Goal: Task Accomplishment & Management: Manage account settings

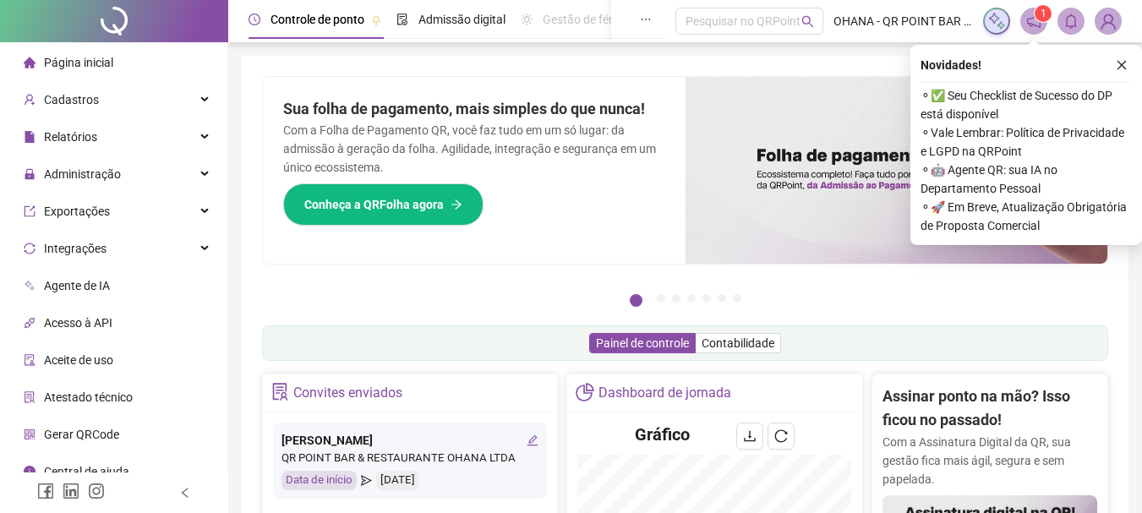
click at [1122, 68] on icon "close" at bounding box center [1122, 65] width 12 height 12
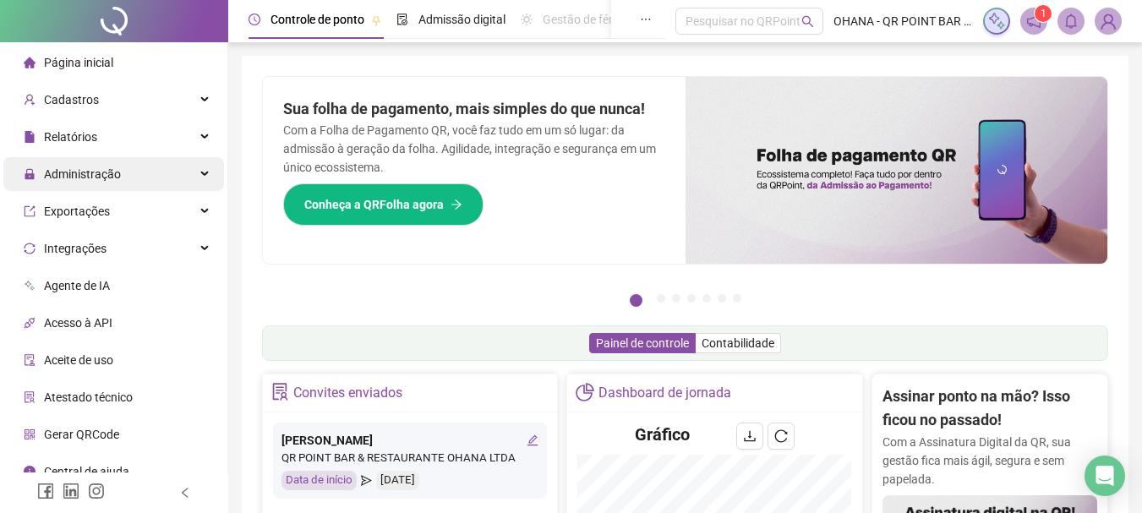
click at [104, 176] on span "Administração" at bounding box center [82, 174] width 77 height 14
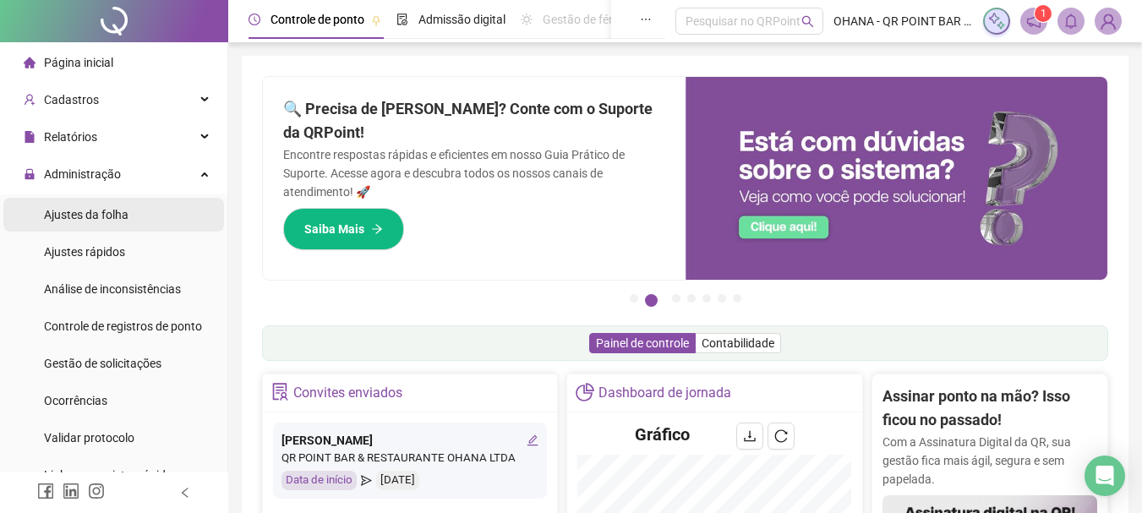
click at [111, 209] on span "Ajustes da folha" at bounding box center [86, 215] width 85 height 14
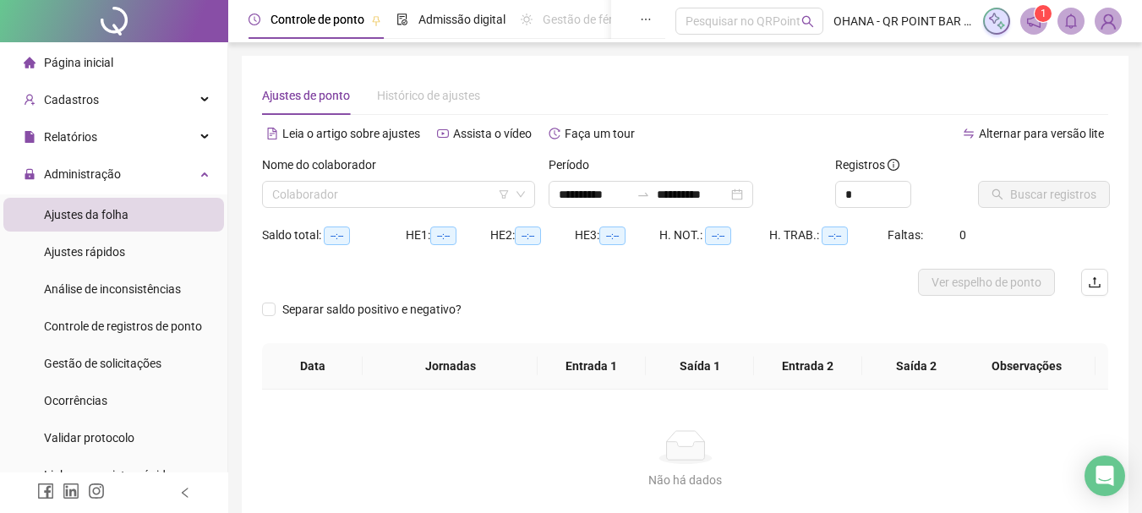
type input "**********"
click at [474, 180] on div "Nome do colaborador" at bounding box center [398, 168] width 273 height 25
click at [753, 192] on div "**********" at bounding box center [651, 194] width 205 height 27
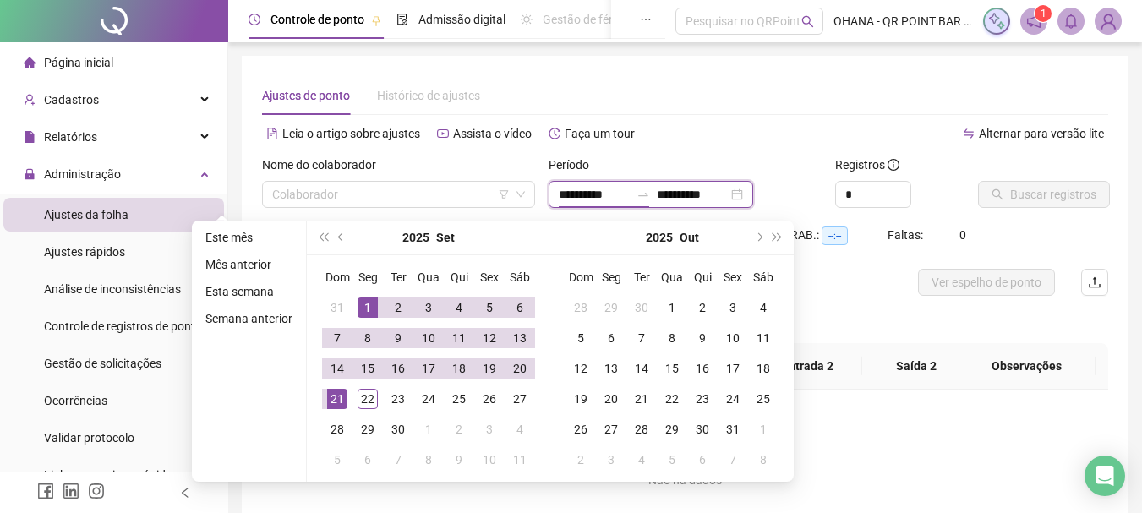
type input "**********"
click at [363, 305] on div "1" at bounding box center [368, 308] width 20 height 20
click at [362, 401] on div "22" at bounding box center [368, 399] width 20 height 20
type input "**********"
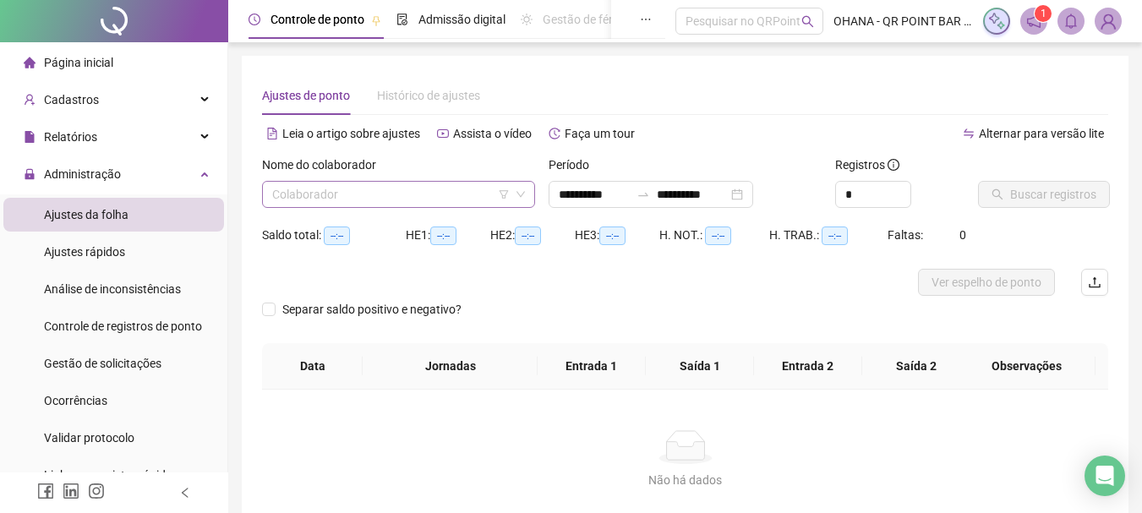
click at [440, 194] on input "search" at bounding box center [390, 194] width 237 height 25
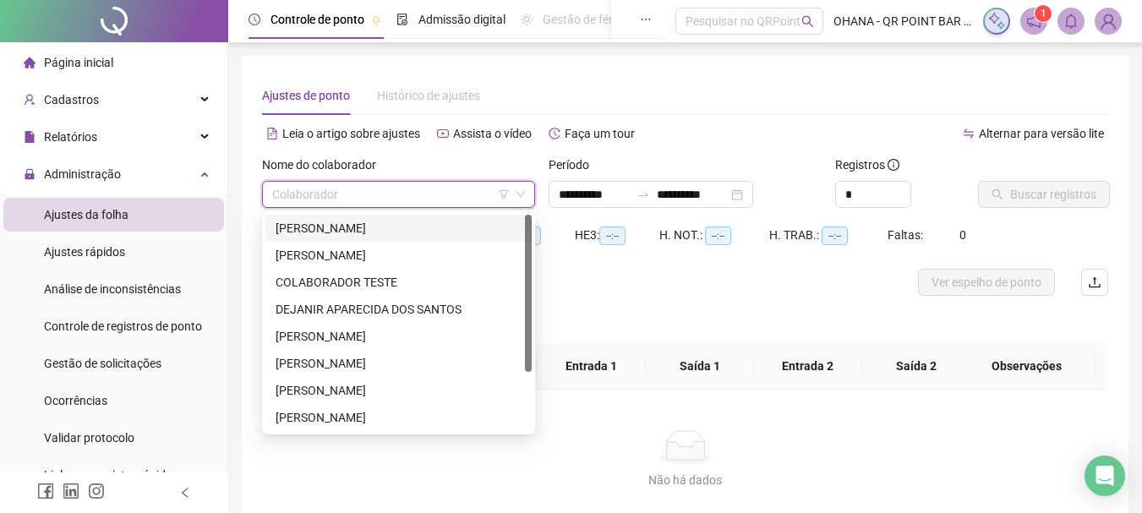
drag, startPoint x: 366, startPoint y: 219, endPoint x: 887, endPoint y: 80, distance: 539.6
click at [368, 219] on div "[PERSON_NAME]" at bounding box center [399, 228] width 246 height 19
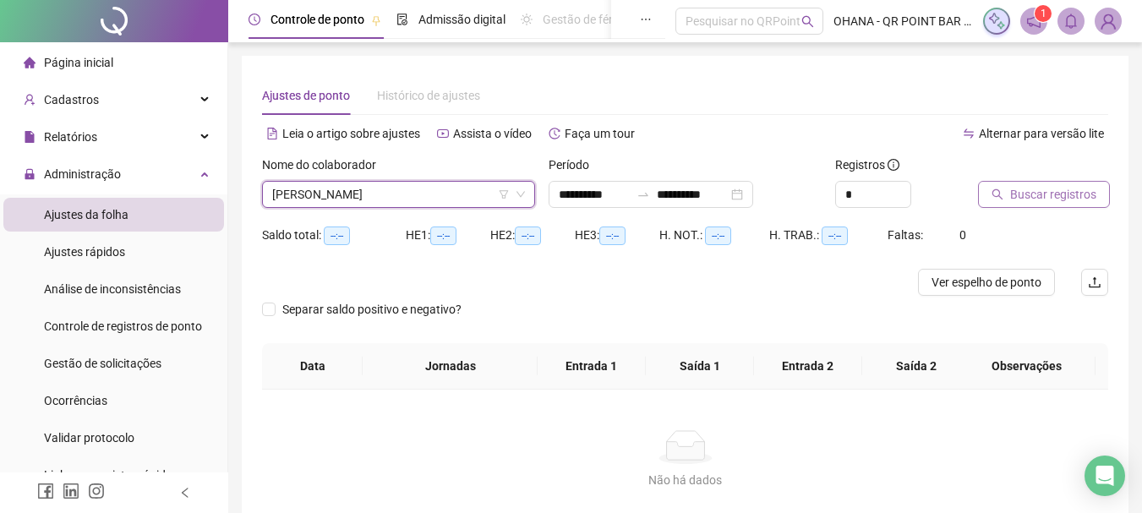
click at [1062, 197] on span "Buscar registros" at bounding box center [1053, 194] width 86 height 19
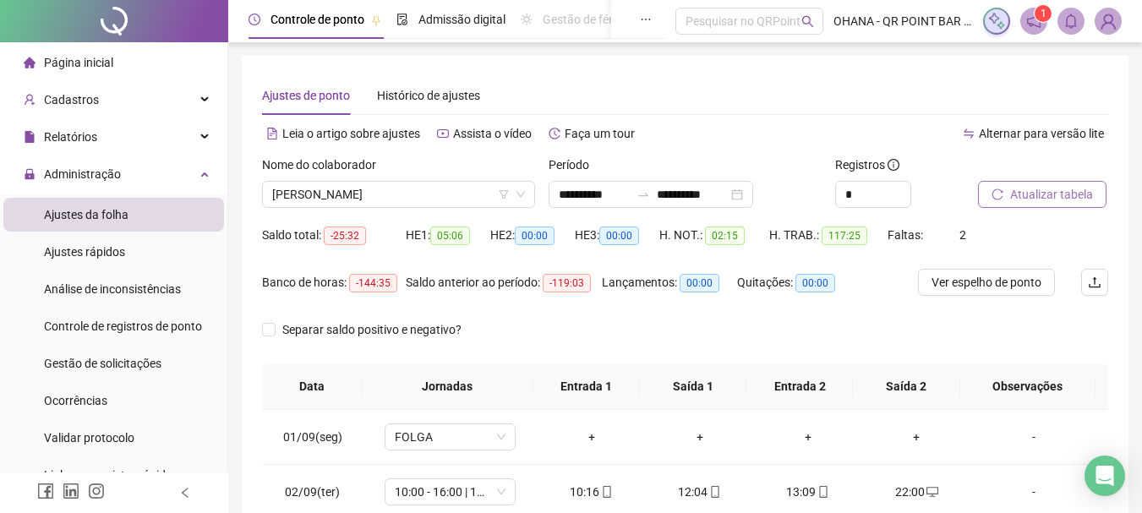
click at [1051, 198] on span "Atualizar tabela" at bounding box center [1051, 194] width 83 height 19
click at [753, 200] on div "**********" at bounding box center [651, 194] width 205 height 27
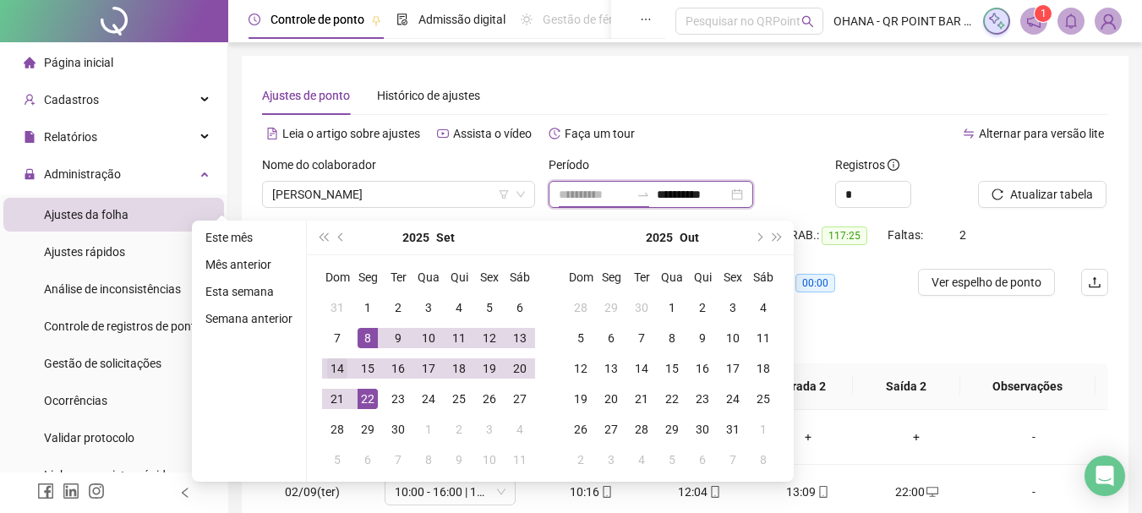
type input "**********"
click at [362, 304] on div "1" at bounding box center [368, 308] width 20 height 20
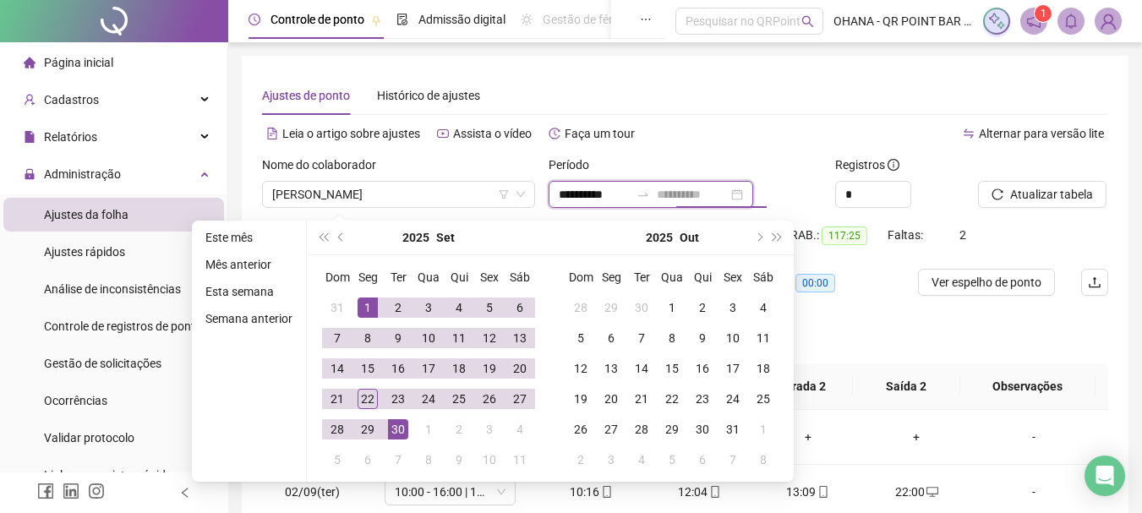
type input "**********"
click at [392, 424] on div "30" at bounding box center [398, 429] width 20 height 20
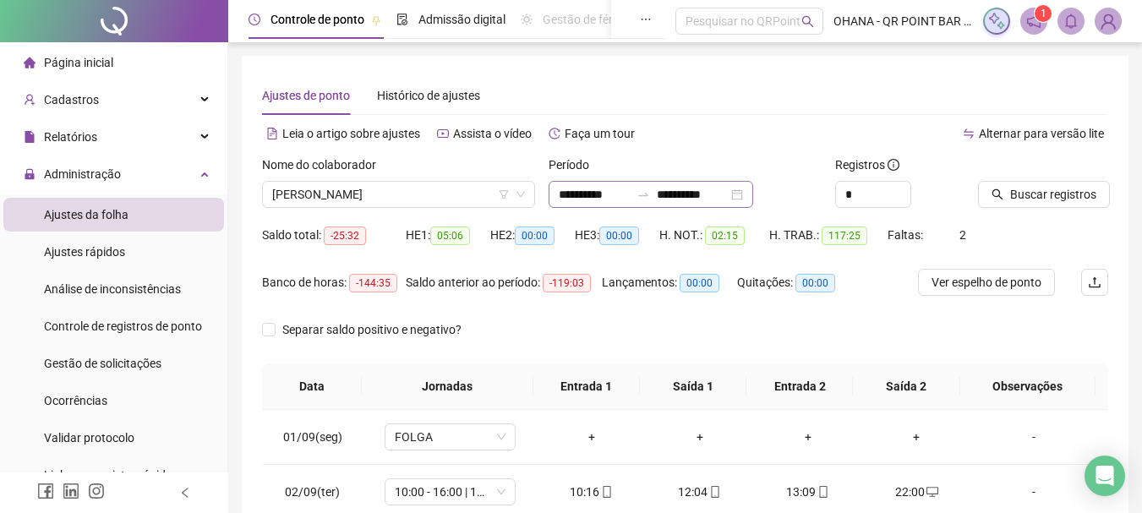
click at [753, 194] on div "**********" at bounding box center [651, 194] width 205 height 27
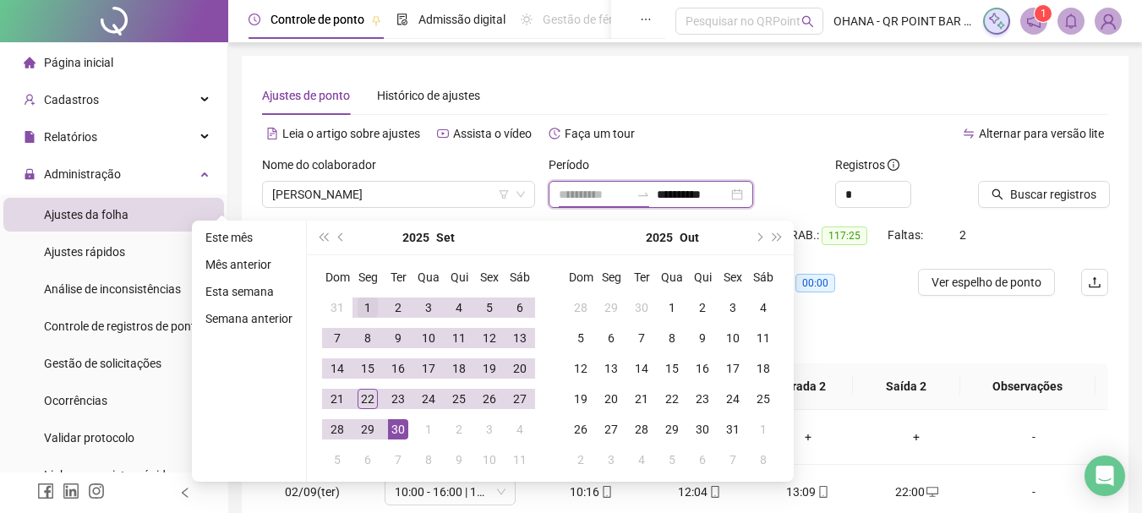
type input "**********"
drag, startPoint x: 360, startPoint y: 301, endPoint x: 369, endPoint y: 340, distance: 40.0
click at [362, 298] on div "1" at bounding box center [368, 308] width 20 height 20
type input "**********"
click at [399, 430] on div "30" at bounding box center [398, 429] width 20 height 20
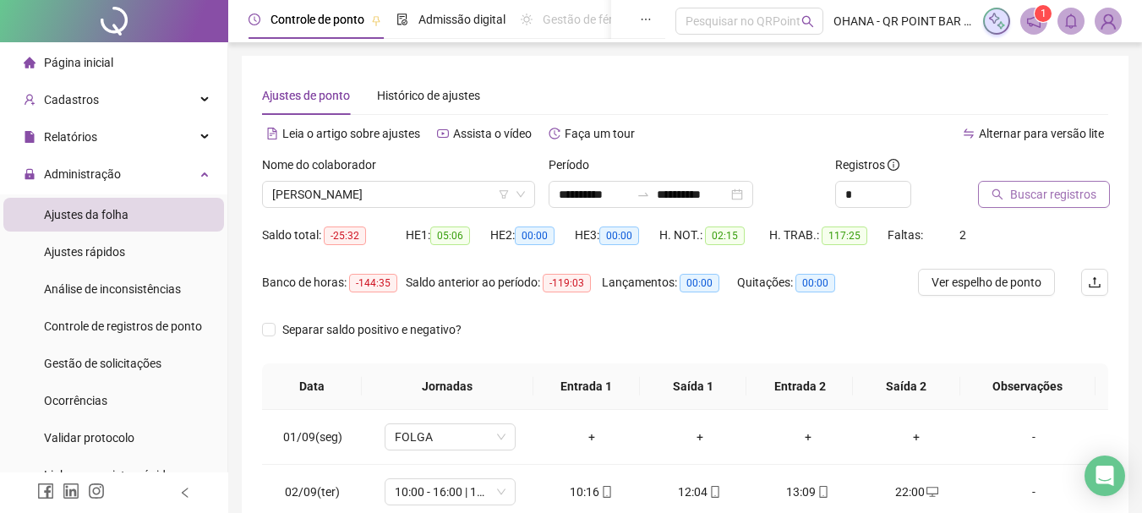
click at [1049, 194] on span "Buscar registros" at bounding box center [1053, 194] width 86 height 19
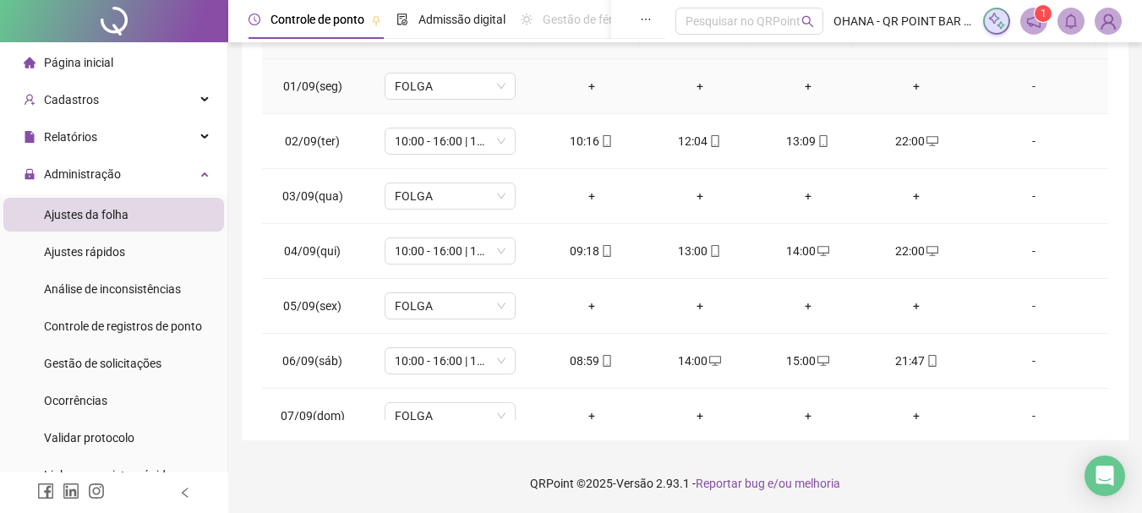
scroll to position [97, 0]
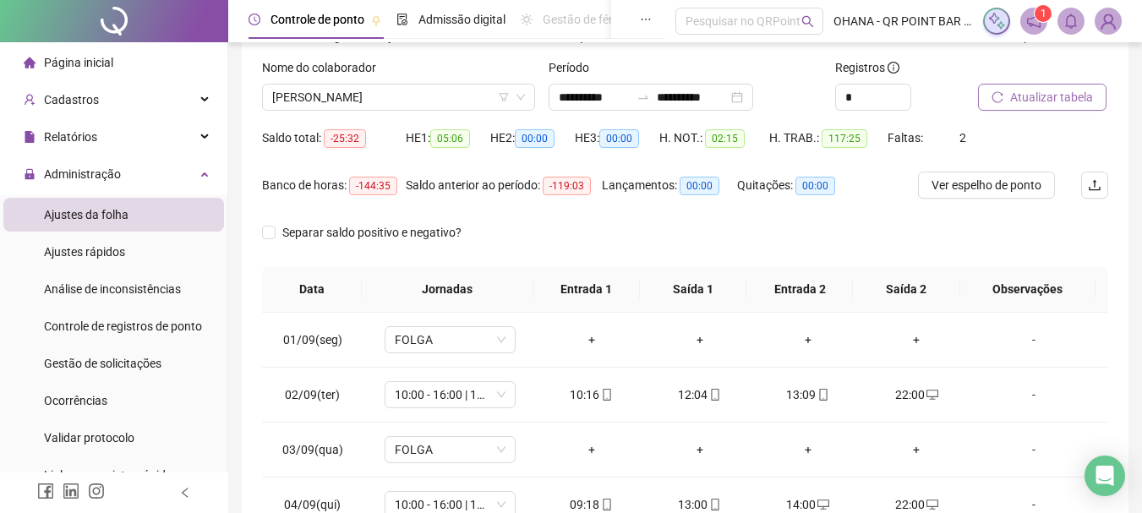
click at [485, 79] on div "Nome do colaborador" at bounding box center [398, 70] width 273 height 25
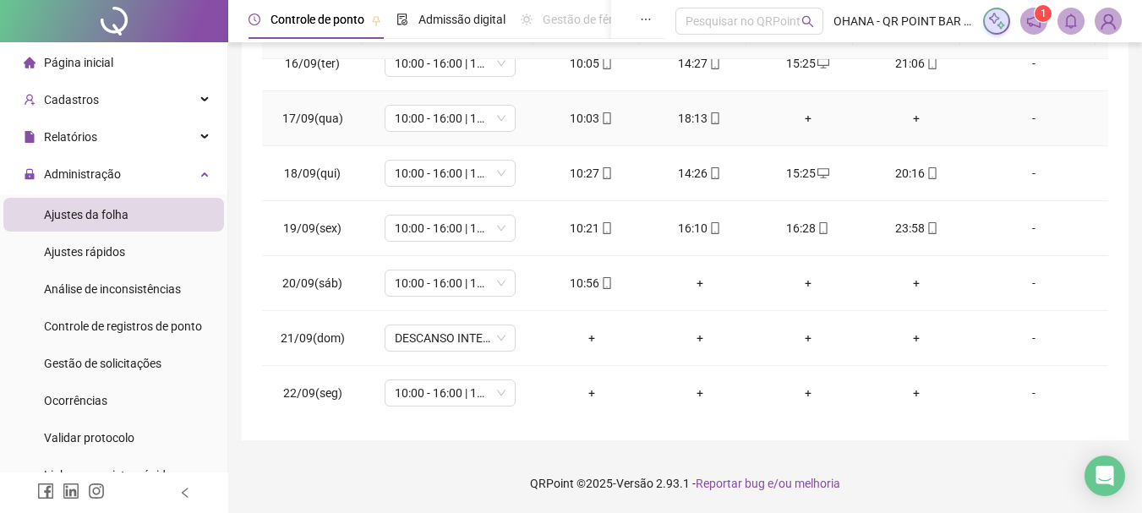
scroll to position [848, 0]
click at [472, 390] on span "10:00 - 16:00 | 17:00 - 22:00" at bounding box center [450, 391] width 111 height 25
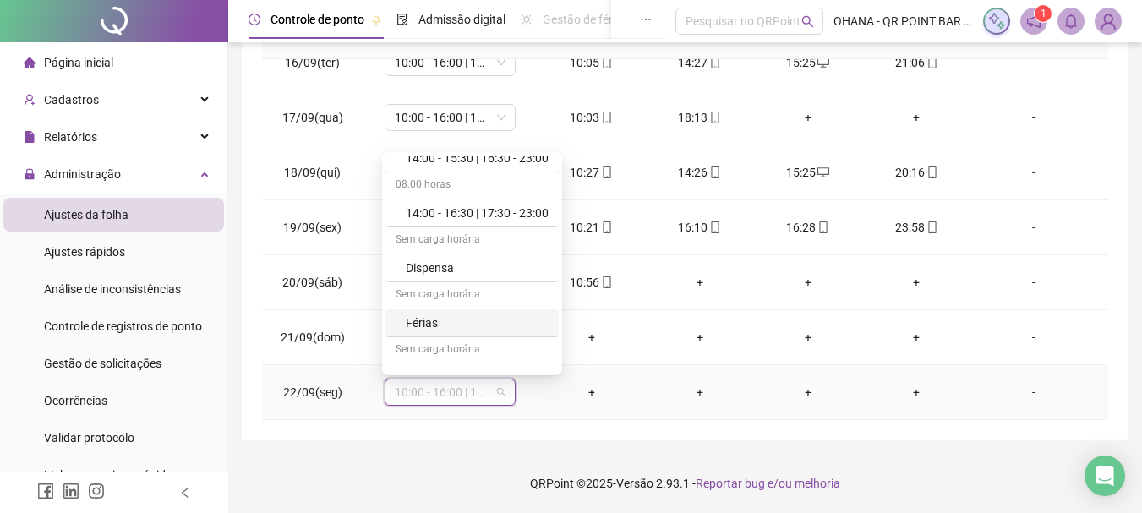
scroll to position [553, 0]
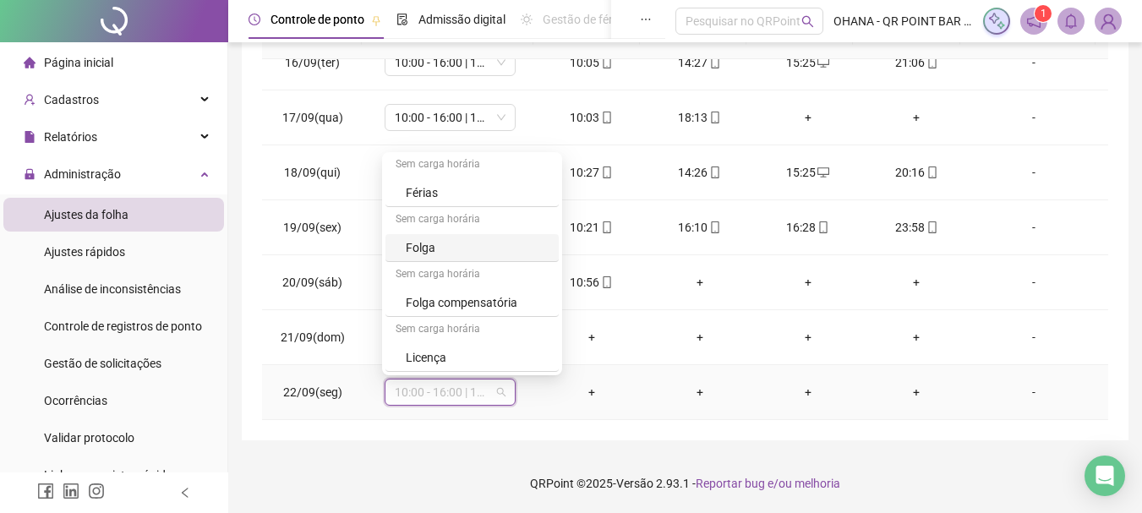
click at [457, 250] on div "Folga" at bounding box center [477, 247] width 143 height 19
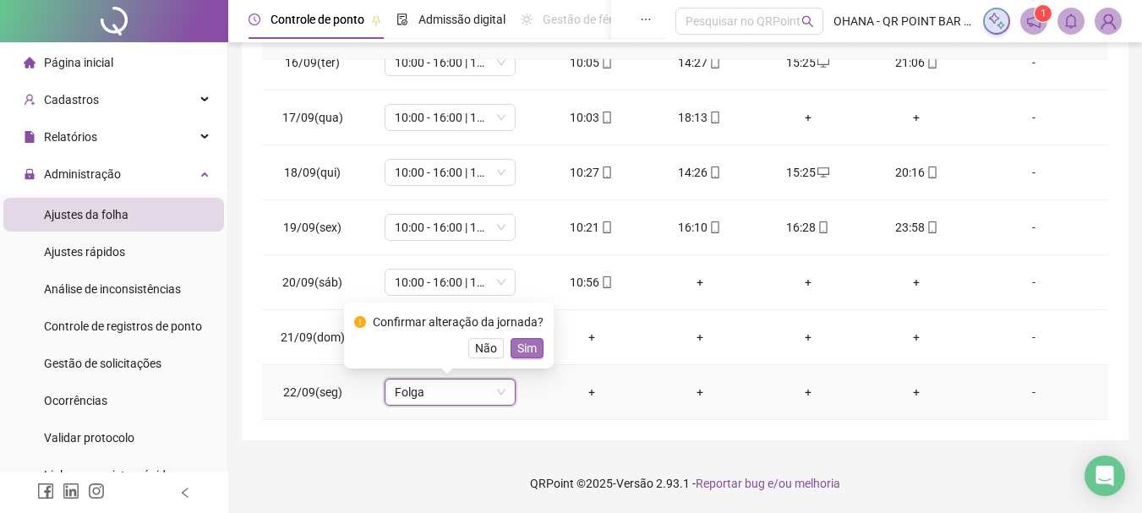
click at [518, 347] on span "Sim" at bounding box center [526, 348] width 19 height 19
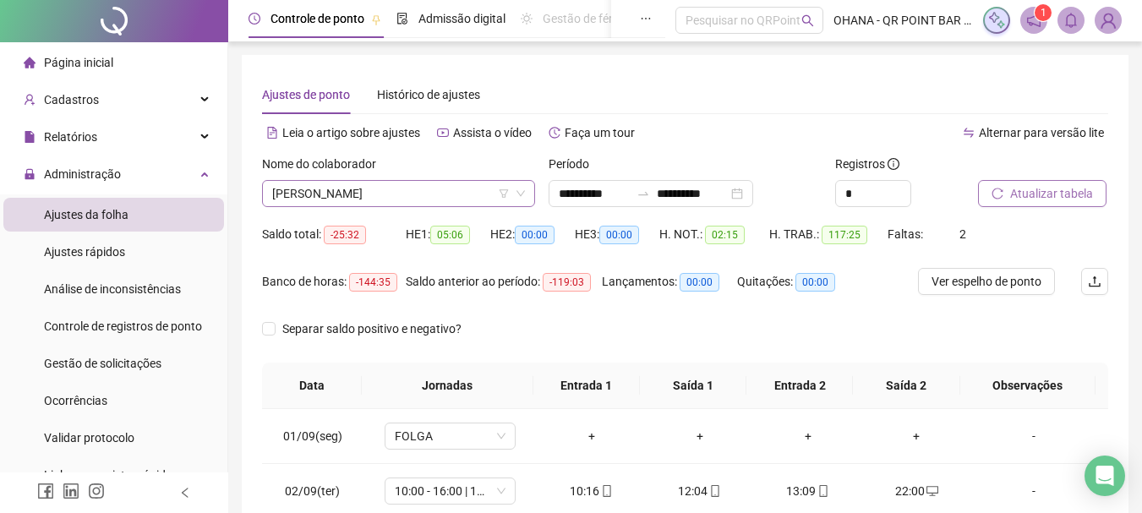
scroll to position [0, 0]
click at [460, 191] on span "[PERSON_NAME]" at bounding box center [398, 194] width 253 height 25
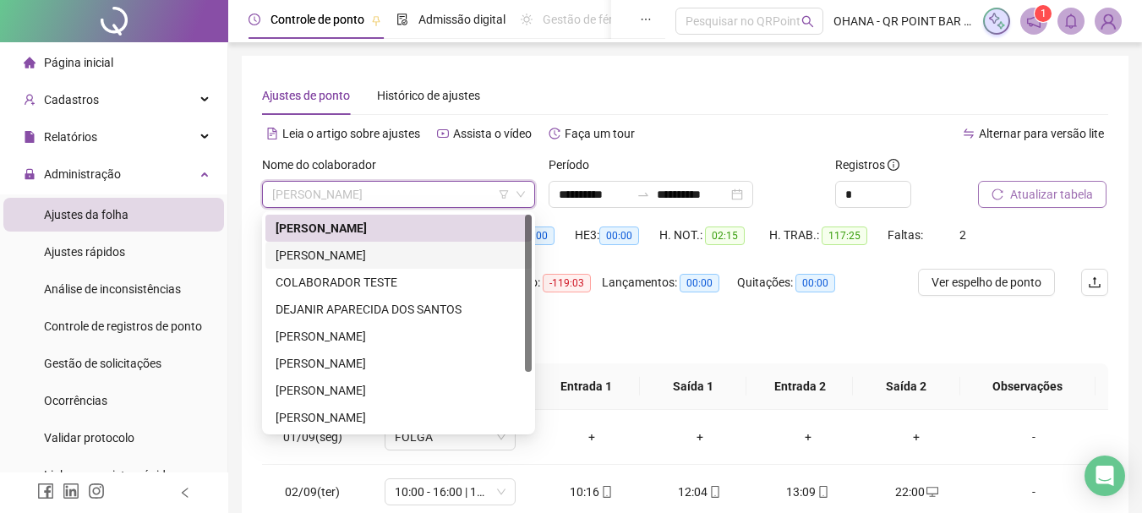
click at [369, 255] on div "[PERSON_NAME]" at bounding box center [399, 255] width 246 height 19
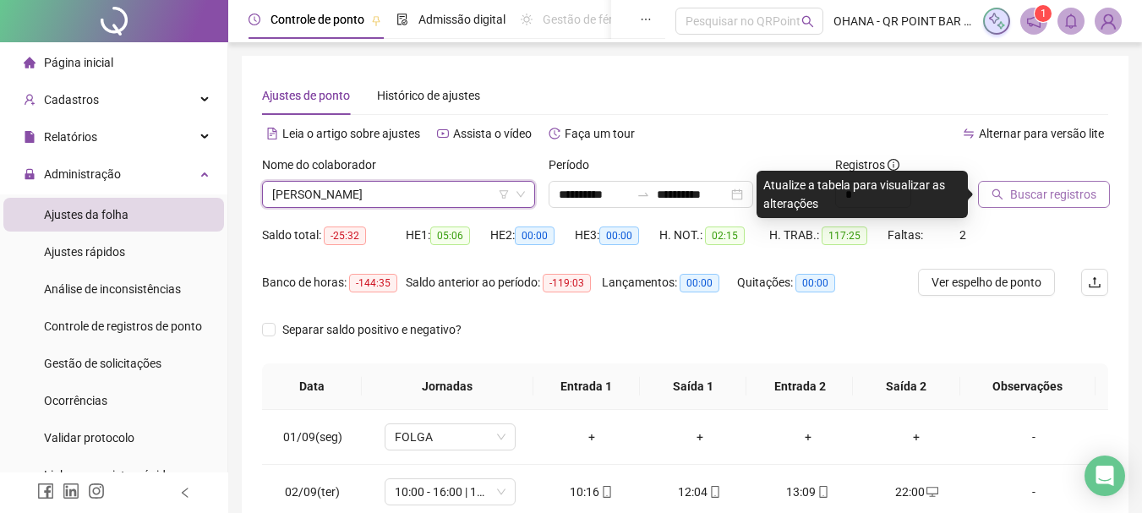
click at [1036, 199] on span "Buscar registros" at bounding box center [1053, 194] width 86 height 19
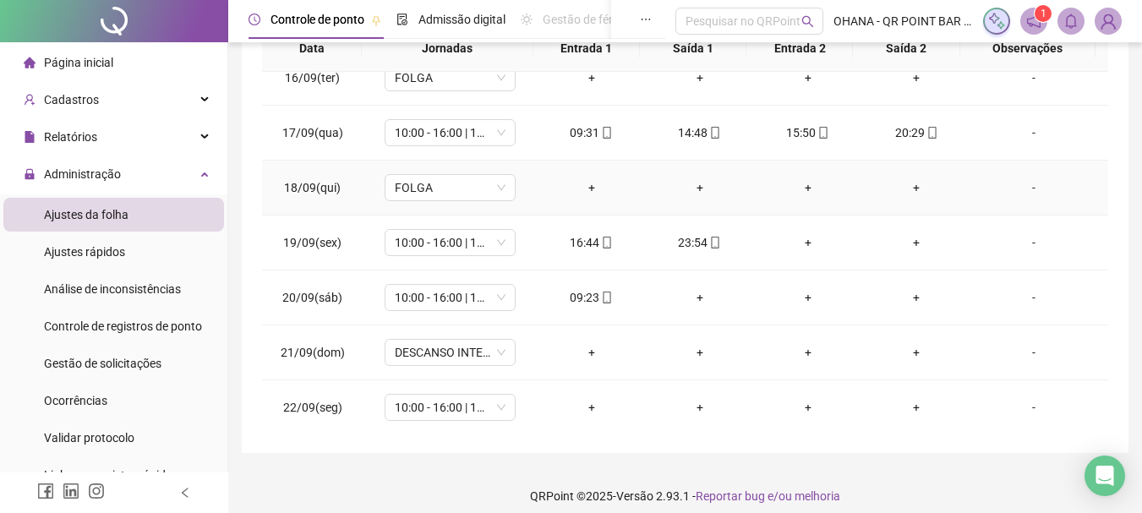
scroll to position [848, 0]
click at [803, 233] on div "+" at bounding box center [807, 240] width 81 height 19
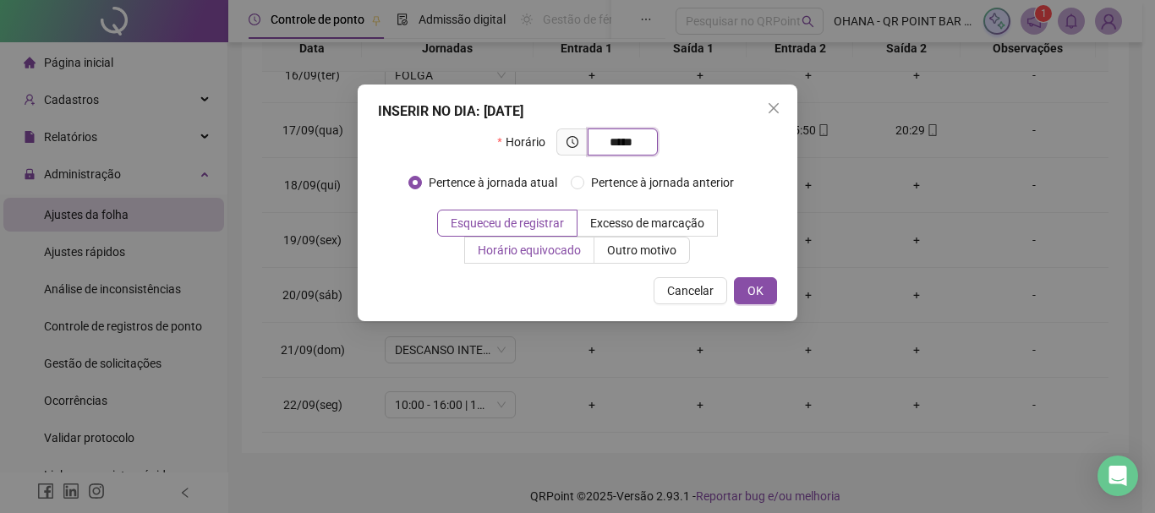
type input "*****"
click at [543, 250] on span "Horário equivocado" at bounding box center [529, 250] width 103 height 14
click at [747, 286] on span "OK" at bounding box center [755, 290] width 16 height 19
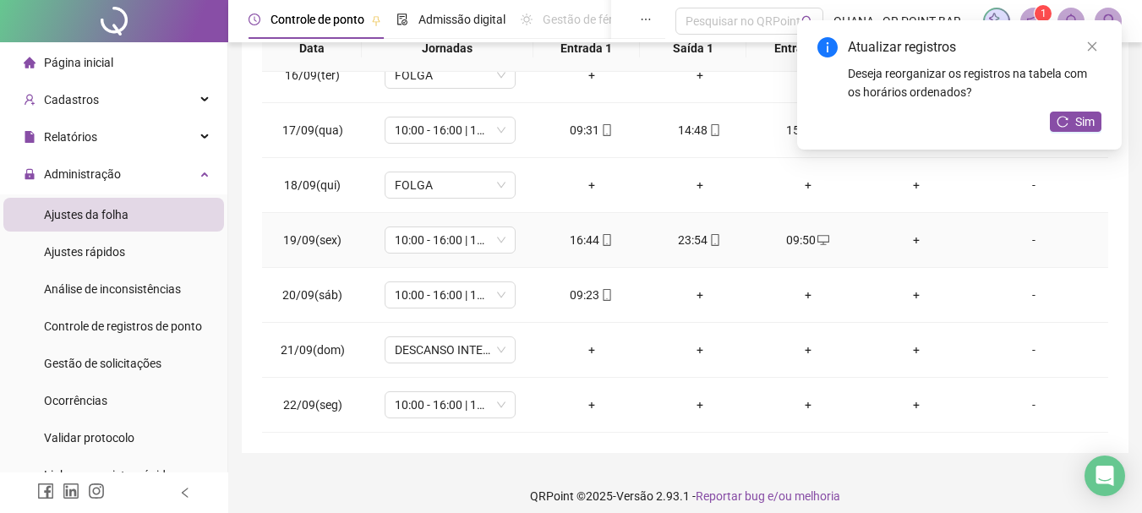
click at [904, 240] on div "+" at bounding box center [916, 240] width 81 height 19
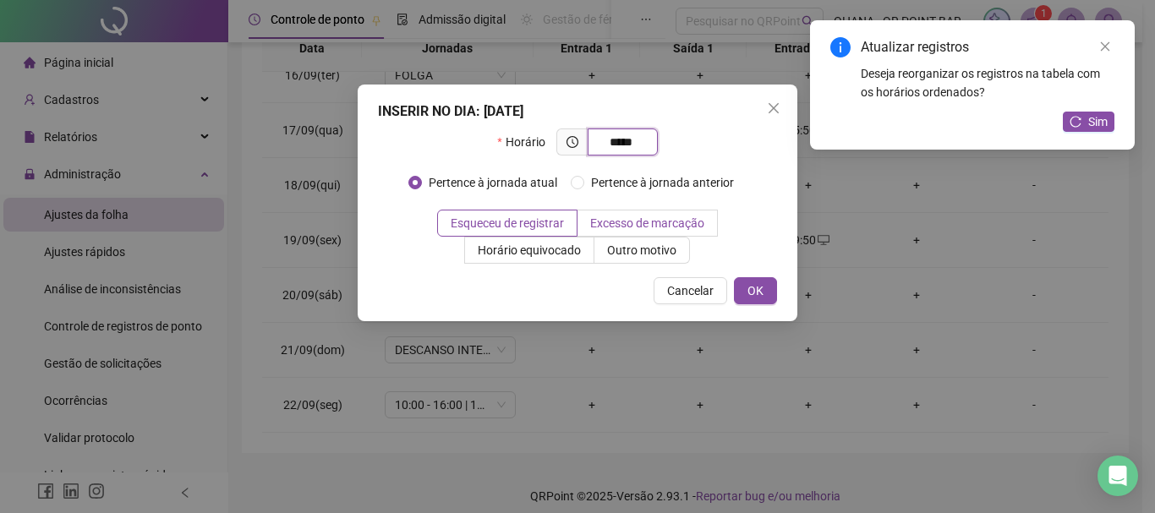
type input "*****"
click at [677, 220] on span "Excesso de marcação" at bounding box center [647, 223] width 114 height 14
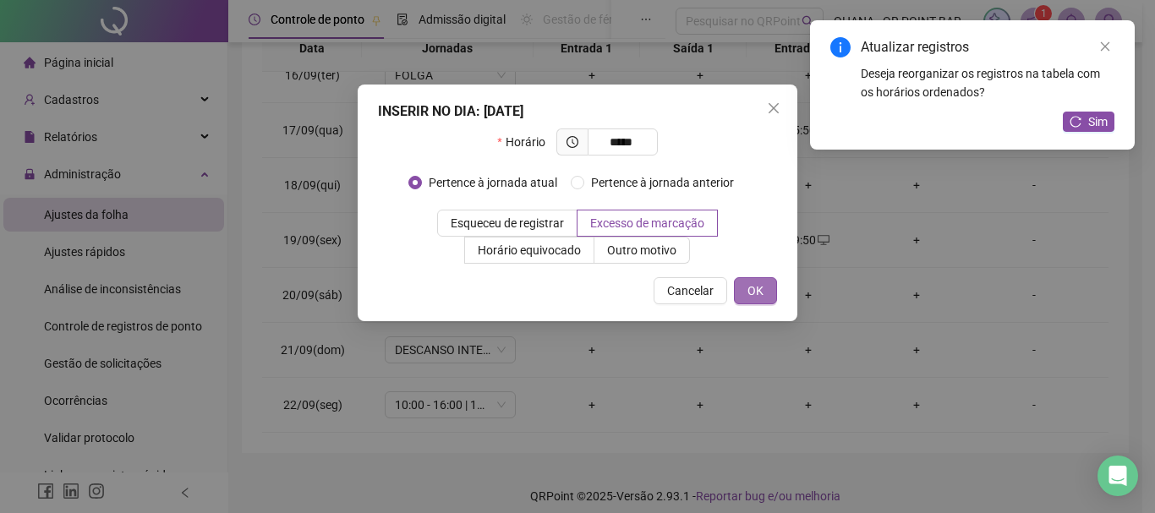
click at [771, 298] on button "OK" at bounding box center [755, 290] width 43 height 27
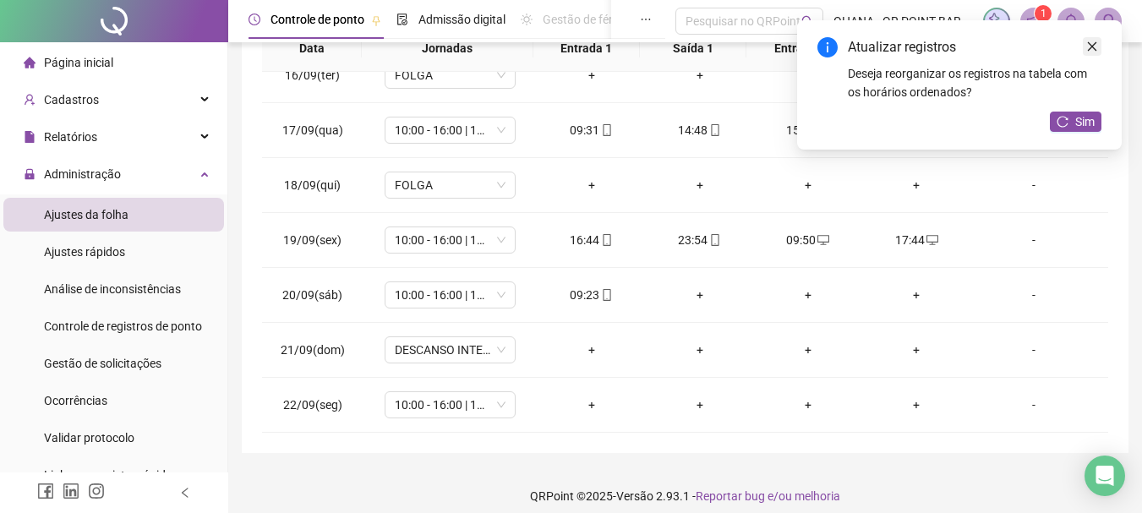
click at [1098, 41] on link "Close" at bounding box center [1092, 46] width 19 height 19
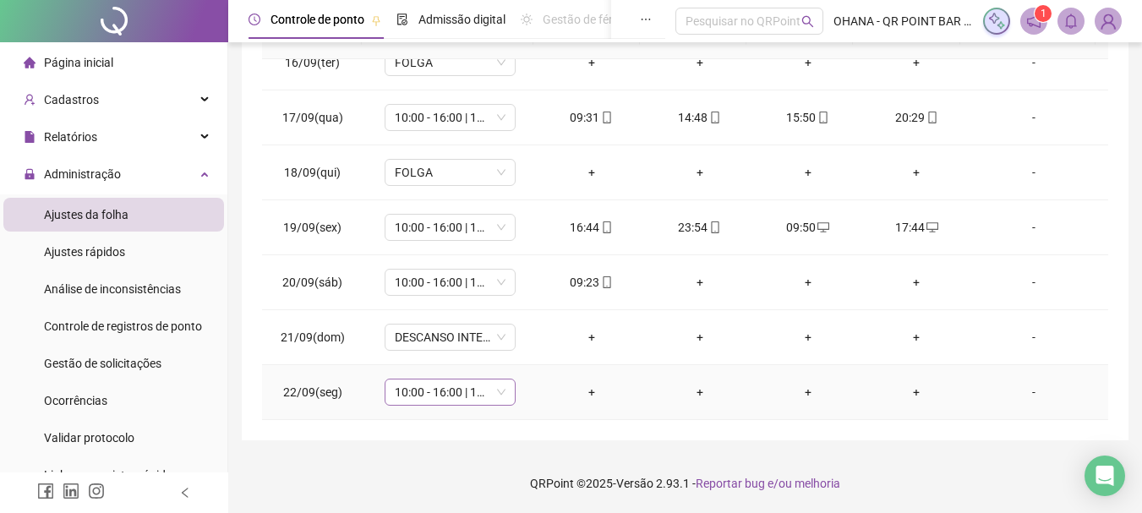
click at [486, 397] on span "10:00 - 16:00 | 17:00 - 22:00" at bounding box center [450, 391] width 111 height 25
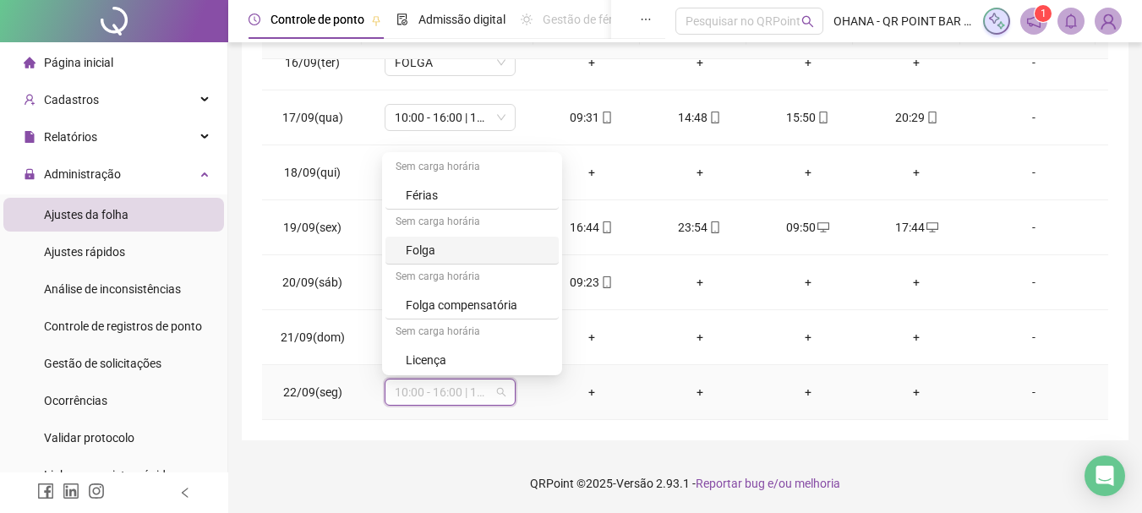
scroll to position [553, 0]
click at [449, 247] on div "Folga" at bounding box center [477, 247] width 143 height 19
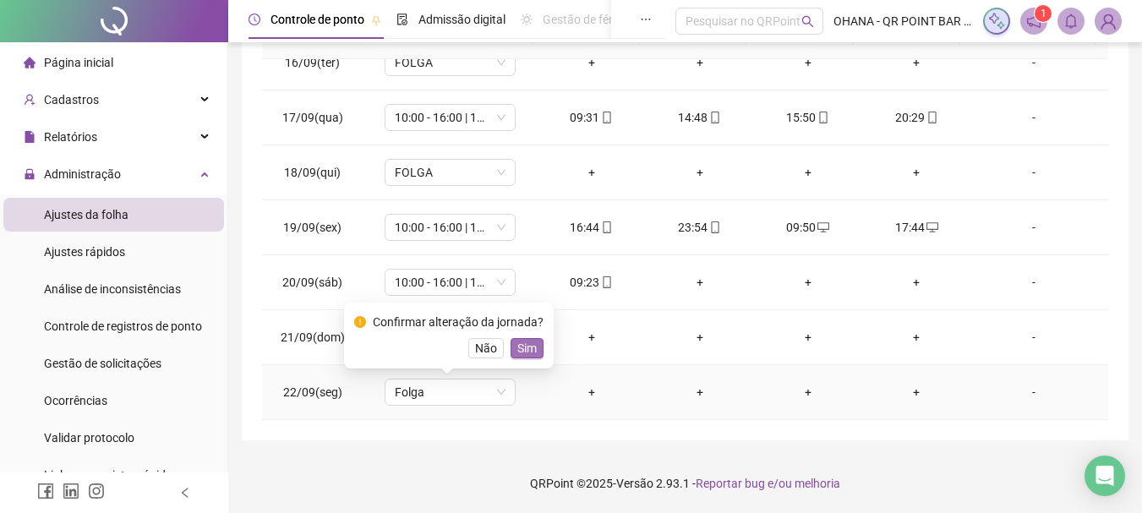
click at [534, 345] on button "Sim" at bounding box center [526, 348] width 33 height 20
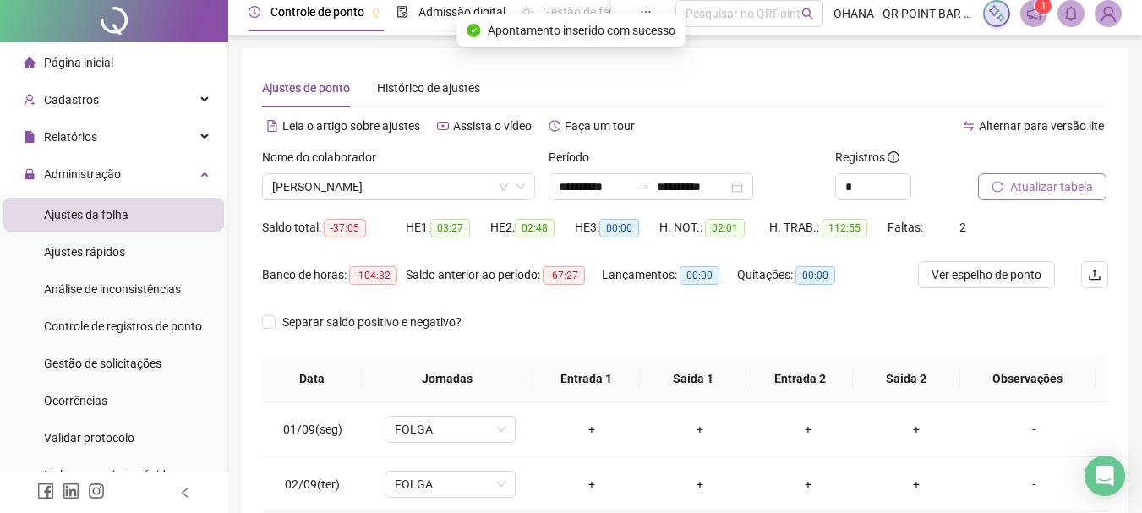
scroll to position [0, 0]
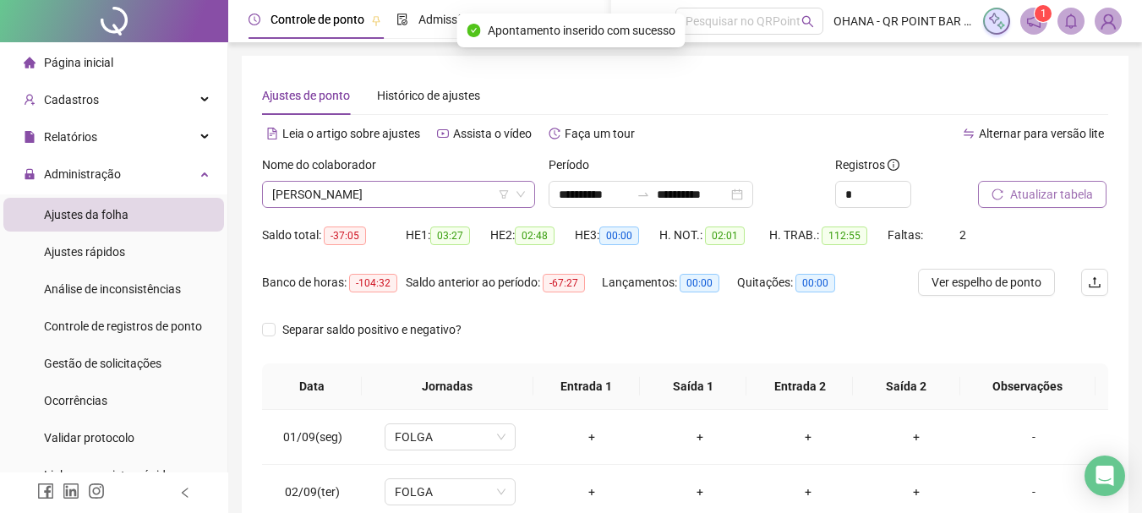
click at [453, 199] on span "[PERSON_NAME]" at bounding box center [398, 194] width 253 height 25
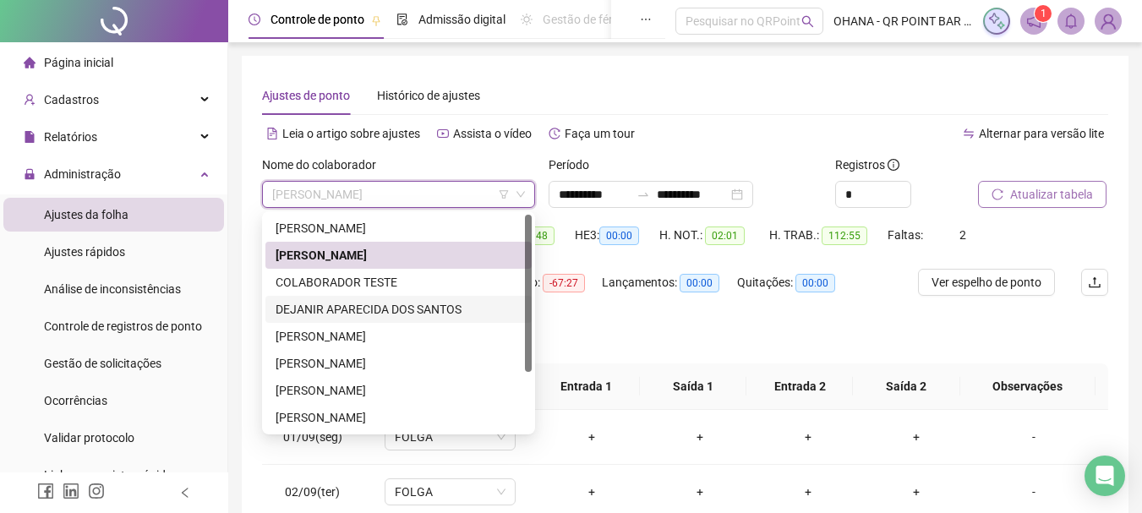
click at [403, 305] on div "DEJANIR APARECIDA DOS SANTOS" at bounding box center [399, 309] width 246 height 19
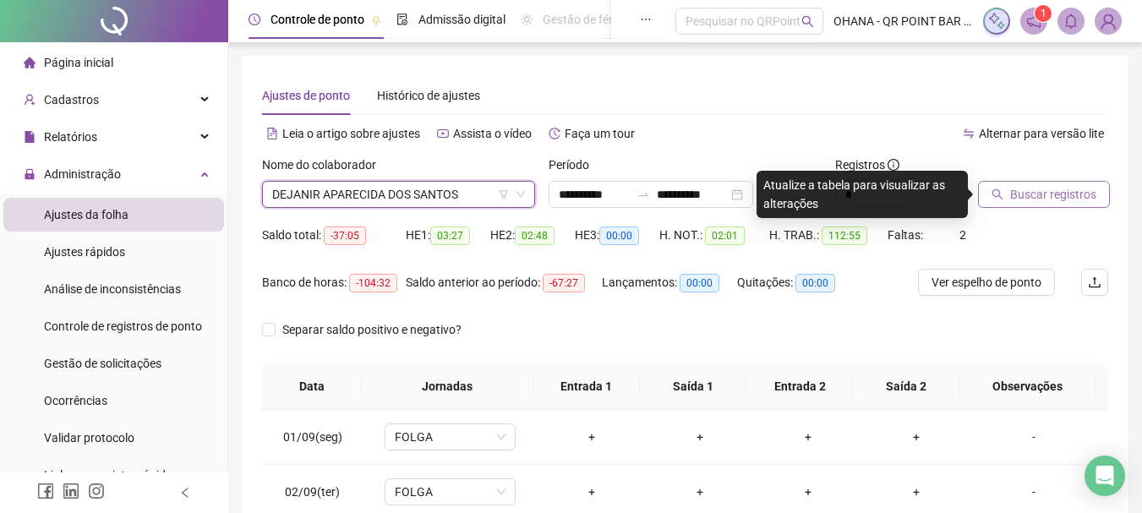
click at [1021, 196] on span "Buscar registros" at bounding box center [1053, 194] width 86 height 19
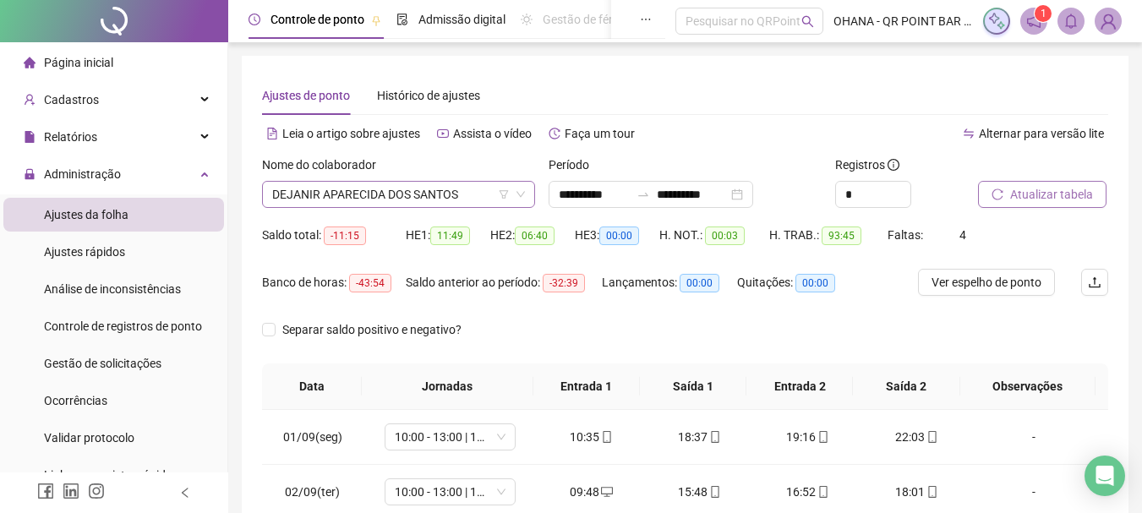
click at [473, 199] on span "DEJANIR APARECIDA DOS SANTOS" at bounding box center [398, 194] width 253 height 25
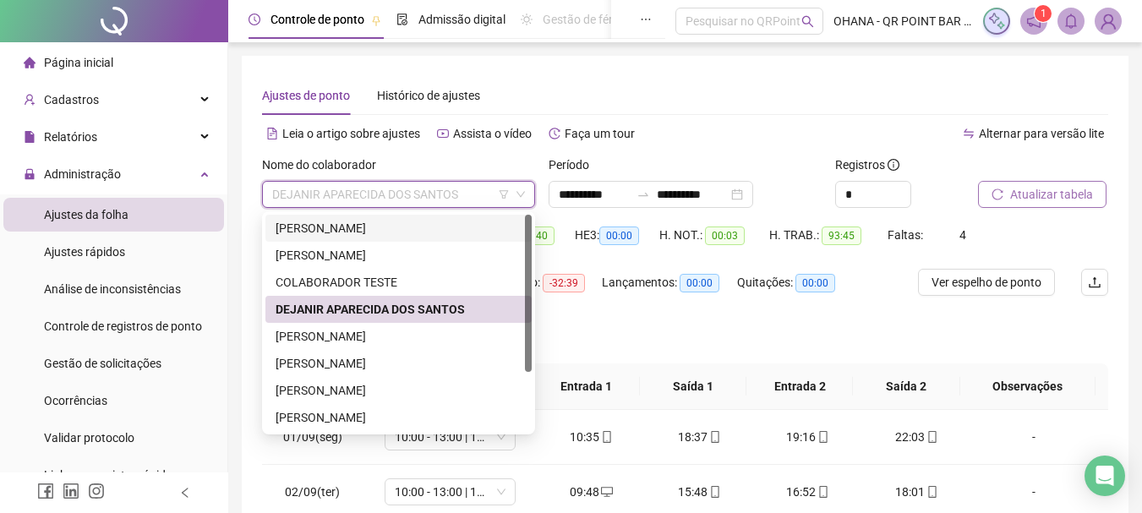
click at [379, 223] on div "[PERSON_NAME]" at bounding box center [399, 228] width 246 height 19
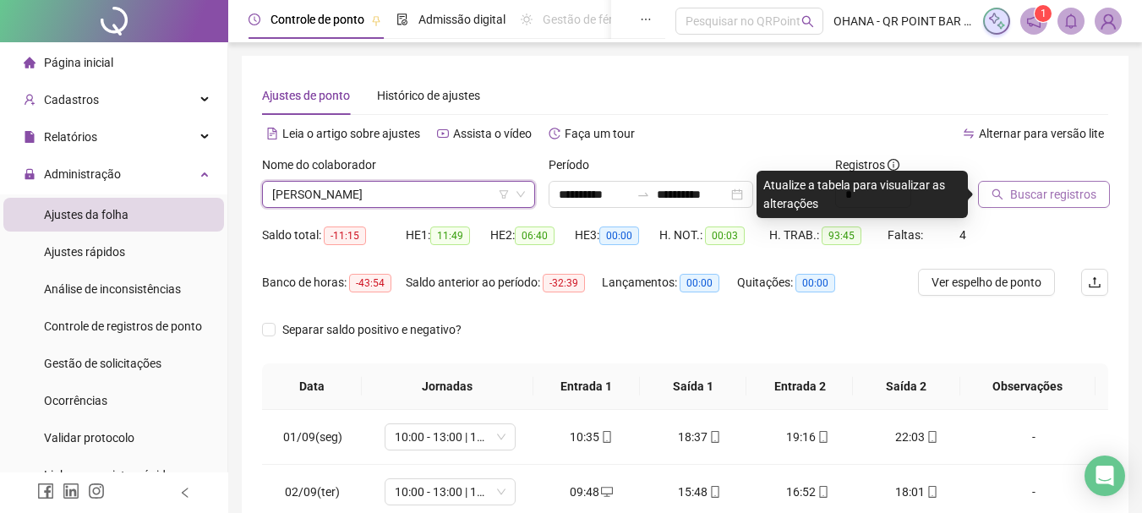
click at [1008, 189] on button "Buscar registros" at bounding box center [1044, 194] width 132 height 27
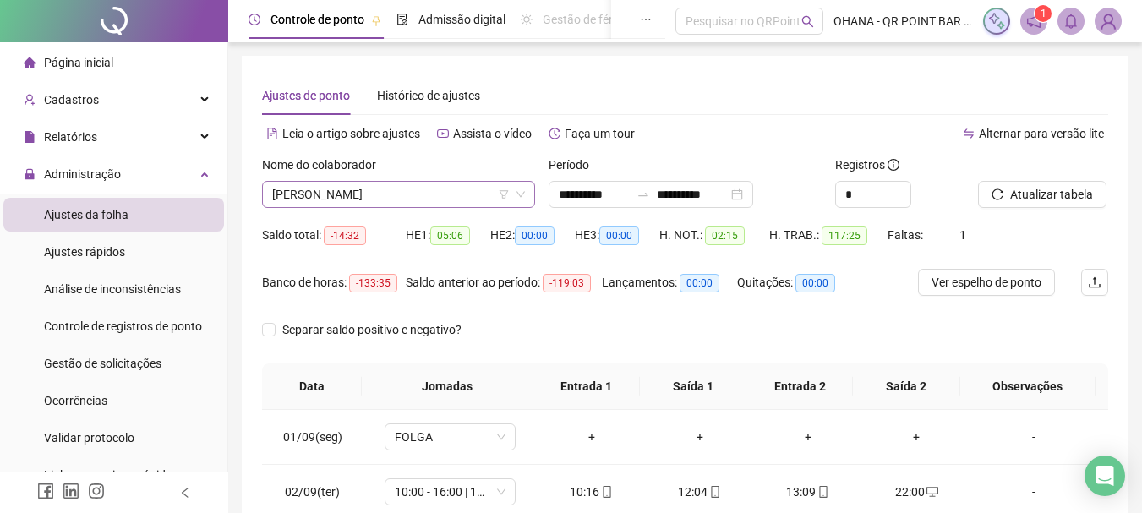
click at [456, 181] on div "[PERSON_NAME]" at bounding box center [398, 194] width 273 height 27
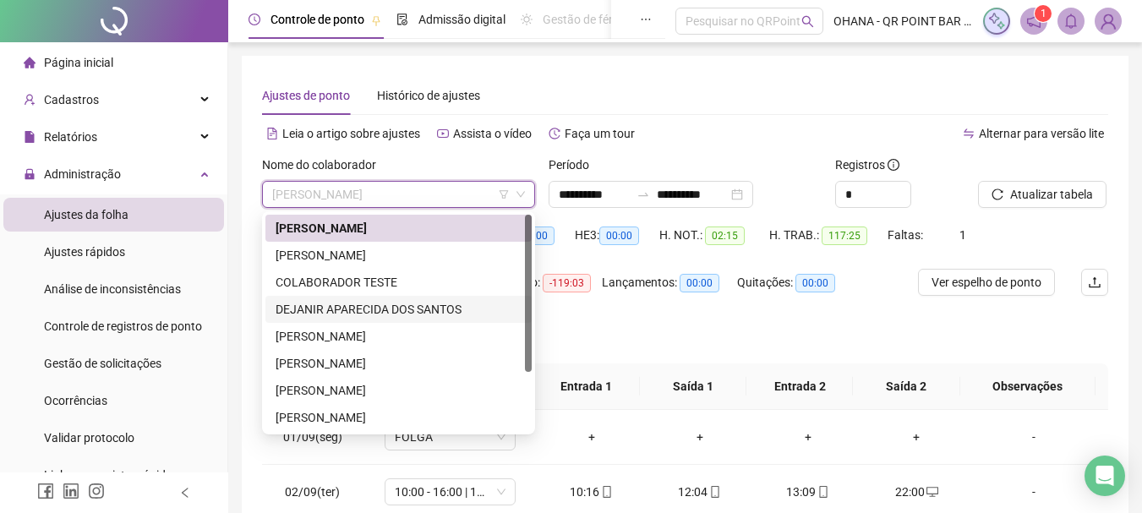
click at [378, 307] on div "DEJANIR APARECIDA DOS SANTOS" at bounding box center [399, 309] width 246 height 19
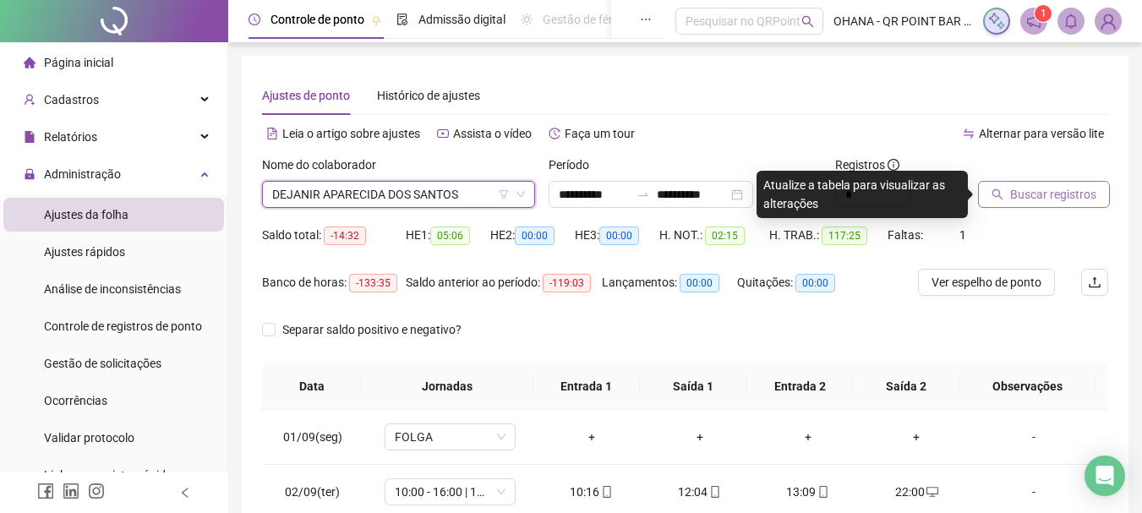
click at [1031, 193] on span "Buscar registros" at bounding box center [1053, 194] width 86 height 19
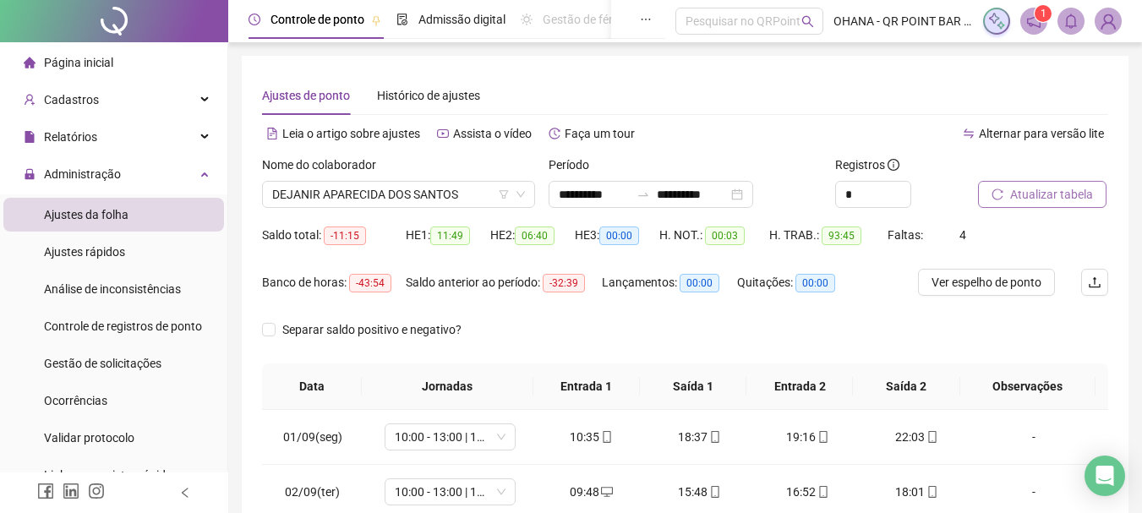
click at [1040, 195] on span "Atualizar tabela" at bounding box center [1051, 194] width 83 height 19
click at [1022, 185] on span "Atualizar tabela" at bounding box center [1051, 194] width 83 height 19
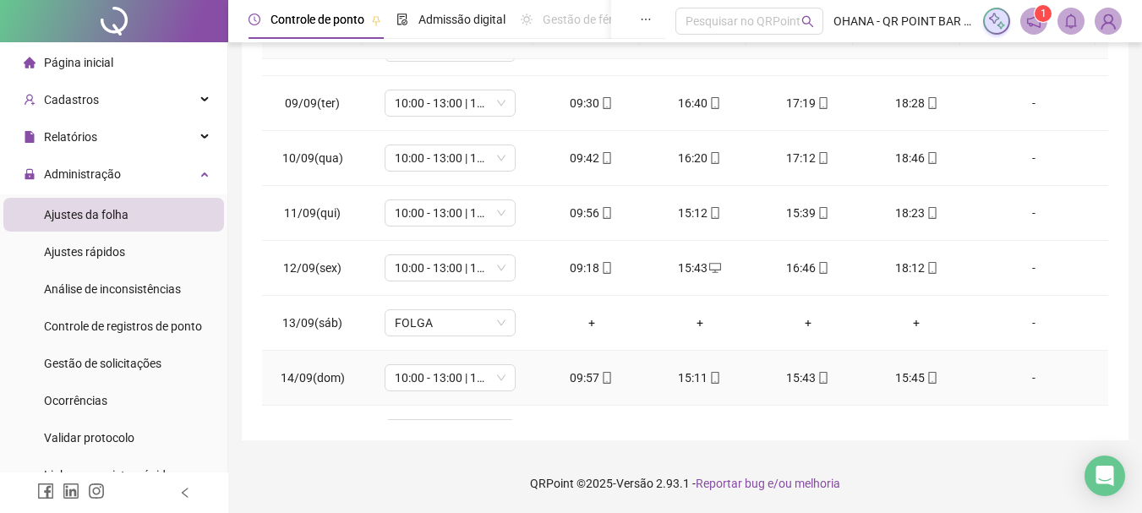
scroll to position [848, 0]
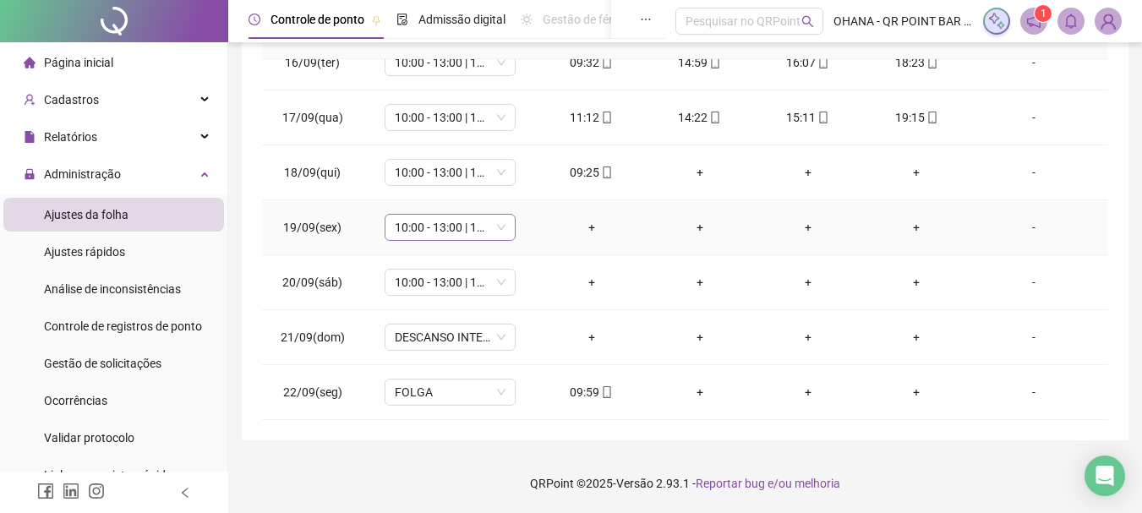
click at [429, 225] on span "10:00 - 13:00 | 14:00 - 18:00" at bounding box center [450, 227] width 111 height 25
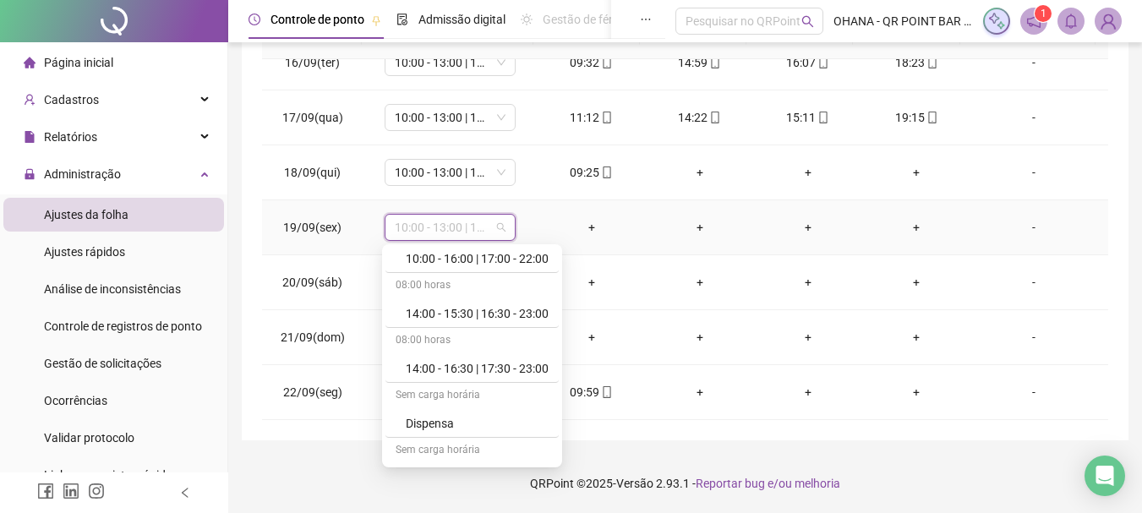
scroll to position [423, 0]
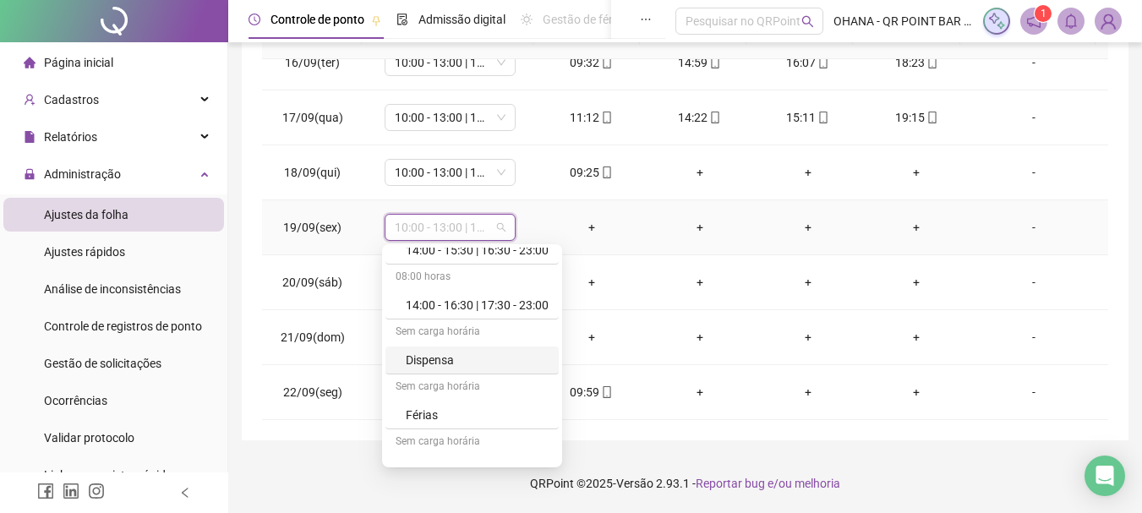
click at [458, 361] on div "Dispensa" at bounding box center [477, 360] width 143 height 19
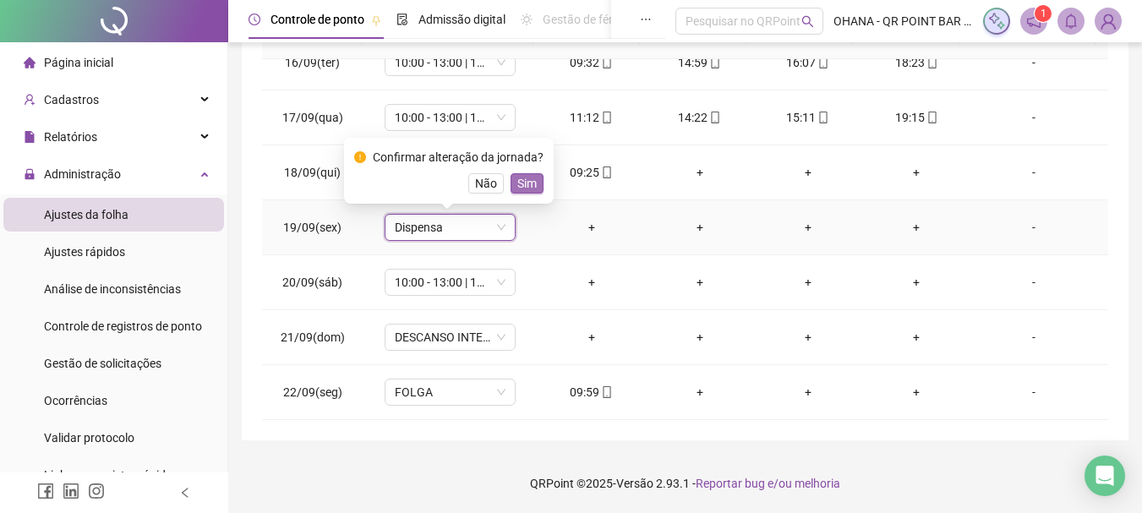
click at [521, 178] on span "Sim" at bounding box center [526, 183] width 19 height 19
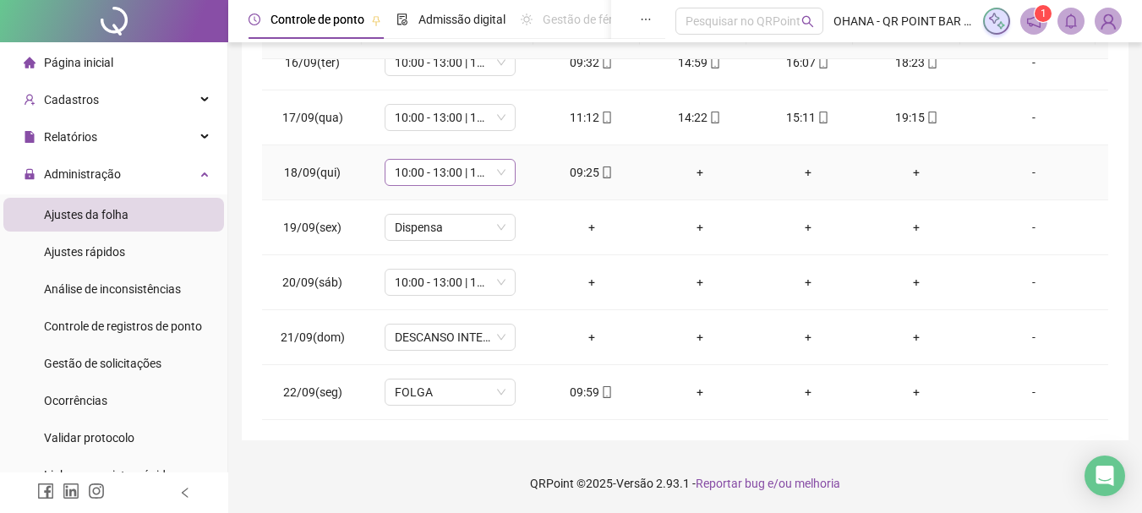
click at [489, 177] on span "10:00 - 13:00 | 14:00 - 18:00" at bounding box center [450, 172] width 111 height 25
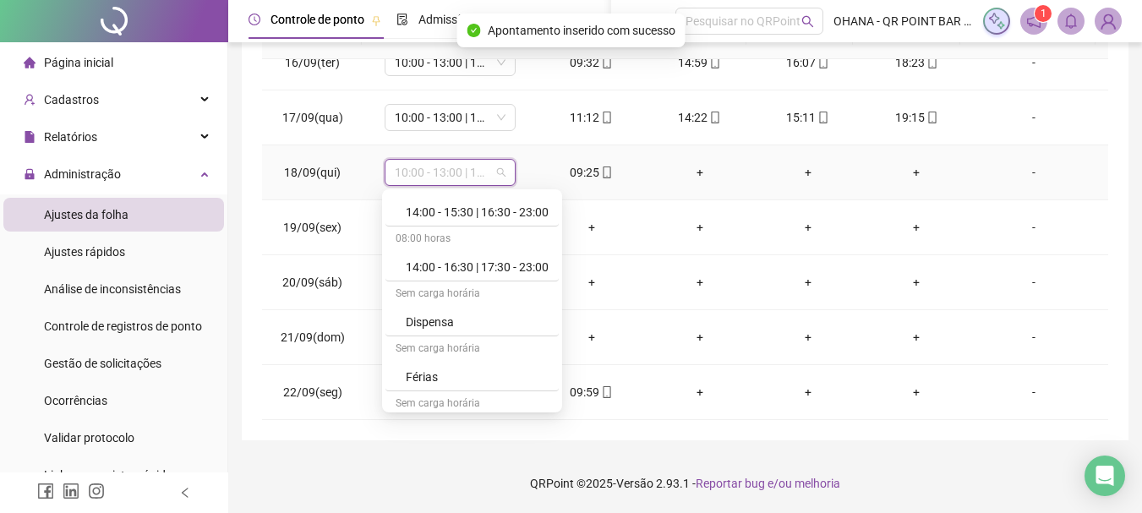
scroll to position [507, 0]
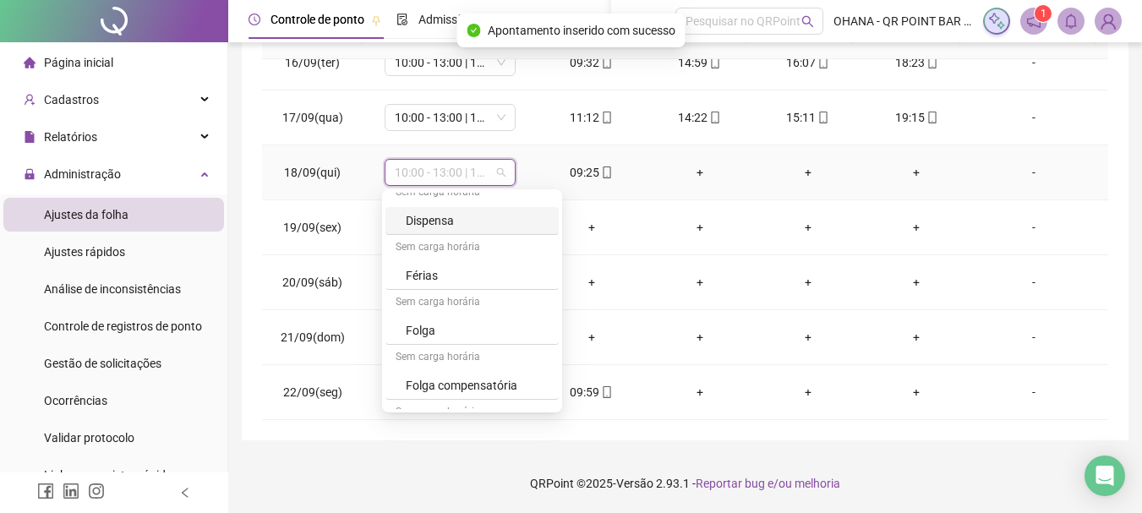
click at [469, 227] on div "Dispensa" at bounding box center [477, 220] width 143 height 19
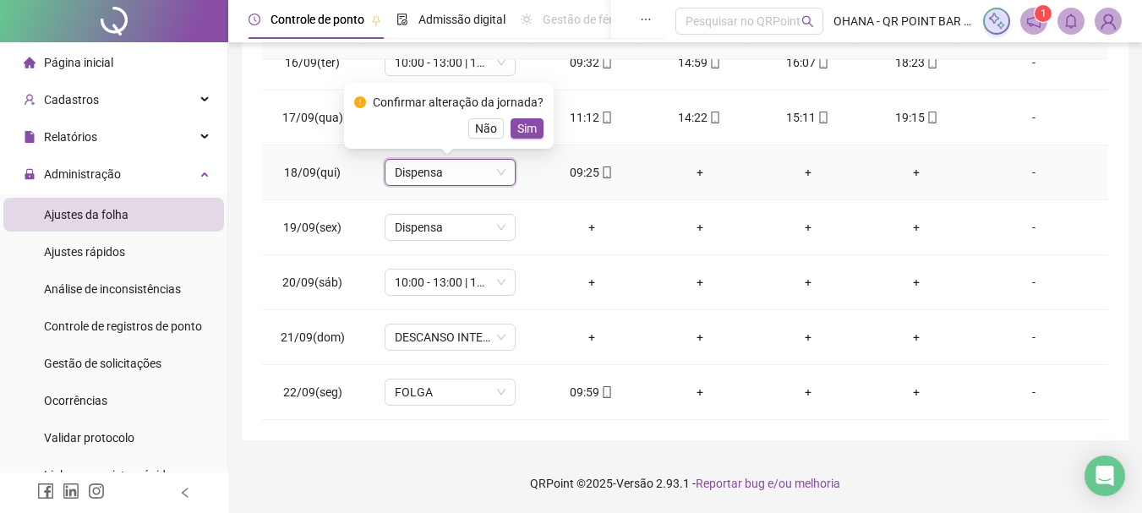
drag, startPoint x: 534, startPoint y: 128, endPoint x: 379, endPoint y: 341, distance: 262.5
click at [533, 130] on button "Sim" at bounding box center [526, 128] width 33 height 20
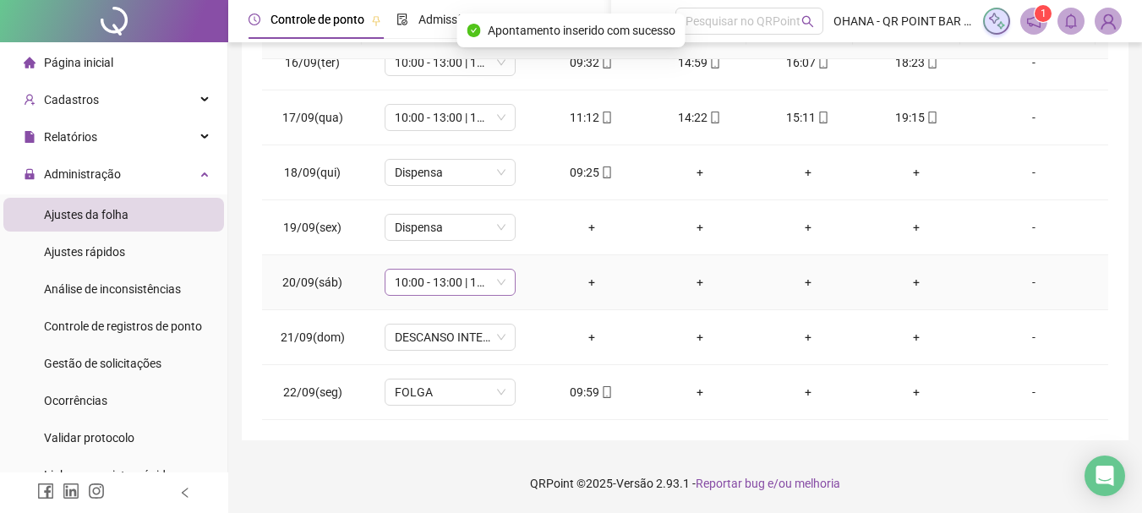
click at [434, 283] on span "10:00 - 13:00 | 14:00 - 18:00" at bounding box center [450, 282] width 111 height 25
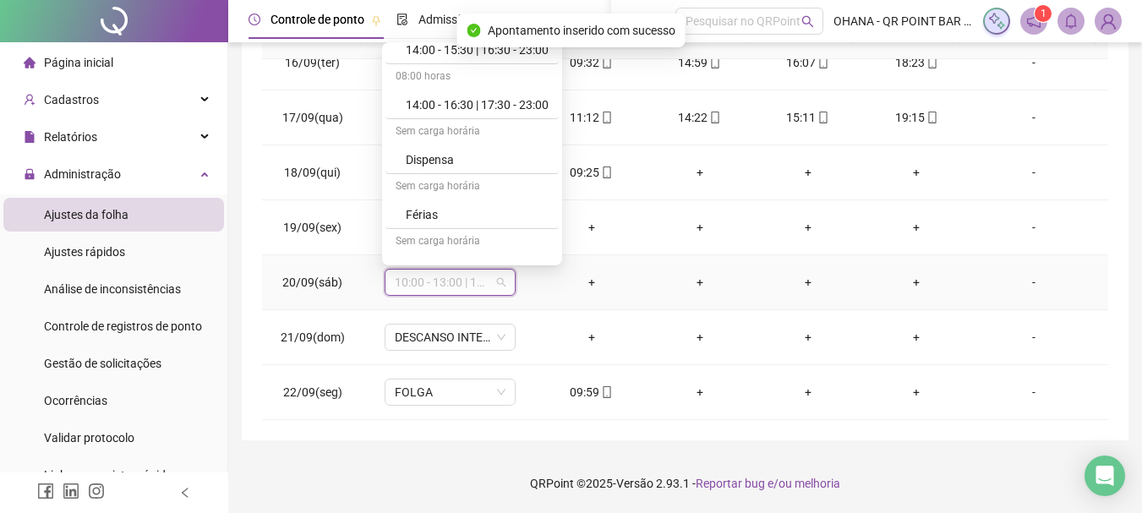
scroll to position [423, 0]
click at [486, 152] on div "Dispensa" at bounding box center [477, 158] width 143 height 19
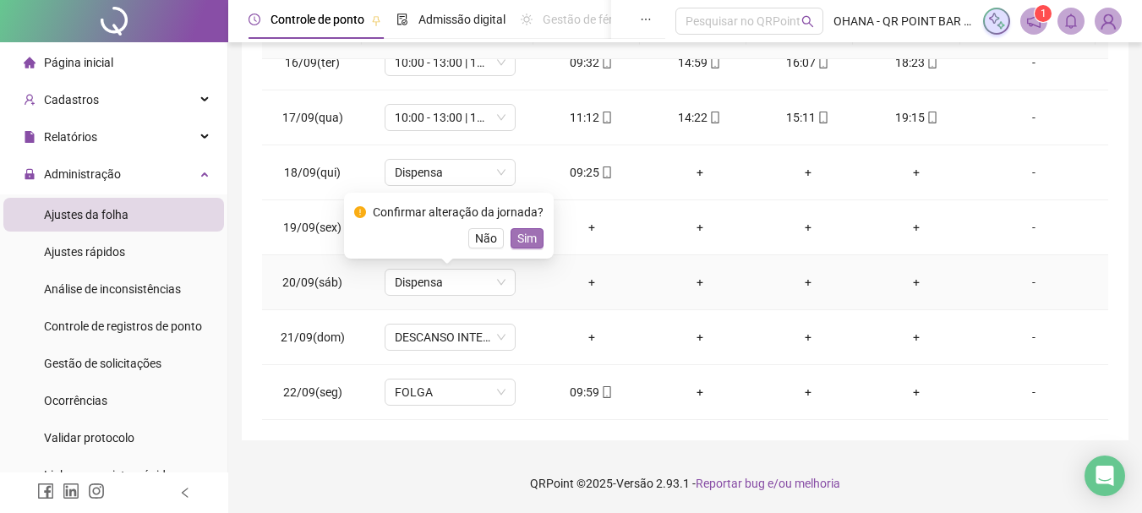
click at [537, 237] on button "Sim" at bounding box center [526, 238] width 33 height 20
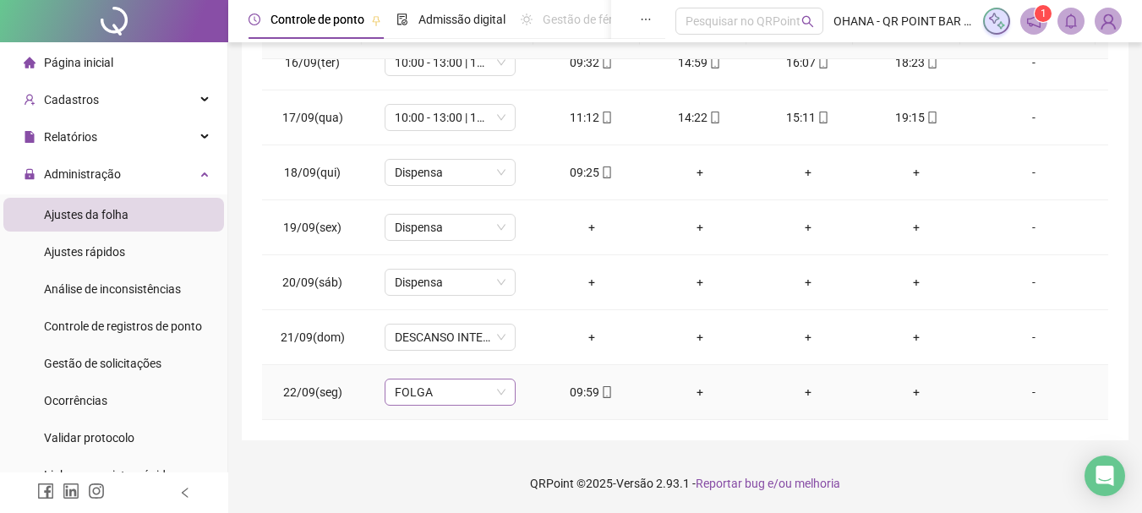
click at [431, 394] on span "FOLGA" at bounding box center [450, 391] width 111 height 25
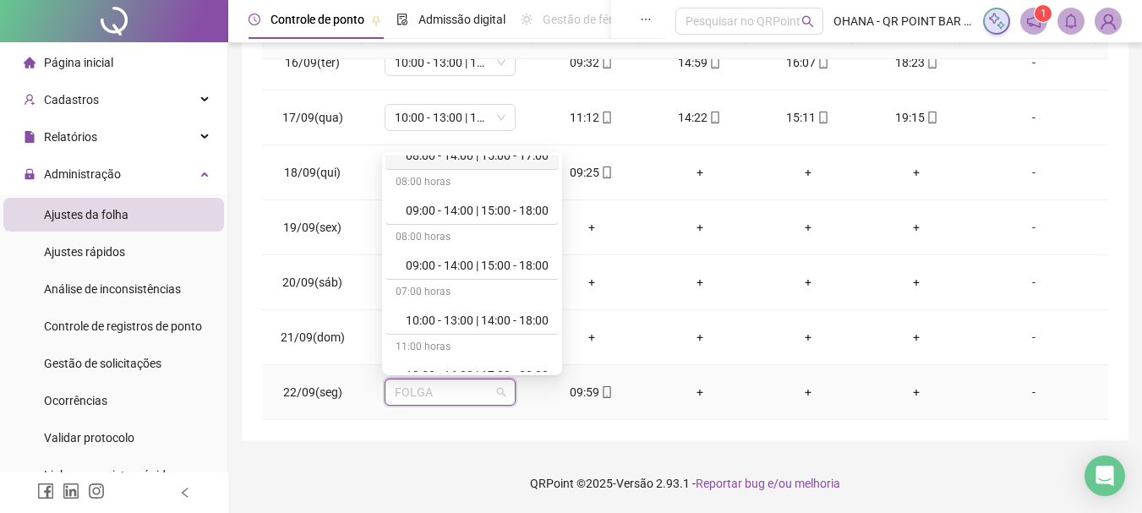
scroll to position [169, 0]
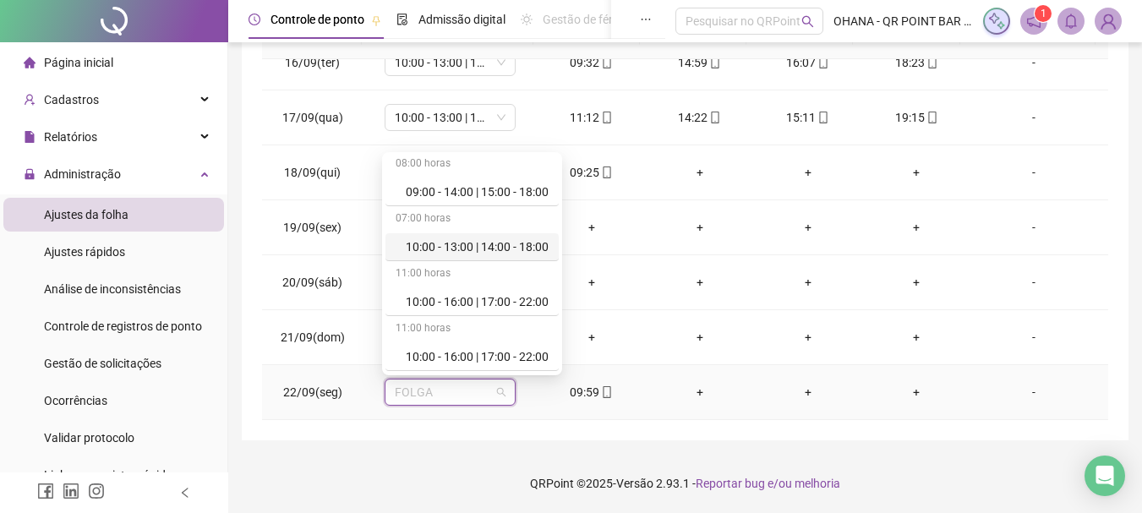
click at [463, 250] on div "10:00 - 13:00 | 14:00 - 18:00" at bounding box center [477, 246] width 143 height 19
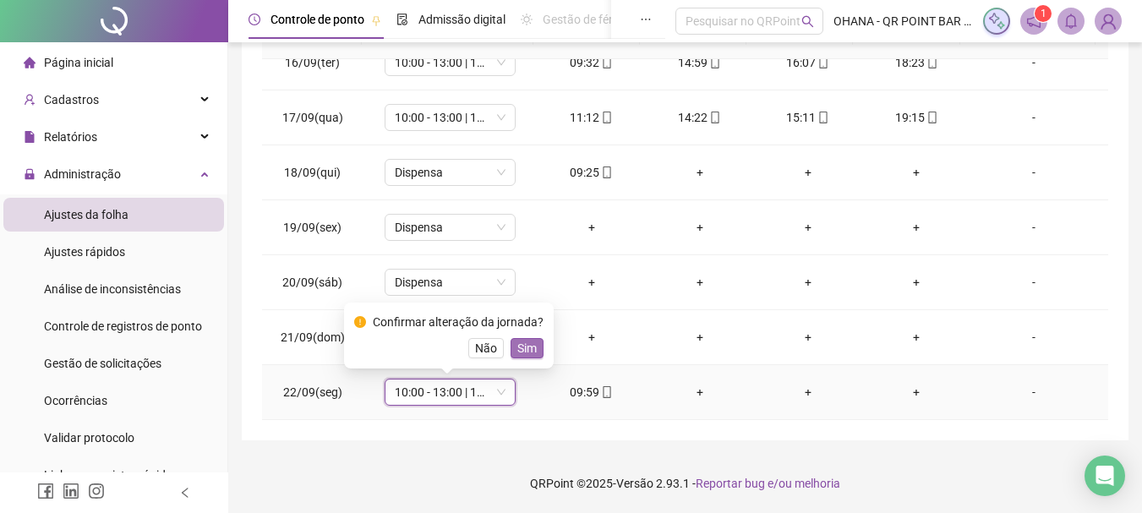
click at [528, 345] on span "Sim" at bounding box center [526, 348] width 19 height 19
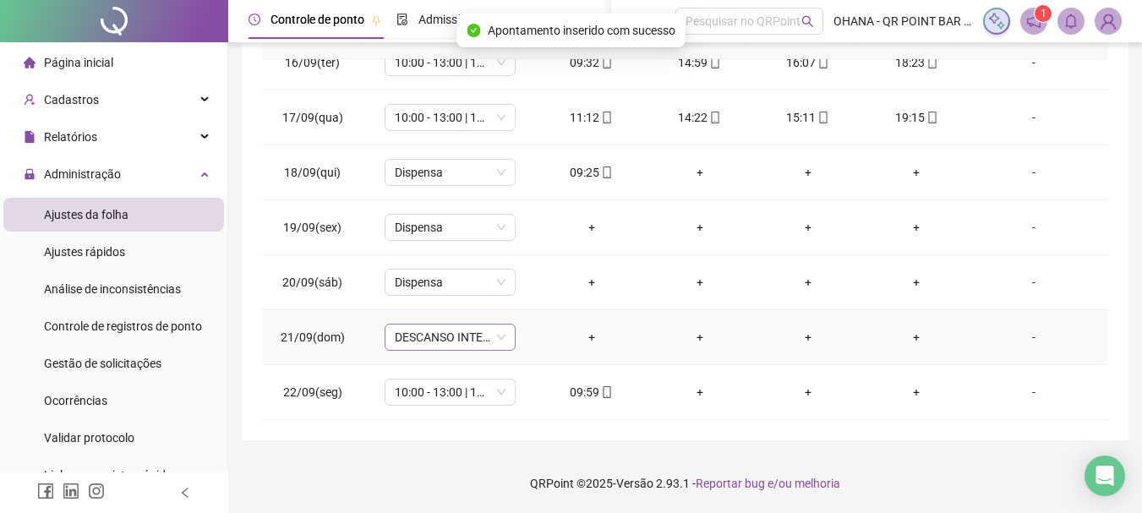
click at [447, 340] on span "DESCANSO INTER-JORNADA" at bounding box center [450, 337] width 111 height 25
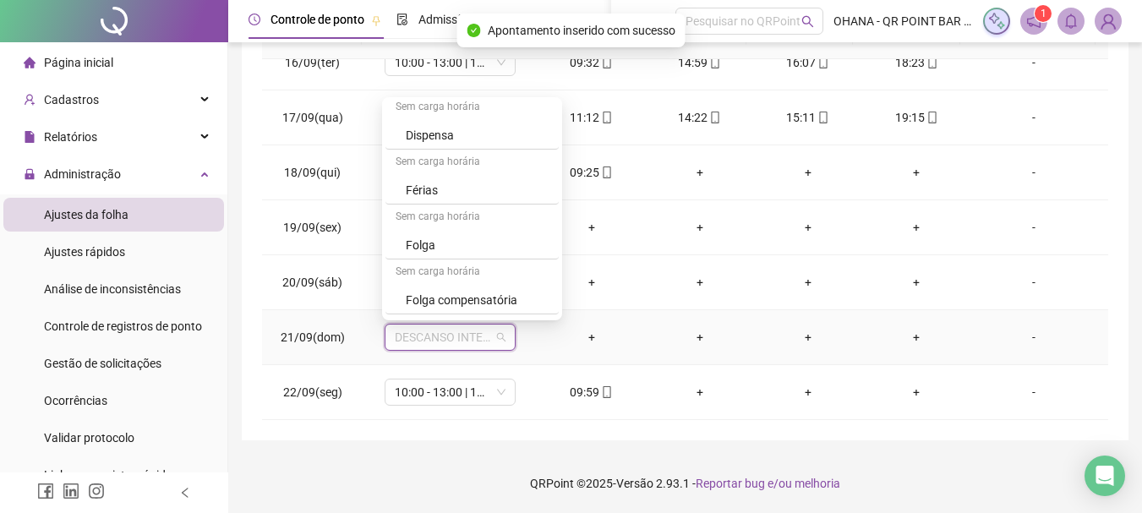
scroll to position [507, 0]
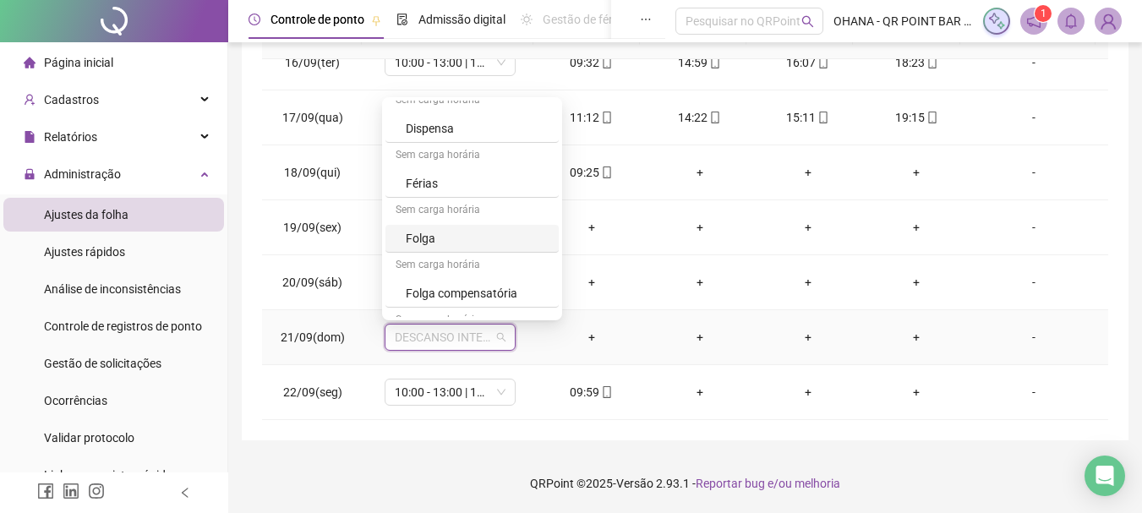
click at [413, 239] on div "Folga" at bounding box center [477, 238] width 143 height 19
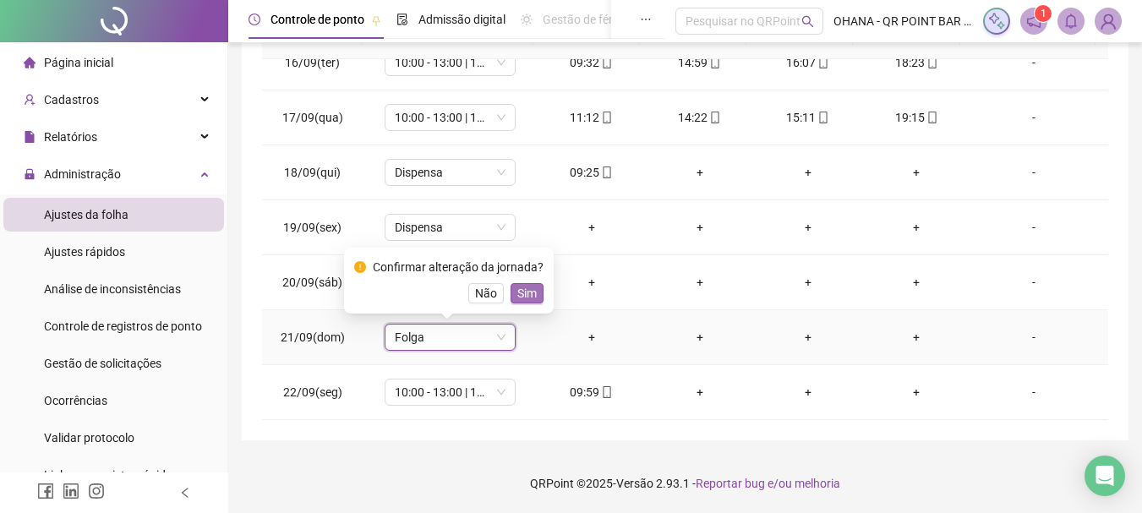
click at [521, 292] on span "Sim" at bounding box center [526, 293] width 19 height 19
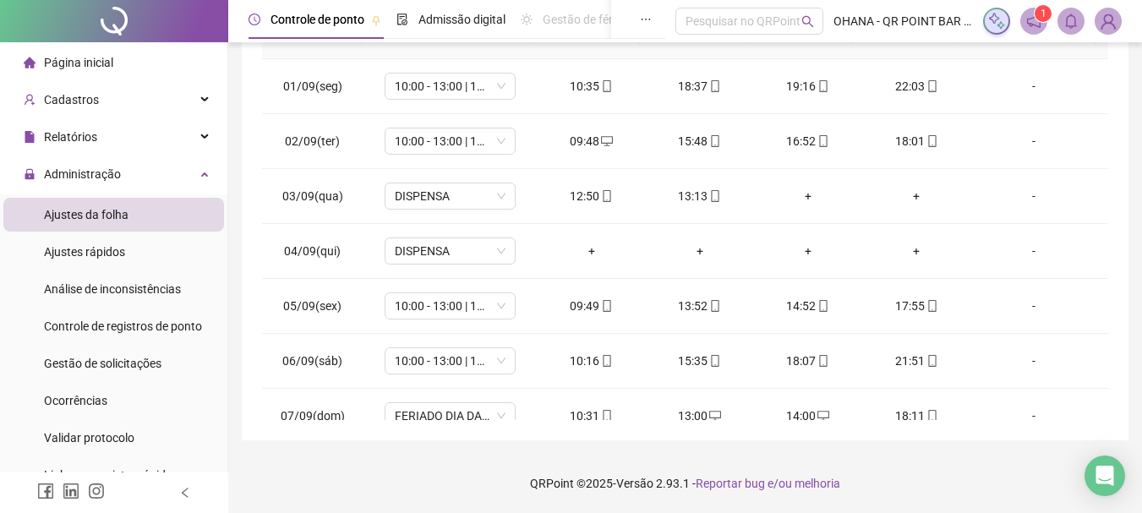
scroll to position [0, 0]
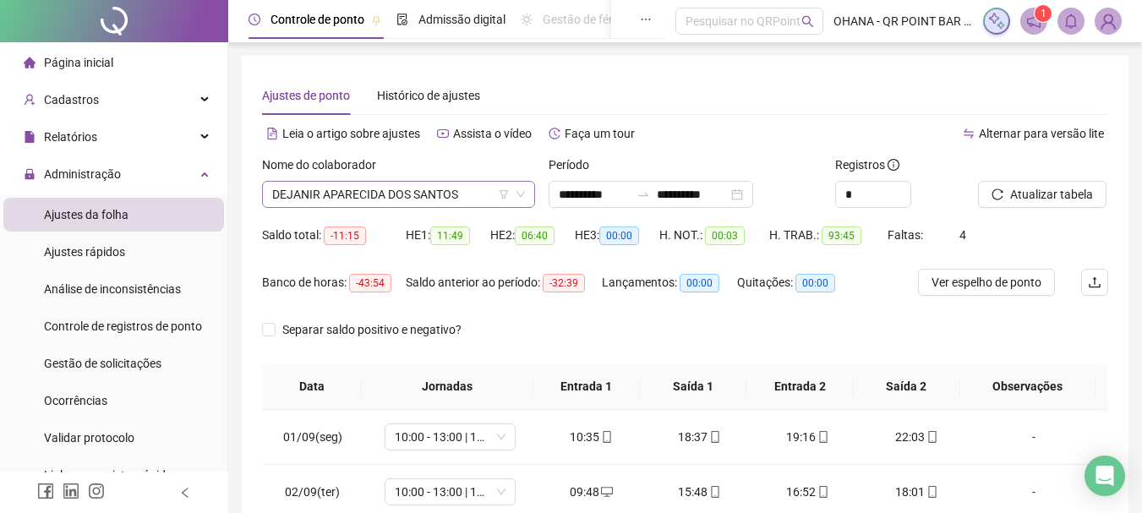
click at [445, 191] on span "DEJANIR APARECIDA DOS SANTOS" at bounding box center [398, 194] width 253 height 25
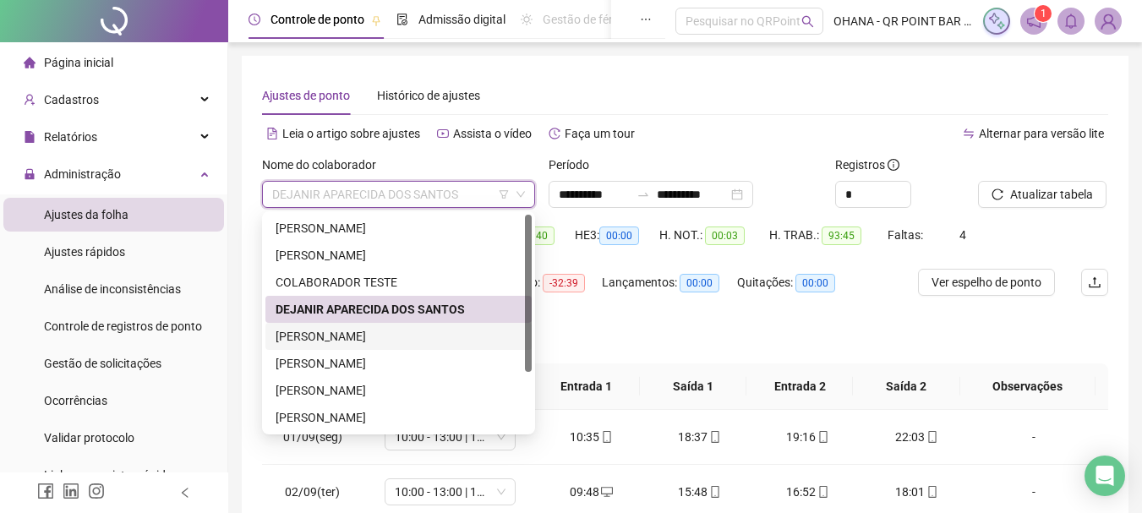
drag, startPoint x: 352, startPoint y: 344, endPoint x: 780, endPoint y: 206, distance: 449.3
click at [353, 344] on div "[PERSON_NAME]" at bounding box center [399, 336] width 246 height 19
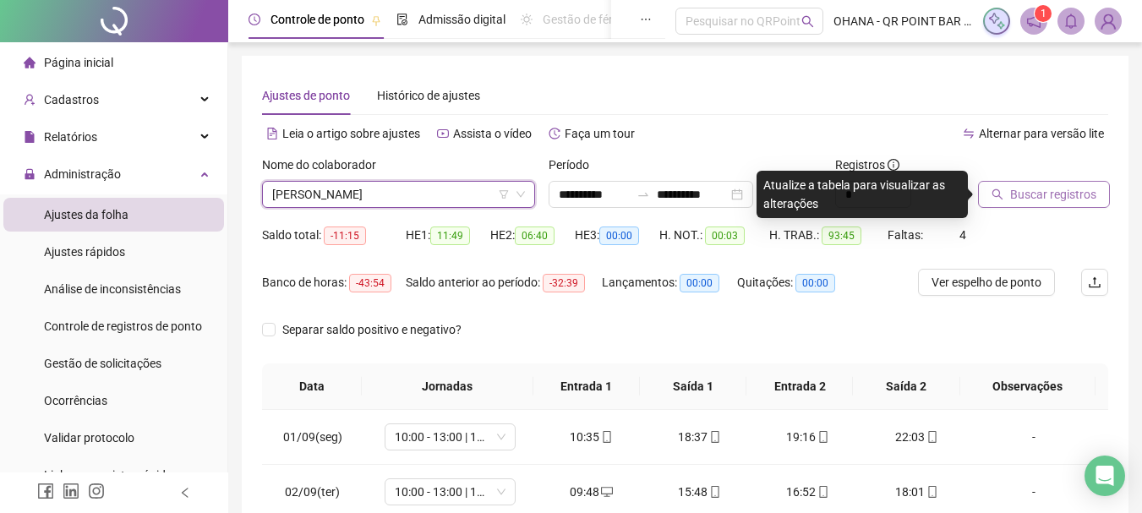
click at [1018, 198] on span "Buscar registros" at bounding box center [1053, 194] width 86 height 19
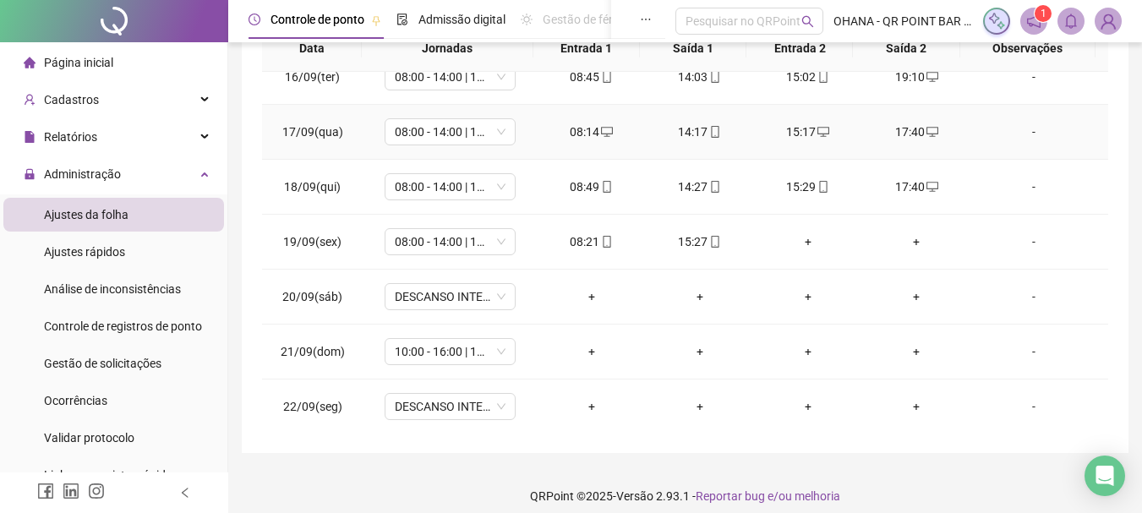
scroll to position [848, 0]
click at [802, 243] on div "+" at bounding box center [807, 240] width 81 height 19
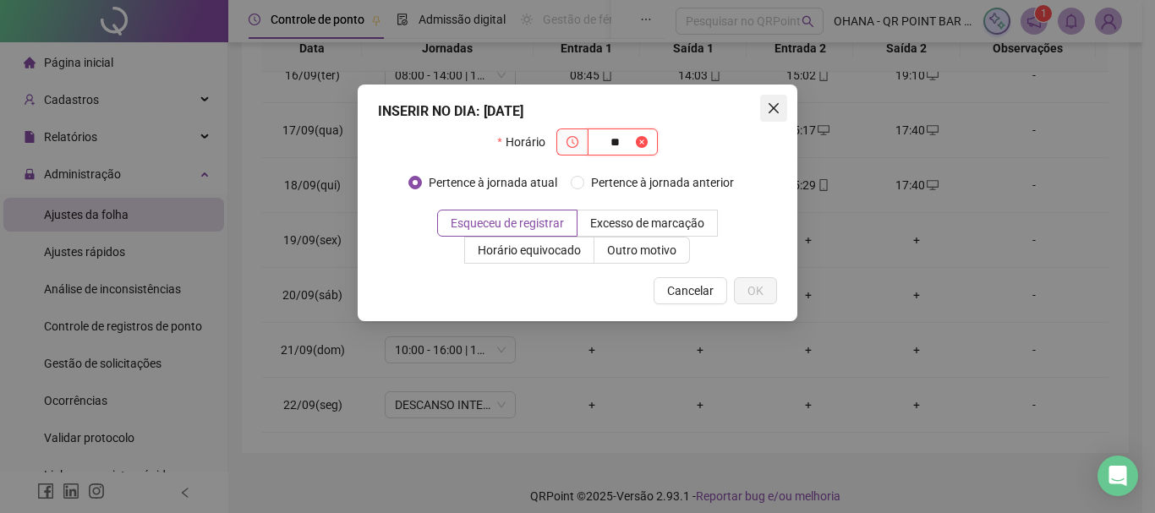
type input "**"
click at [774, 108] on icon "close" at bounding box center [773, 108] width 10 height 10
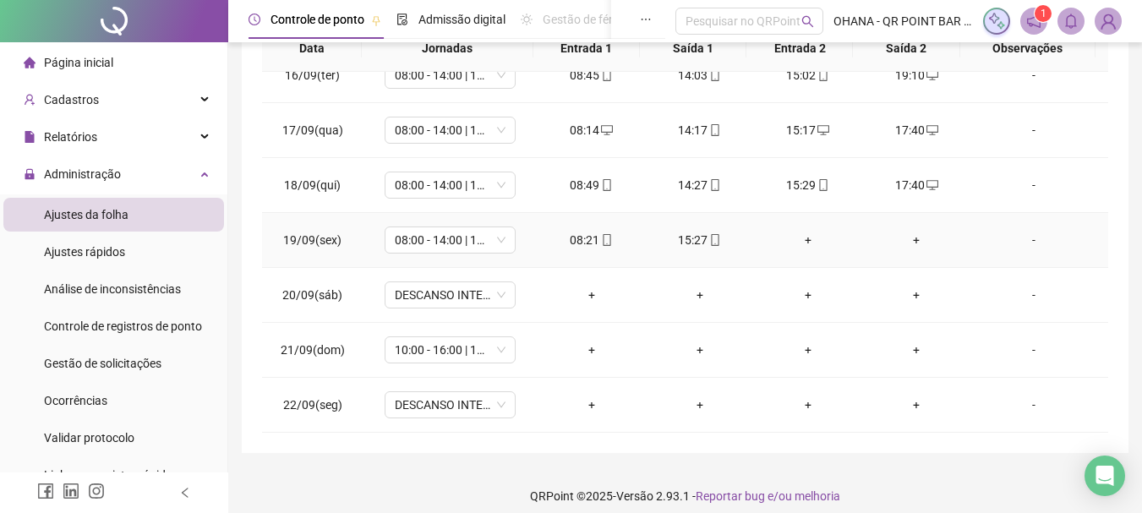
click at [798, 237] on div "+" at bounding box center [807, 240] width 81 height 19
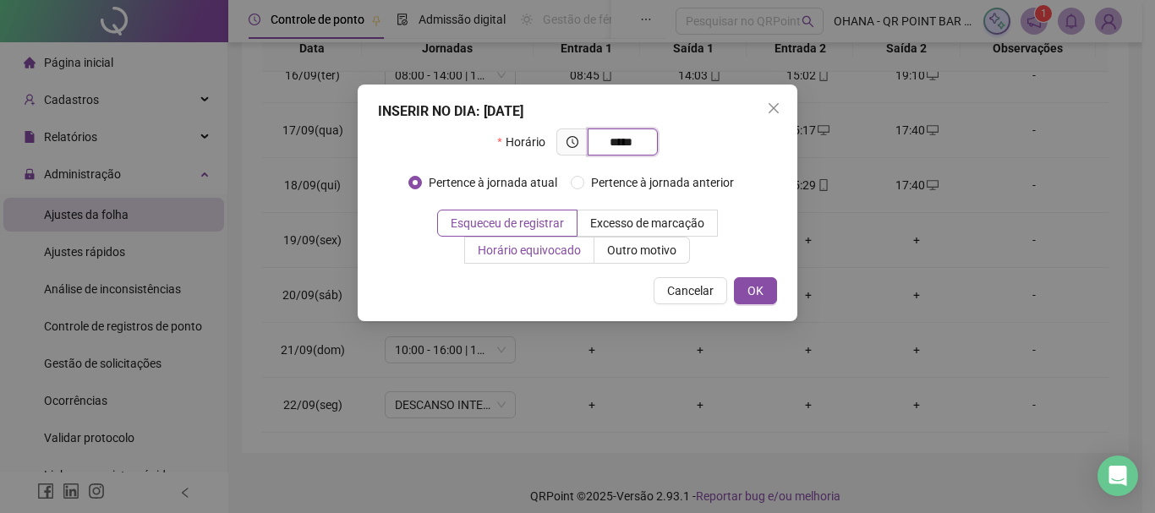
type input "*****"
drag, startPoint x: 560, startPoint y: 243, endPoint x: 701, endPoint y: 298, distance: 150.4
click at [560, 244] on span "Horário equivocado" at bounding box center [529, 250] width 103 height 14
click at [751, 285] on span "OK" at bounding box center [755, 290] width 16 height 19
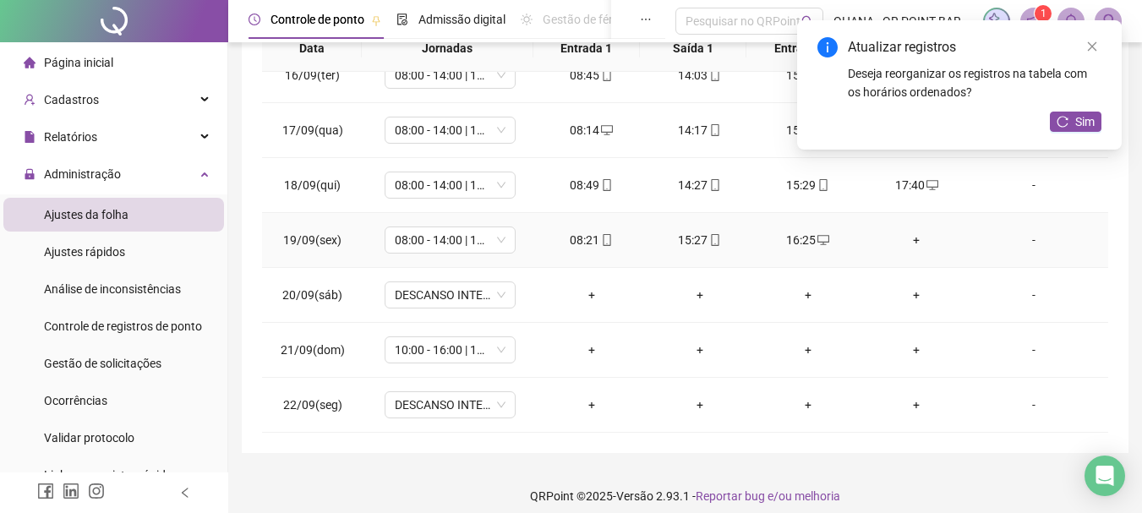
click at [902, 243] on div "+" at bounding box center [916, 240] width 81 height 19
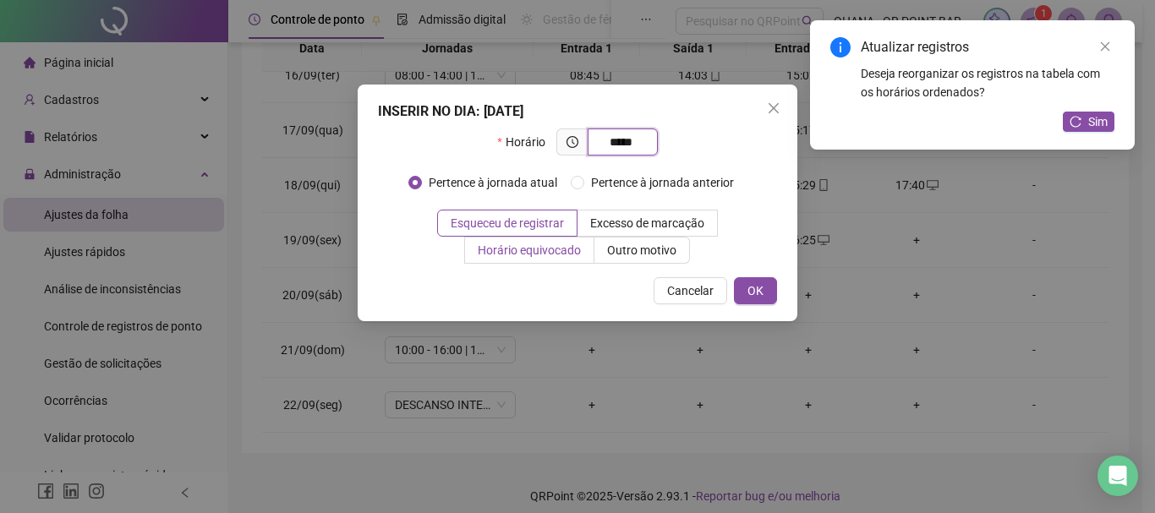
type input "*****"
click at [547, 247] on span "Horário equivocado" at bounding box center [529, 250] width 103 height 14
click at [756, 289] on span "OK" at bounding box center [755, 290] width 16 height 19
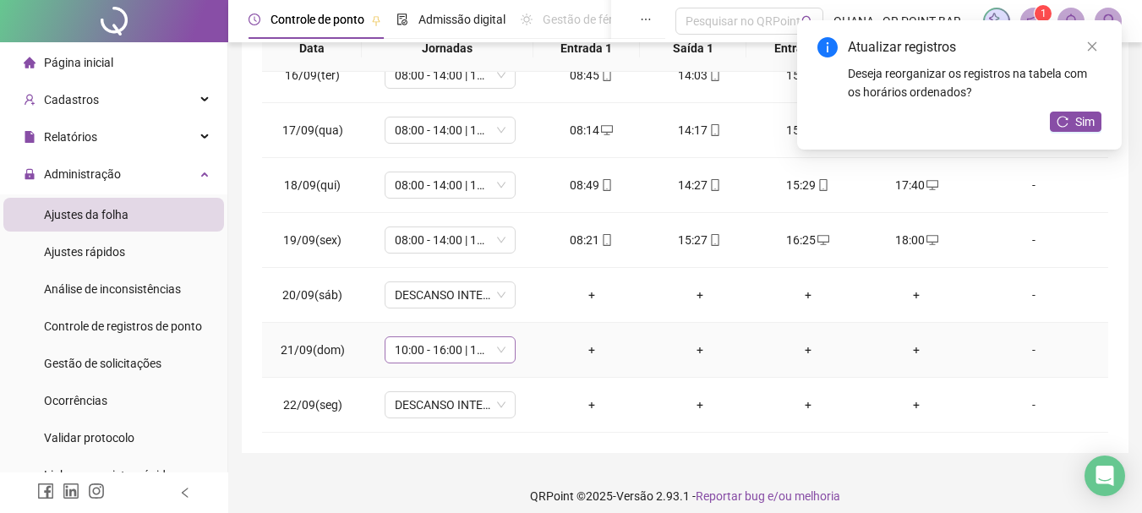
click at [430, 356] on span "10:00 - 16:00 | 17:00 - 22:00" at bounding box center [450, 349] width 111 height 25
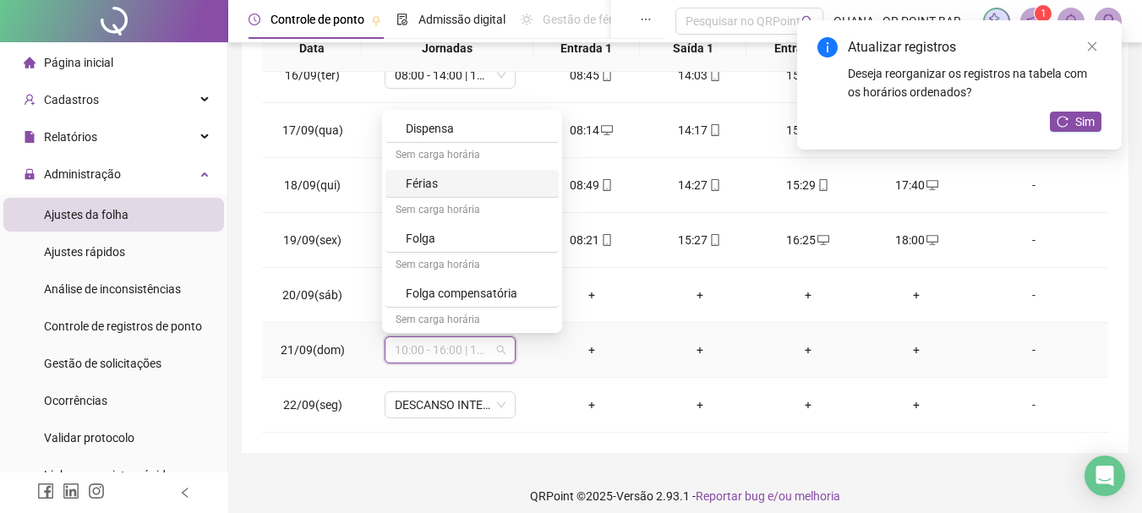
scroll to position [553, 0]
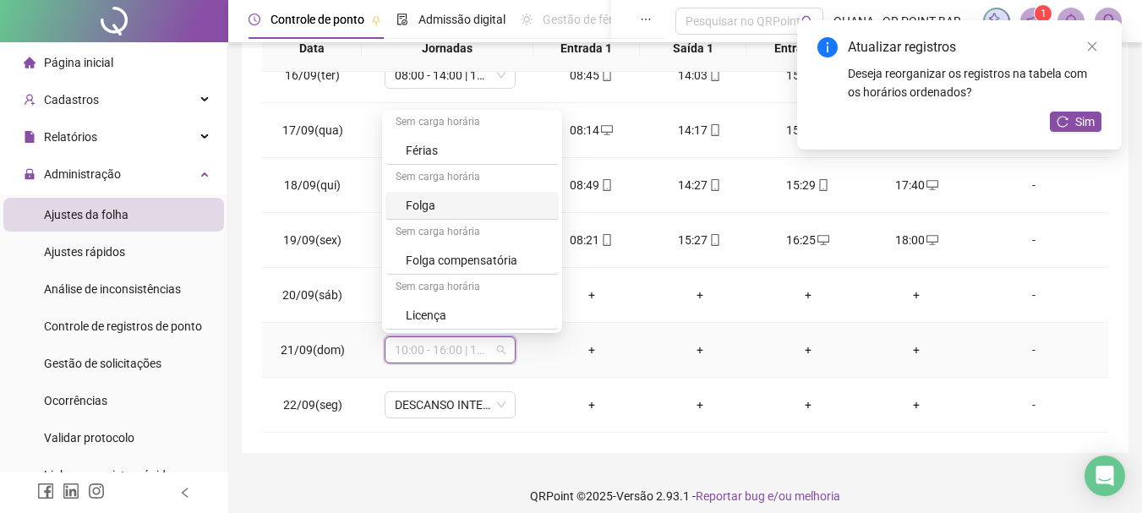
click at [456, 208] on div "Folga" at bounding box center [477, 205] width 143 height 19
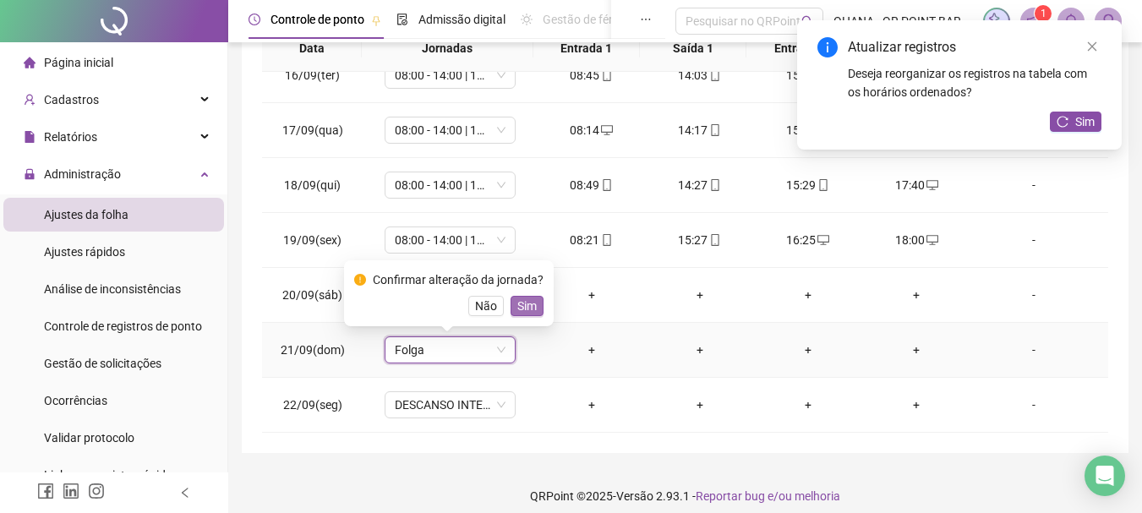
click at [523, 307] on span "Sim" at bounding box center [526, 306] width 19 height 19
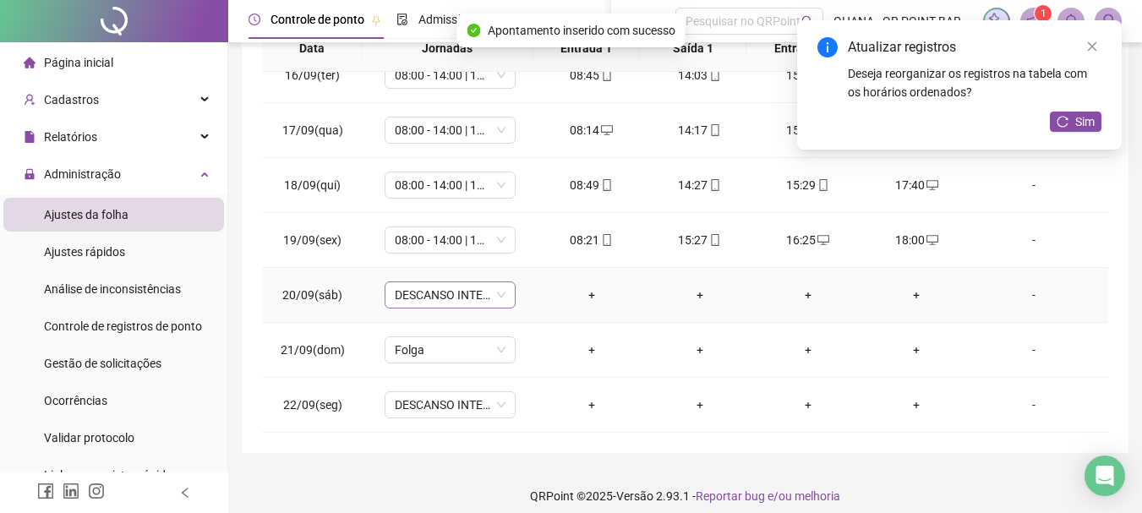
click at [460, 294] on span "DESCANSO INTER-JORNADA" at bounding box center [450, 294] width 111 height 25
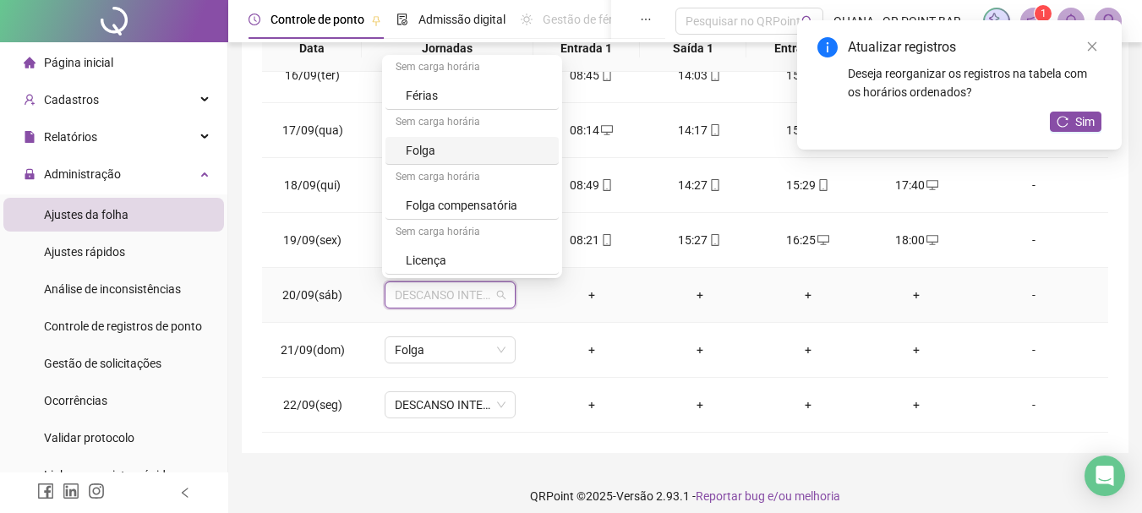
click at [452, 146] on div "Folga" at bounding box center [477, 150] width 143 height 19
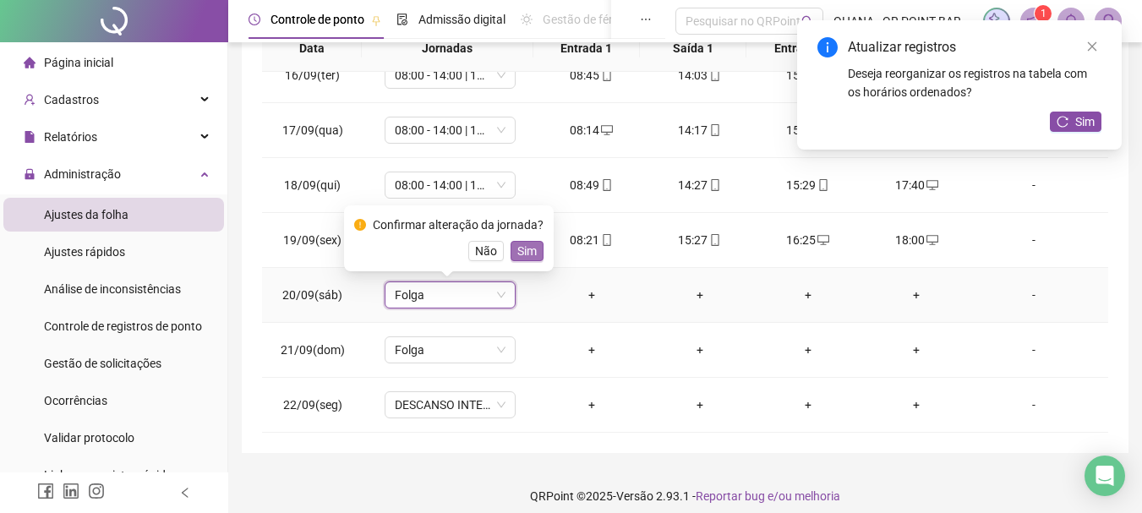
click at [524, 248] on span "Sim" at bounding box center [526, 251] width 19 height 19
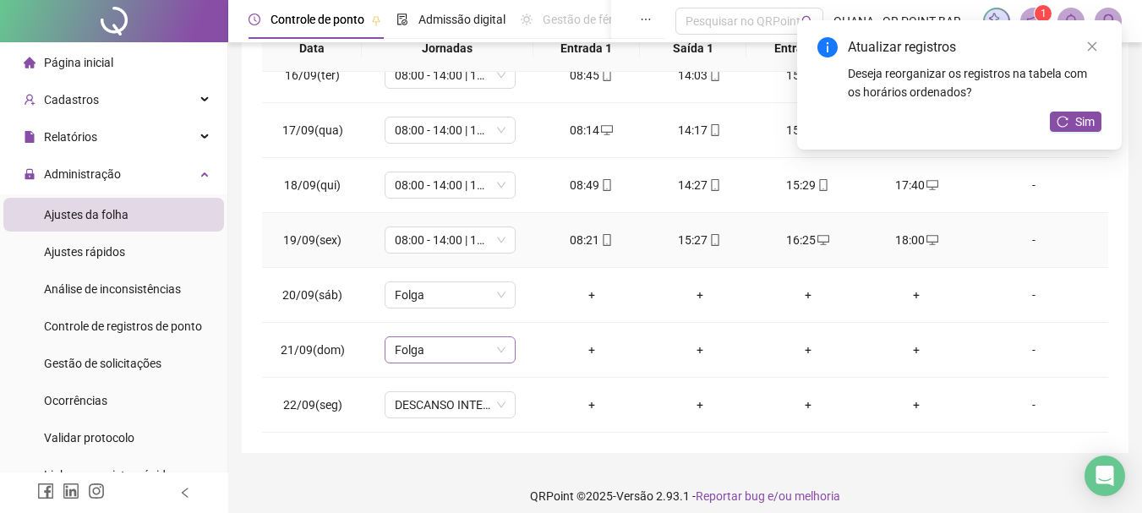
scroll to position [351, 0]
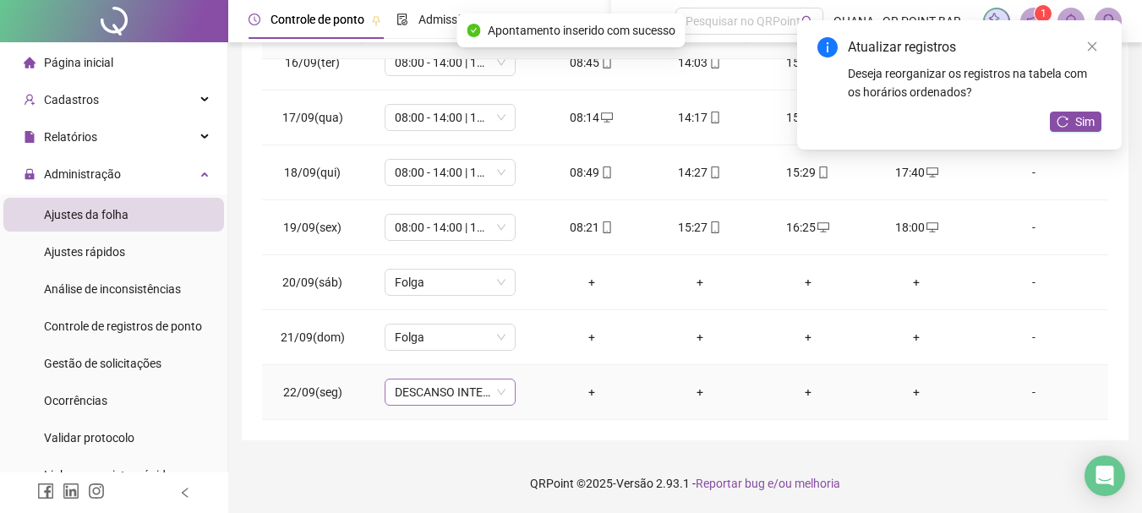
click at [443, 396] on span "DESCANSO INTER-JORNADA" at bounding box center [450, 391] width 111 height 25
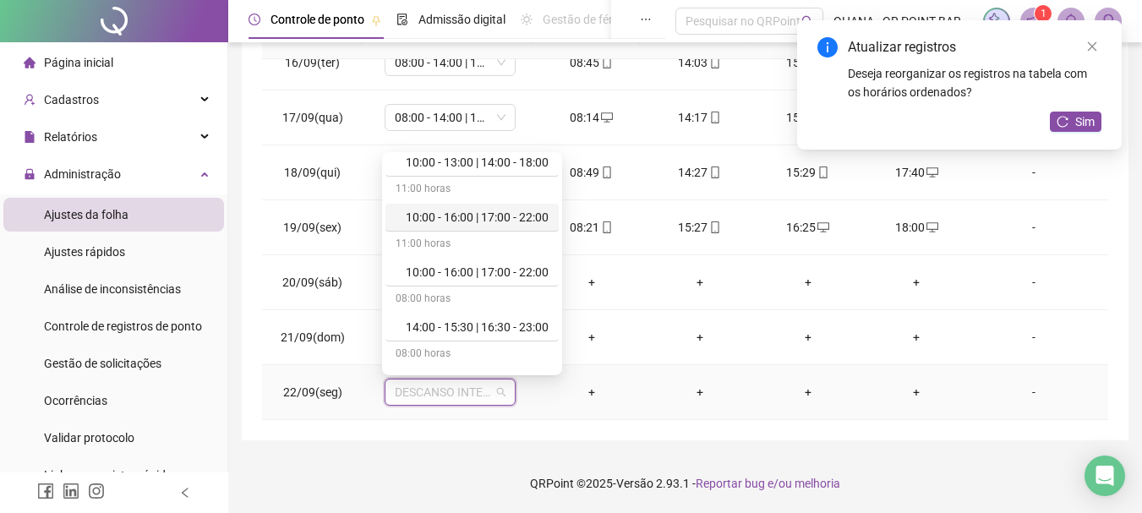
scroll to position [0, 0]
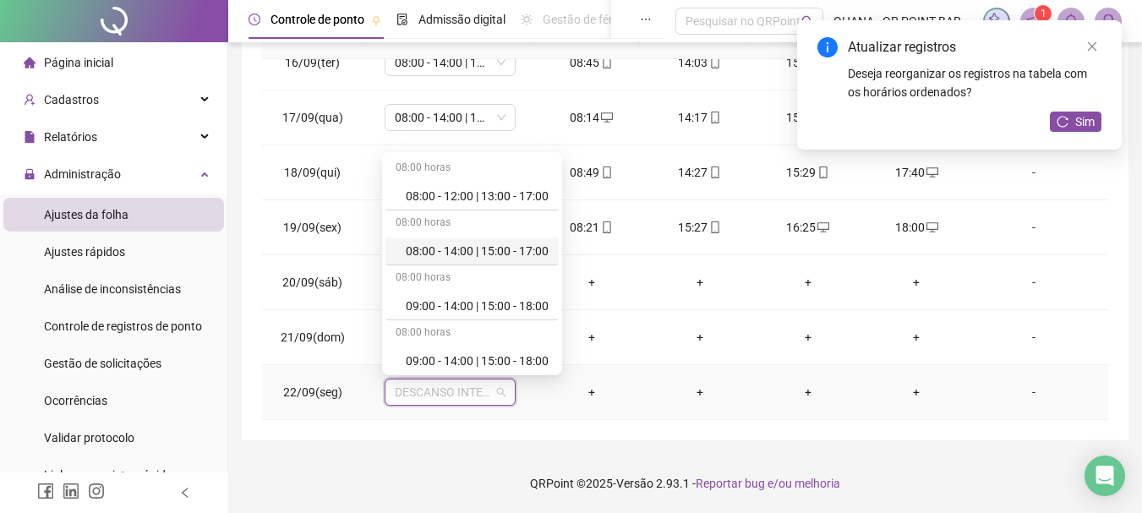
click at [470, 253] on div "08:00 - 14:00 | 15:00 - 17:00" at bounding box center [477, 251] width 143 height 19
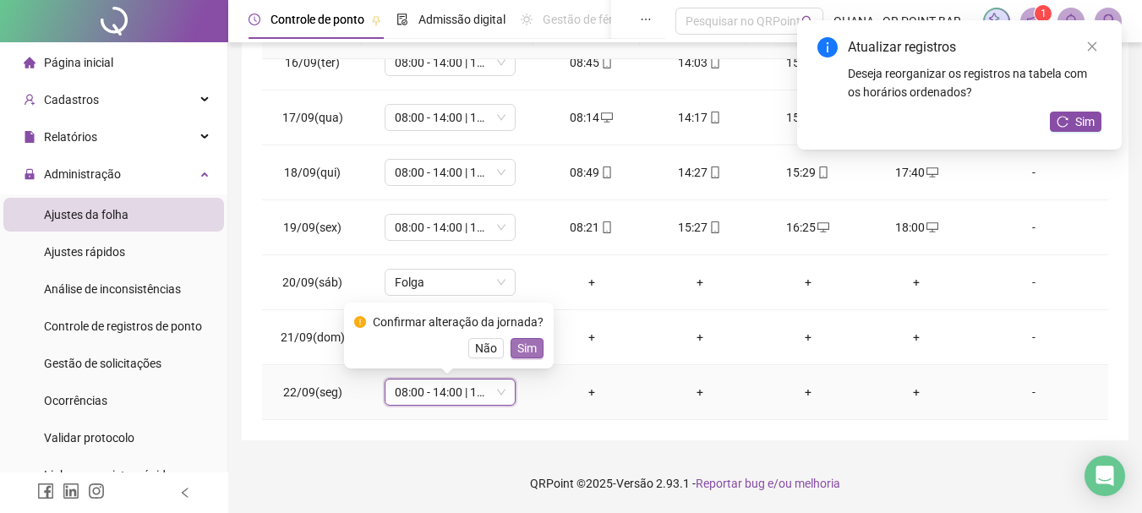
click at [527, 340] on span "Sim" at bounding box center [526, 348] width 19 height 19
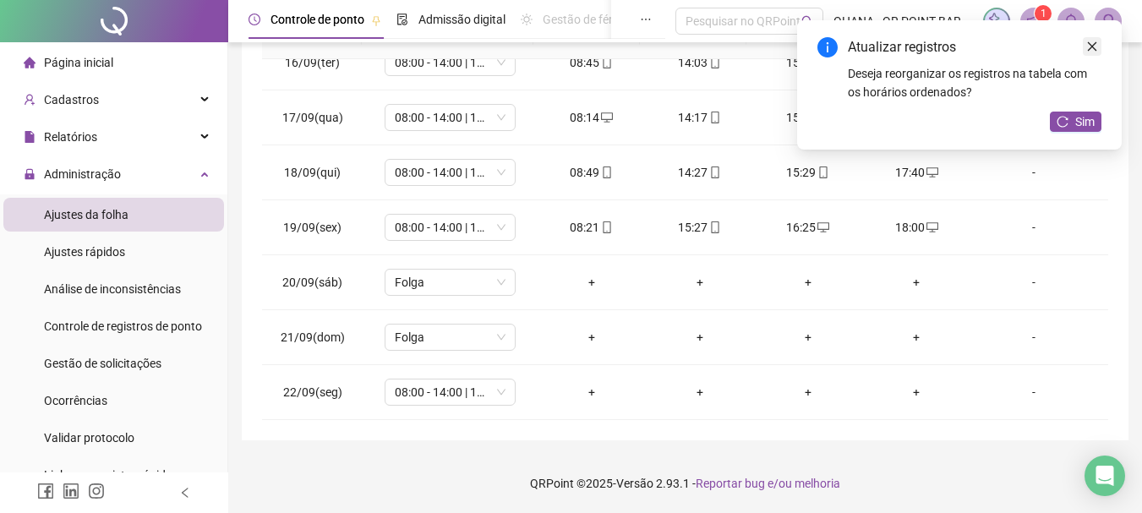
click at [1090, 42] on icon "close" at bounding box center [1092, 47] width 12 height 12
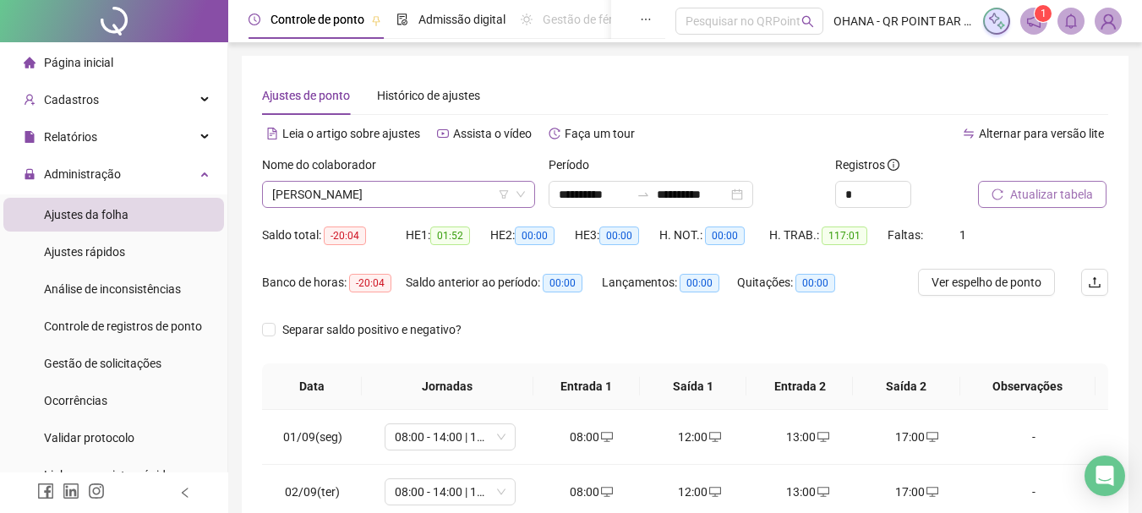
click at [407, 192] on span "[PERSON_NAME]" at bounding box center [398, 194] width 253 height 25
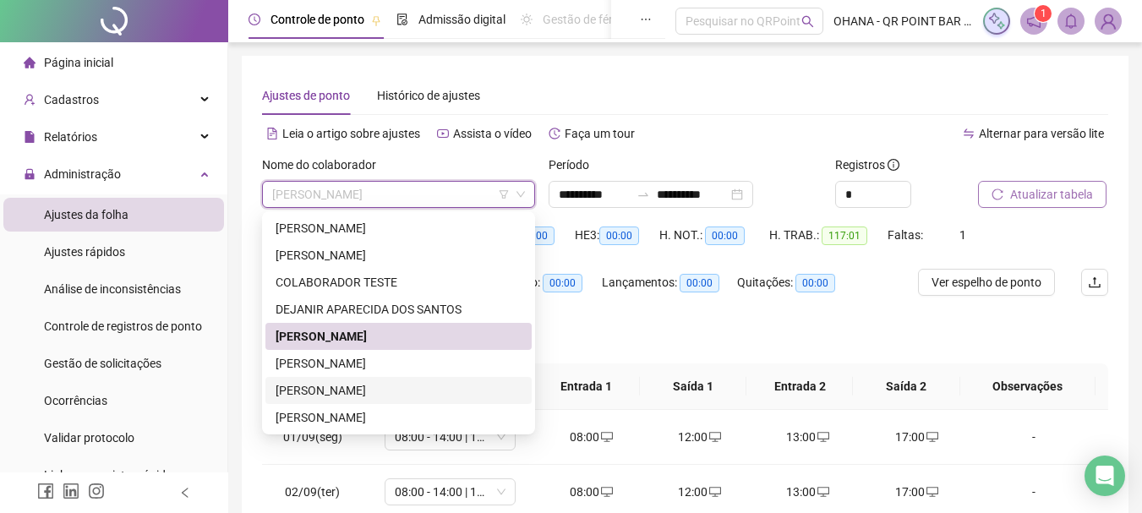
drag, startPoint x: 368, startPoint y: 393, endPoint x: 1034, endPoint y: 225, distance: 686.9
click at [369, 393] on div "[PERSON_NAME]" at bounding box center [399, 390] width 246 height 19
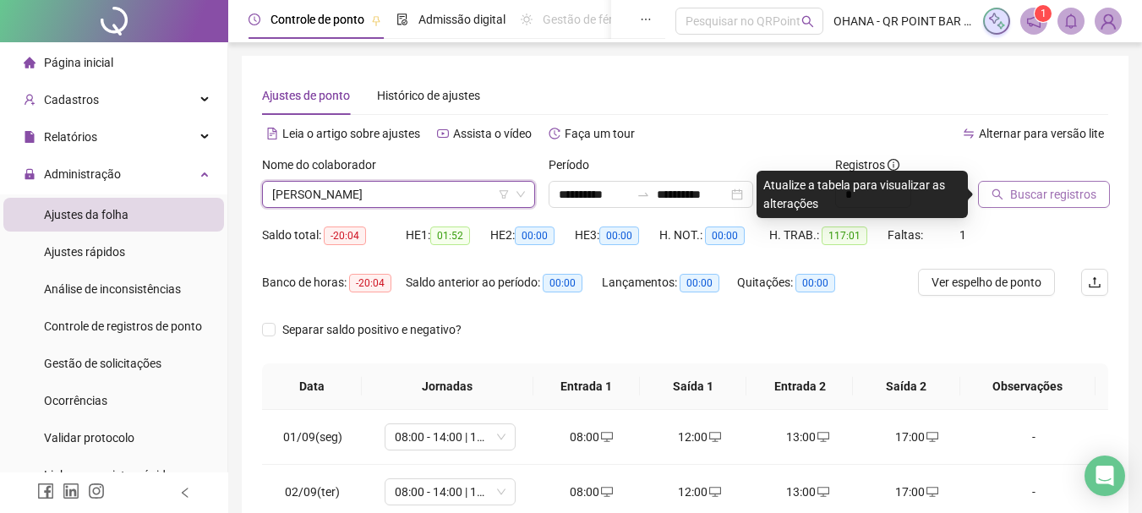
click at [1020, 193] on span "Buscar registros" at bounding box center [1053, 194] width 86 height 19
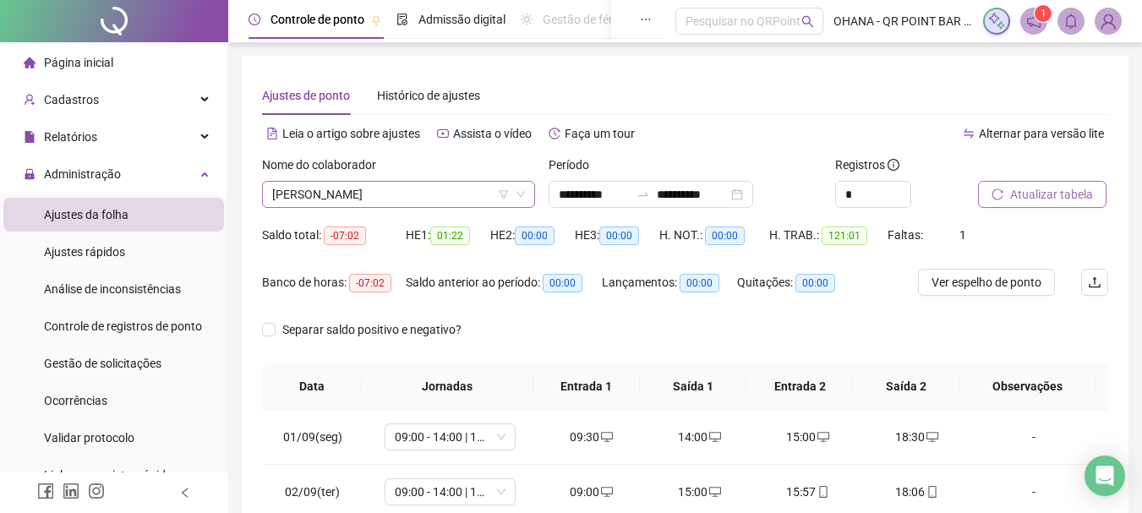
click at [407, 198] on span "[PERSON_NAME]" at bounding box center [398, 194] width 253 height 25
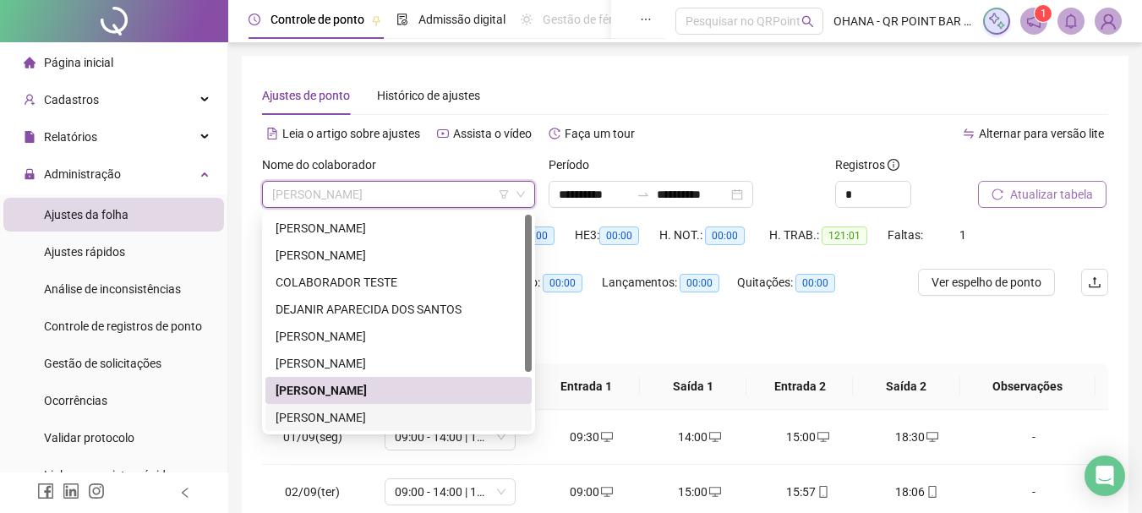
drag, startPoint x: 350, startPoint y: 412, endPoint x: 975, endPoint y: 255, distance: 644.9
click at [350, 413] on div "[PERSON_NAME]" at bounding box center [399, 417] width 246 height 19
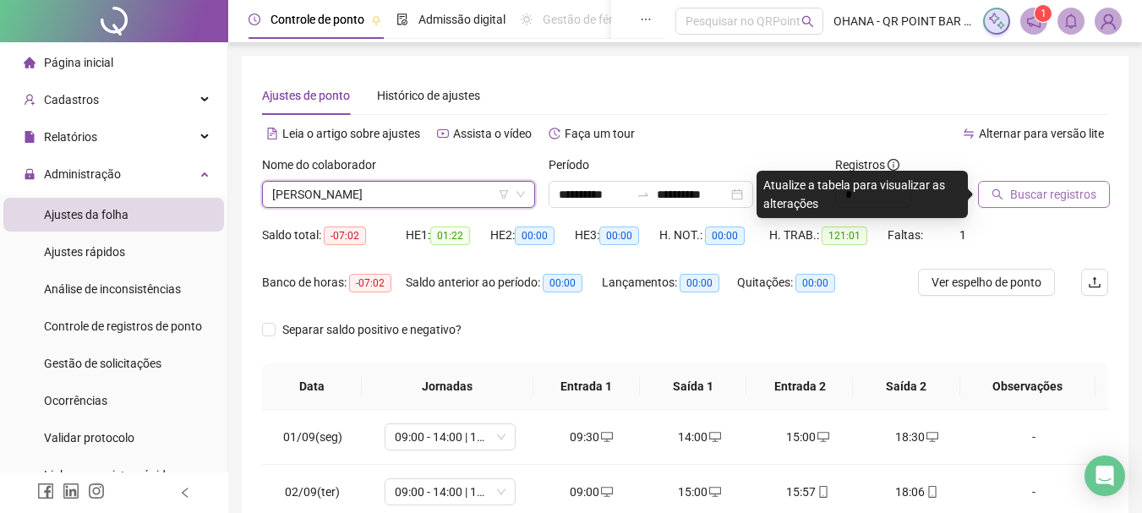
click at [1059, 193] on span "Buscar registros" at bounding box center [1053, 194] width 86 height 19
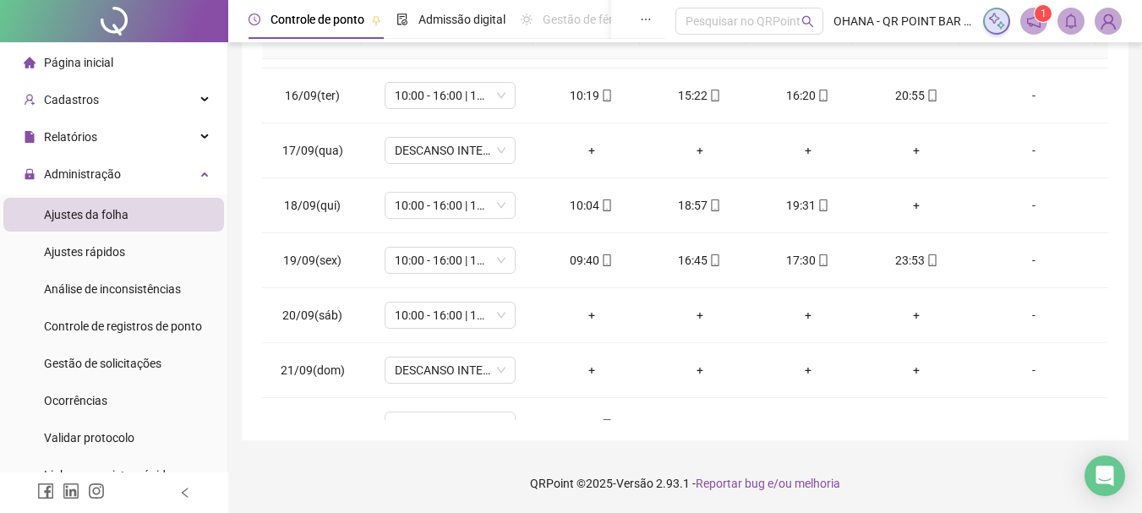
scroll to position [848, 0]
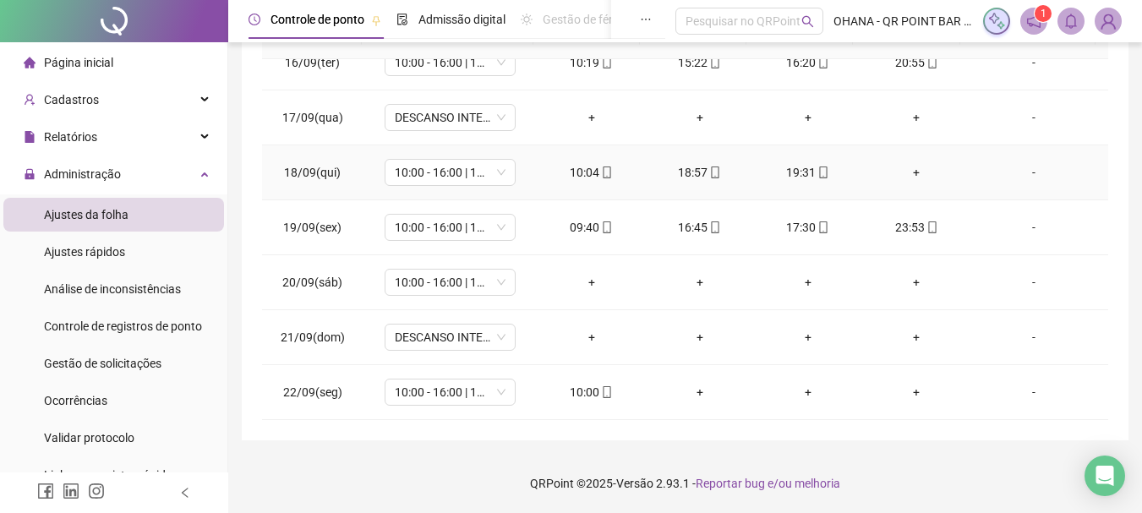
click at [908, 171] on div "+" at bounding box center [916, 172] width 81 height 19
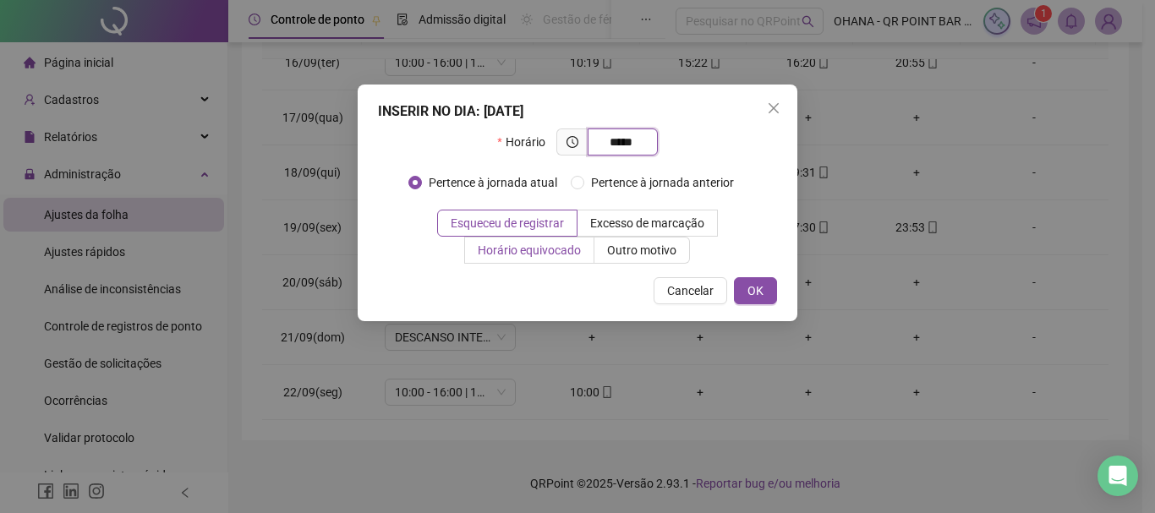
type input "*****"
click at [565, 258] on label "Horário equivocado" at bounding box center [529, 250] width 129 height 27
drag, startPoint x: 748, startPoint y: 290, endPoint x: 680, endPoint y: 301, distance: 68.5
click at [745, 291] on button "OK" at bounding box center [755, 290] width 43 height 27
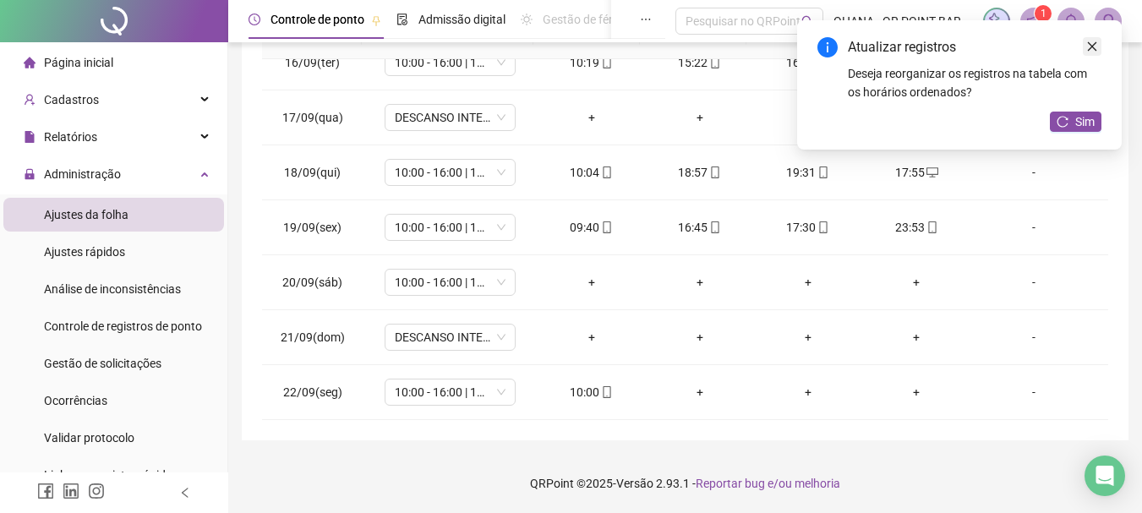
click at [1089, 45] on icon "close" at bounding box center [1092, 47] width 12 height 12
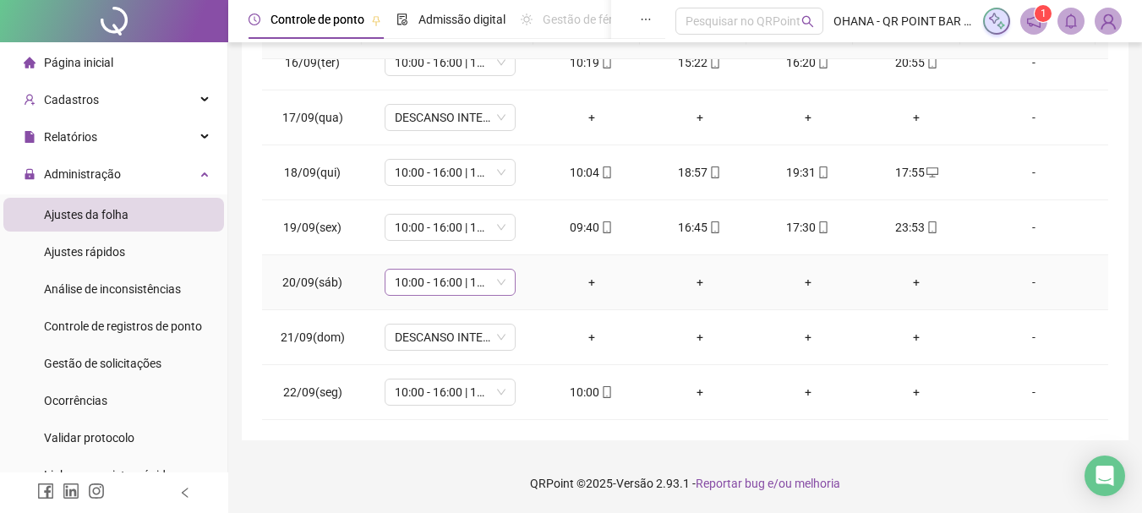
click at [483, 283] on span "10:00 - 16:00 | 17:00 - 22:00" at bounding box center [450, 282] width 111 height 25
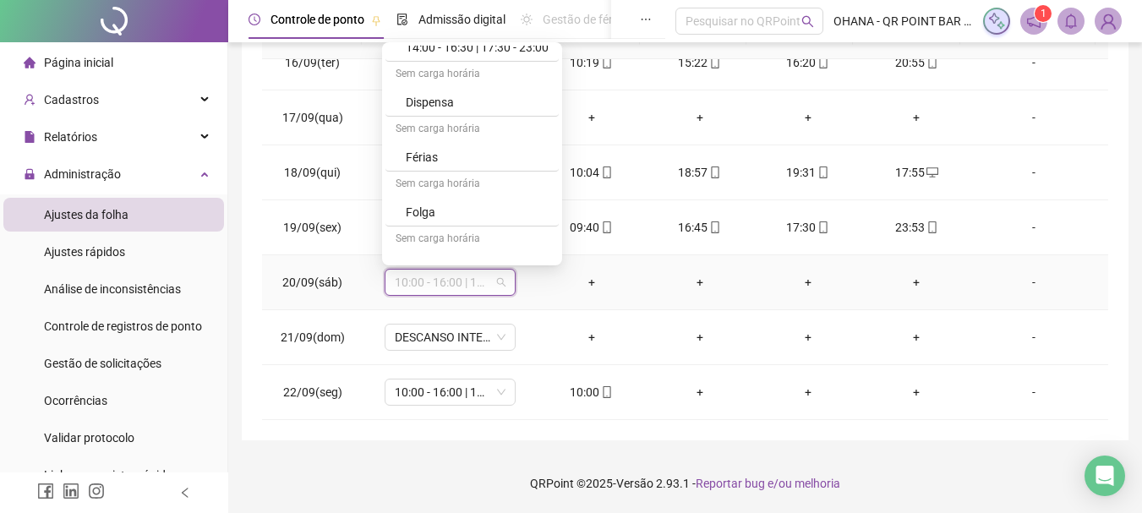
scroll to position [507, 0]
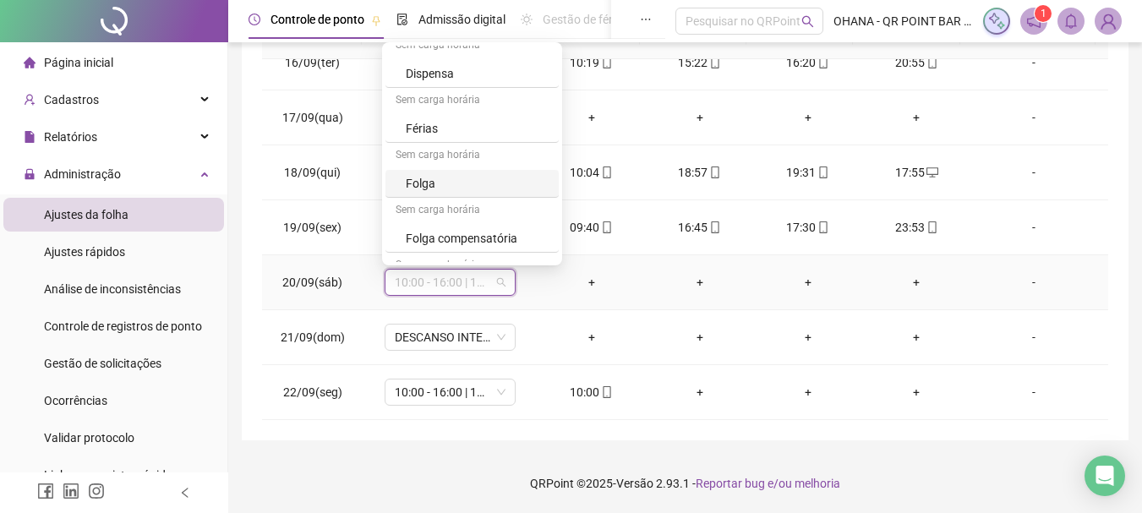
click at [445, 185] on div "Folga" at bounding box center [477, 183] width 143 height 19
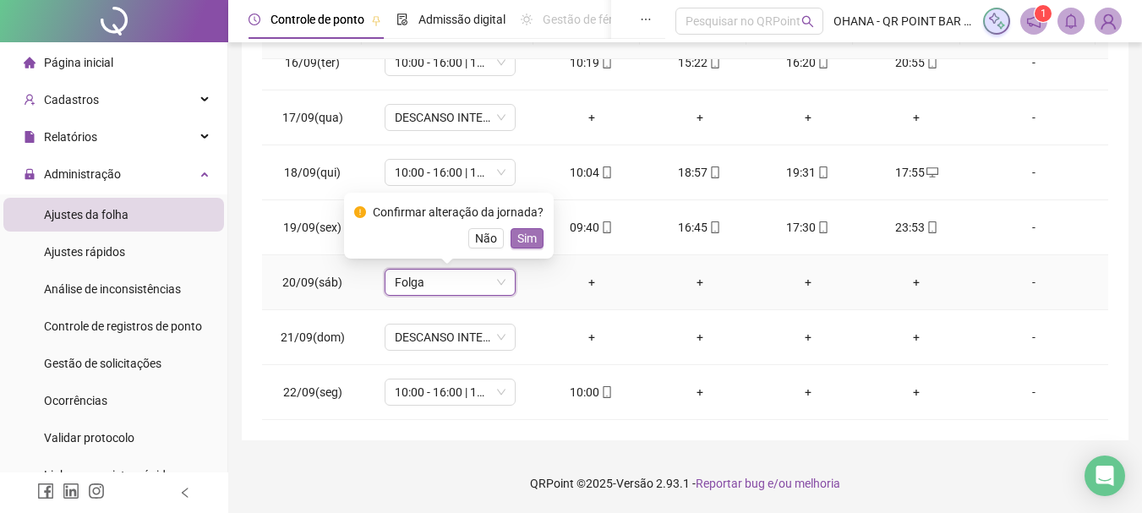
click at [535, 236] on button "Sim" at bounding box center [526, 238] width 33 height 20
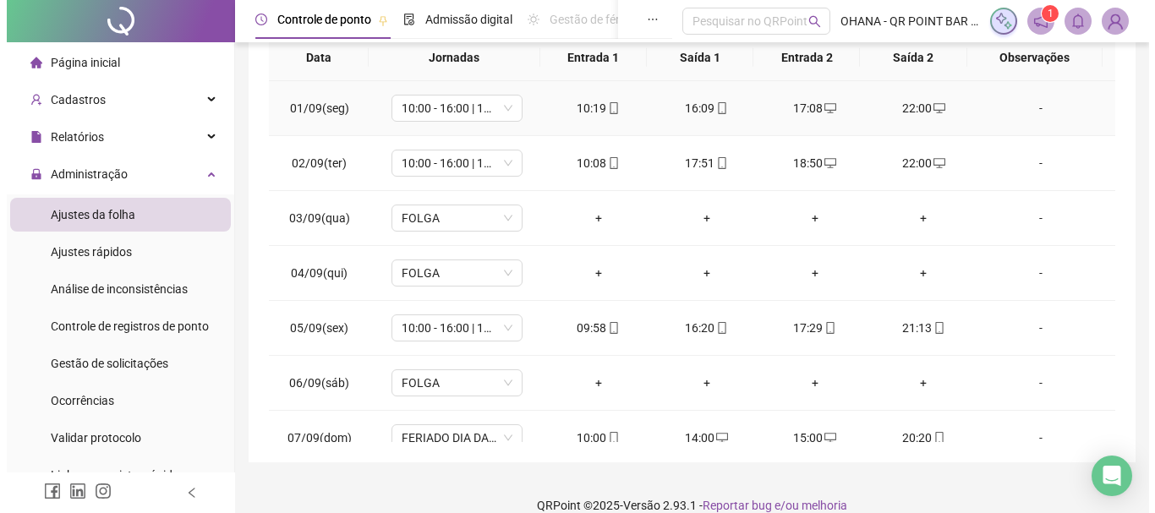
scroll to position [0, 0]
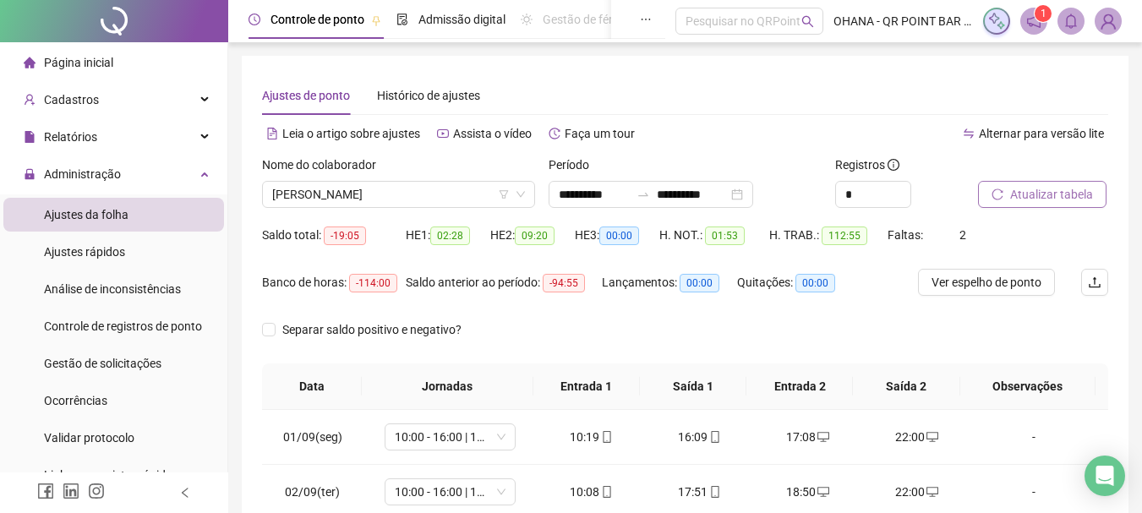
click at [1012, 193] on span "Atualizar tabela" at bounding box center [1051, 194] width 83 height 19
click at [474, 194] on span "[PERSON_NAME]" at bounding box center [398, 194] width 253 height 25
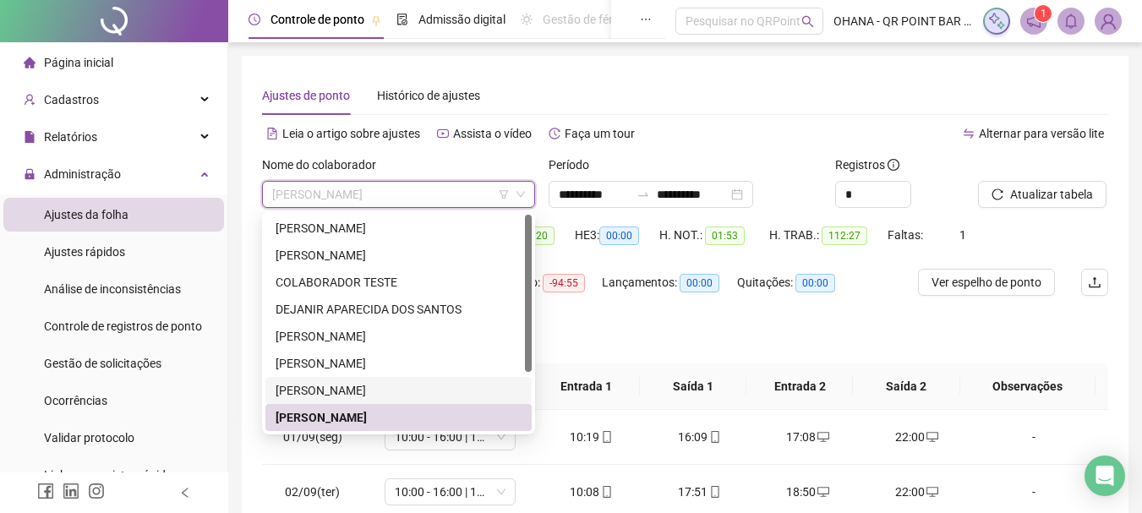
click at [337, 385] on div "[PERSON_NAME]" at bounding box center [399, 390] width 246 height 19
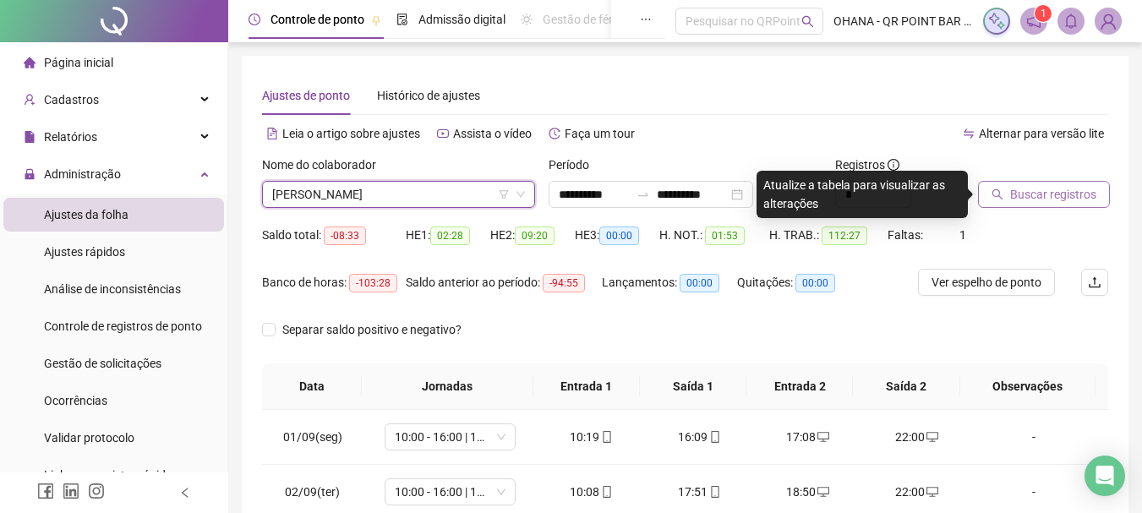
click at [1028, 195] on span "Buscar registros" at bounding box center [1053, 194] width 86 height 19
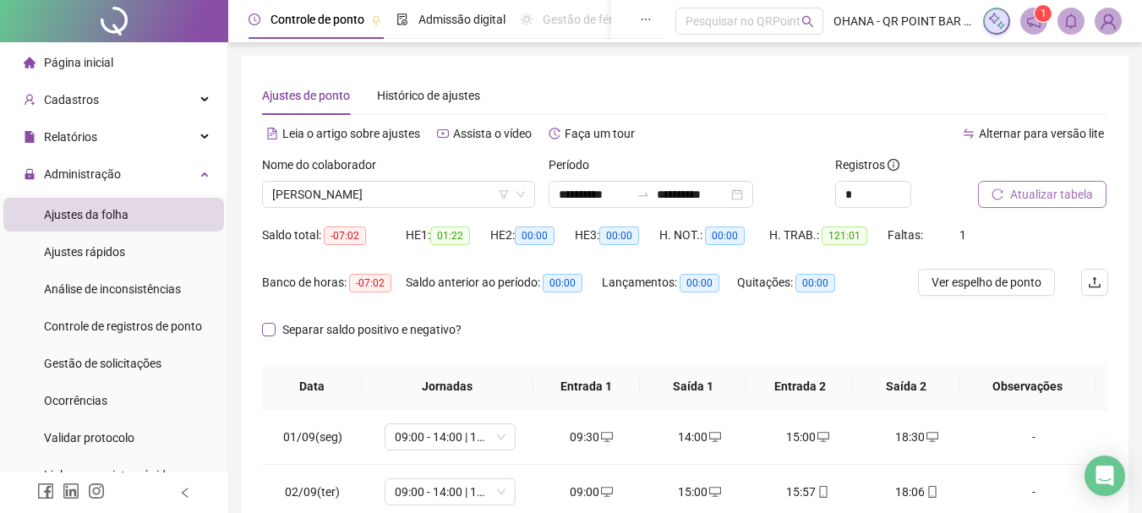
click at [276, 329] on span "Separar saldo positivo e negativo?" at bounding box center [372, 329] width 193 height 19
click at [428, 200] on span "[PERSON_NAME]" at bounding box center [398, 194] width 253 height 25
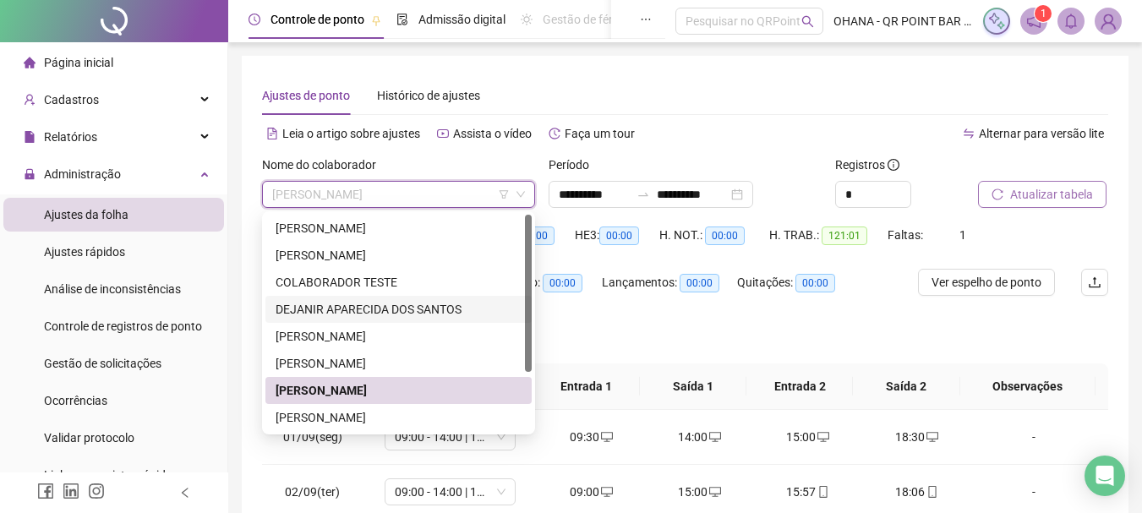
scroll to position [81, 0]
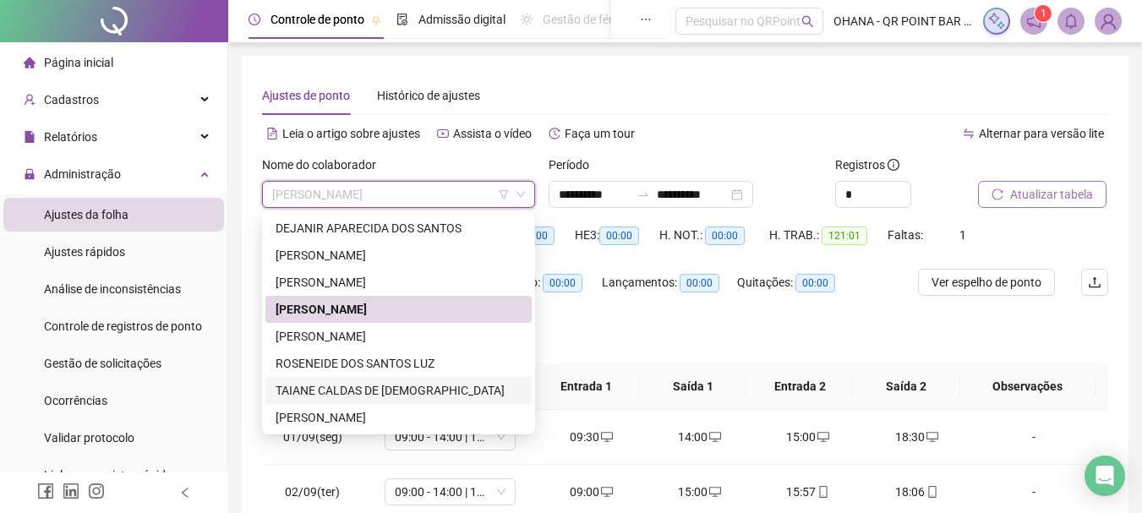
click at [374, 391] on div "TAIANE CALDAS DE [DEMOGRAPHIC_DATA]" at bounding box center [399, 390] width 246 height 19
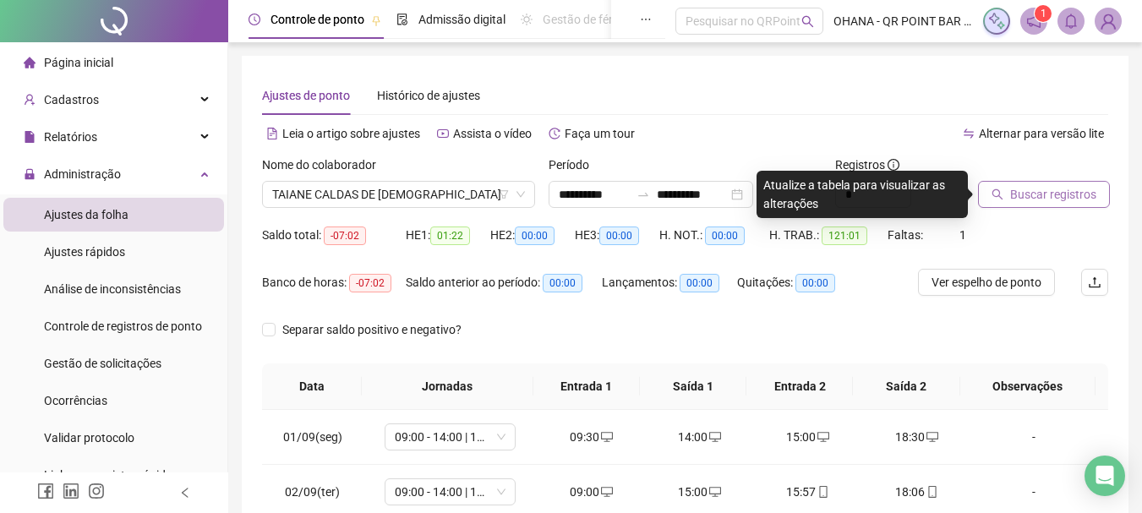
click at [1044, 196] on span "Buscar registros" at bounding box center [1053, 194] width 86 height 19
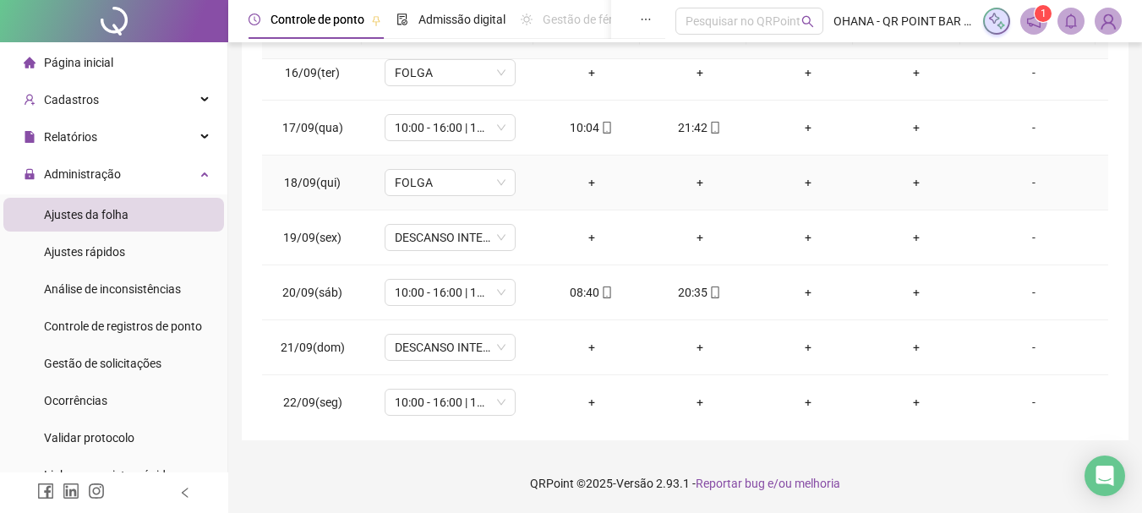
scroll to position [848, 0]
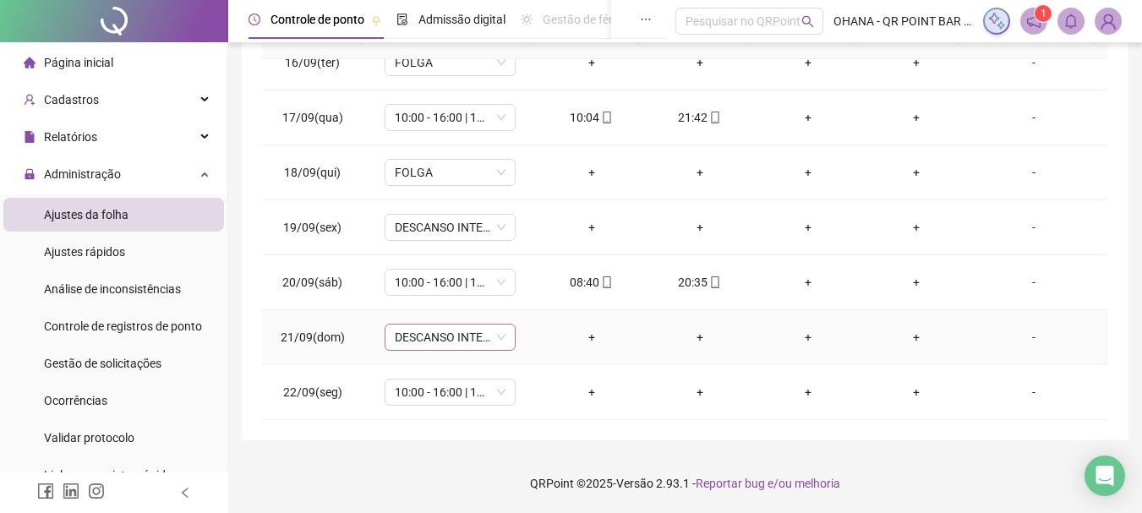
click at [473, 333] on span "DESCANSO INTER-JORNADA" at bounding box center [450, 337] width 111 height 25
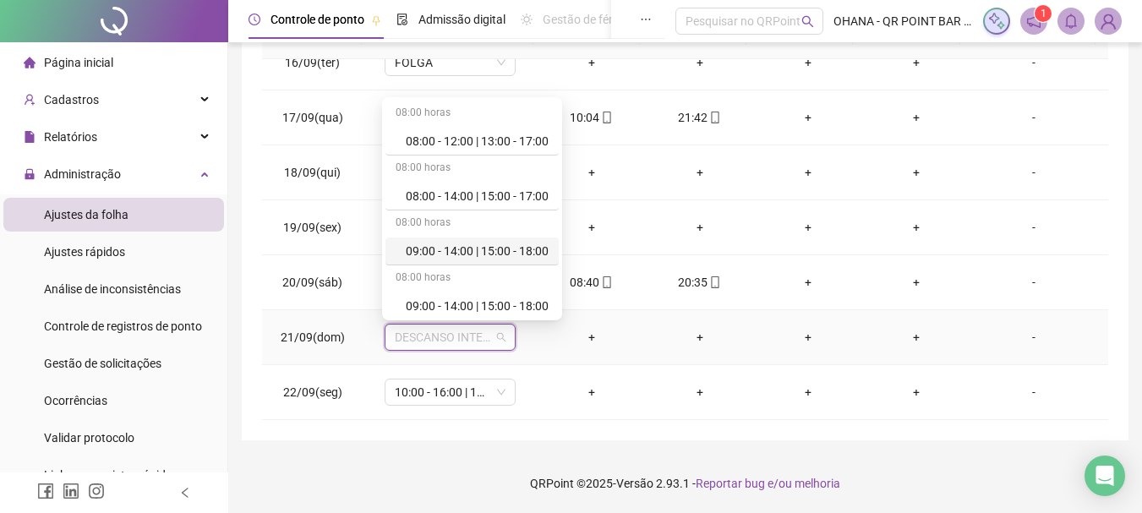
scroll to position [169, 0]
click at [505, 243] on div "10:00 - 16:00 | 17:00 - 22:00" at bounding box center [477, 246] width 143 height 19
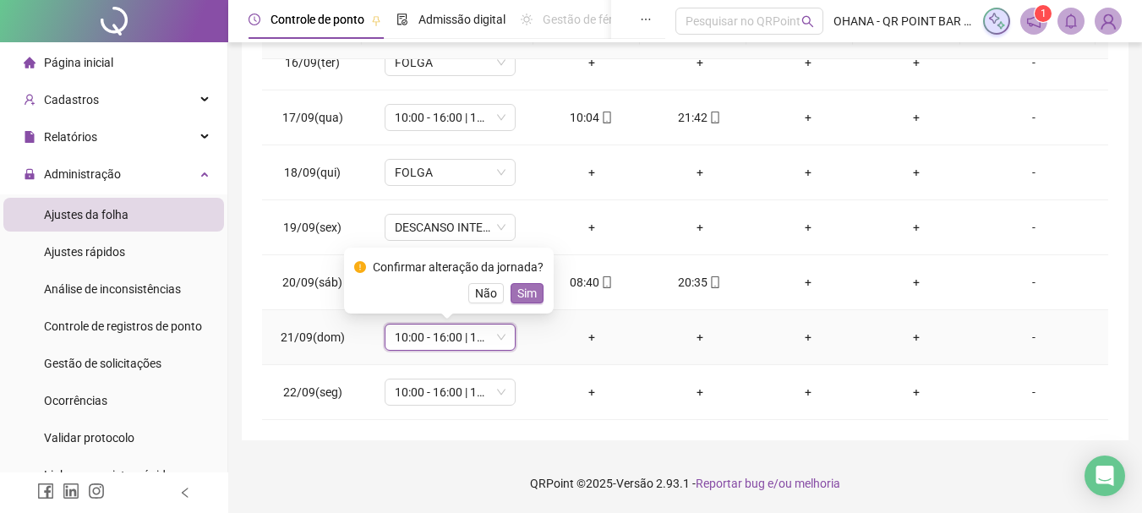
click at [518, 292] on span "Sim" at bounding box center [526, 293] width 19 height 19
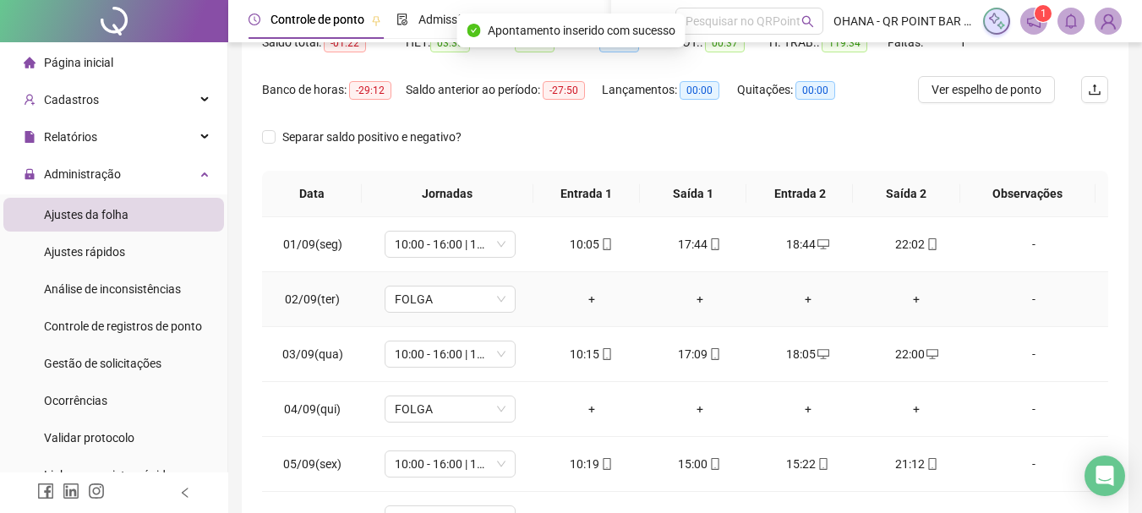
scroll to position [0, 0]
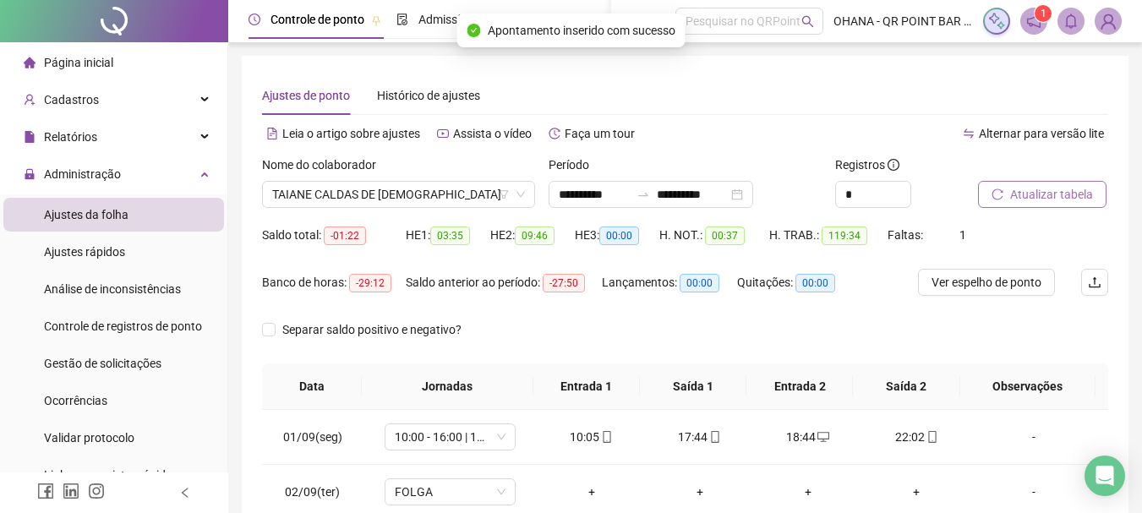
click at [1026, 195] on span "Atualizar tabela" at bounding box center [1051, 194] width 83 height 19
click at [374, 188] on span "TAIANE CALDAS DE [DEMOGRAPHIC_DATA]" at bounding box center [398, 194] width 253 height 25
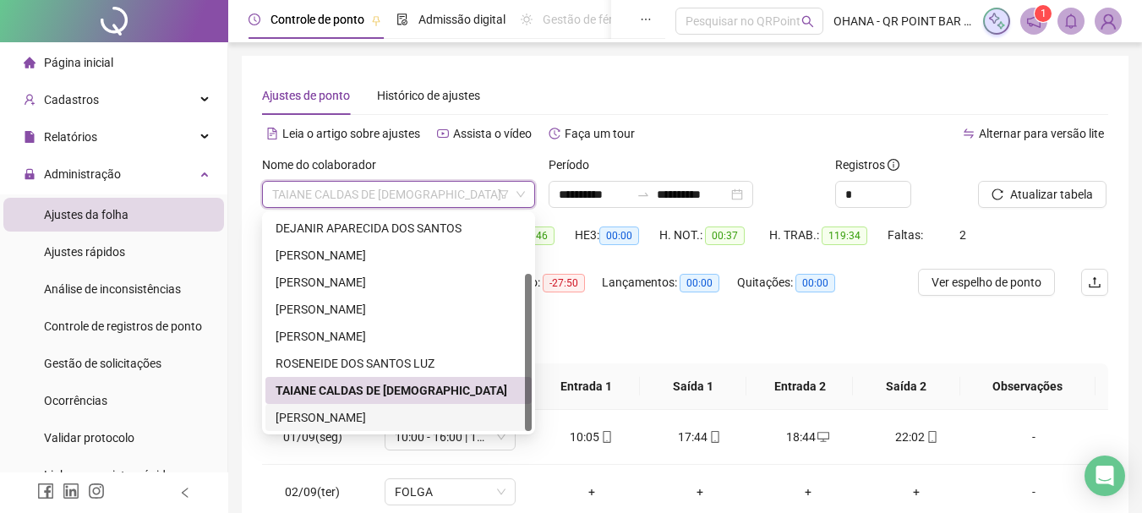
click at [355, 413] on div "[PERSON_NAME]" at bounding box center [399, 417] width 246 height 19
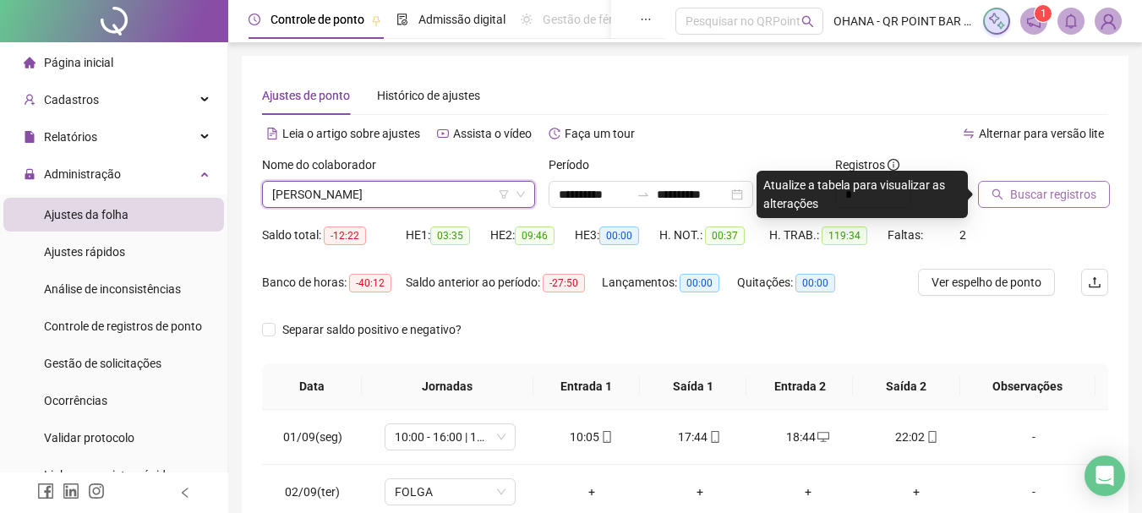
click at [1031, 199] on span "Buscar registros" at bounding box center [1053, 194] width 86 height 19
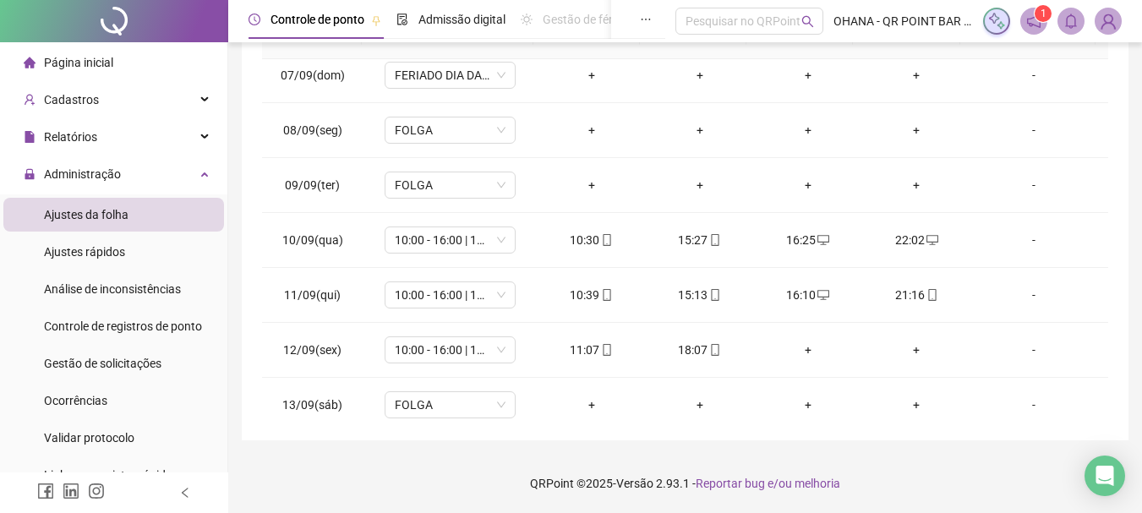
scroll to position [738, 0]
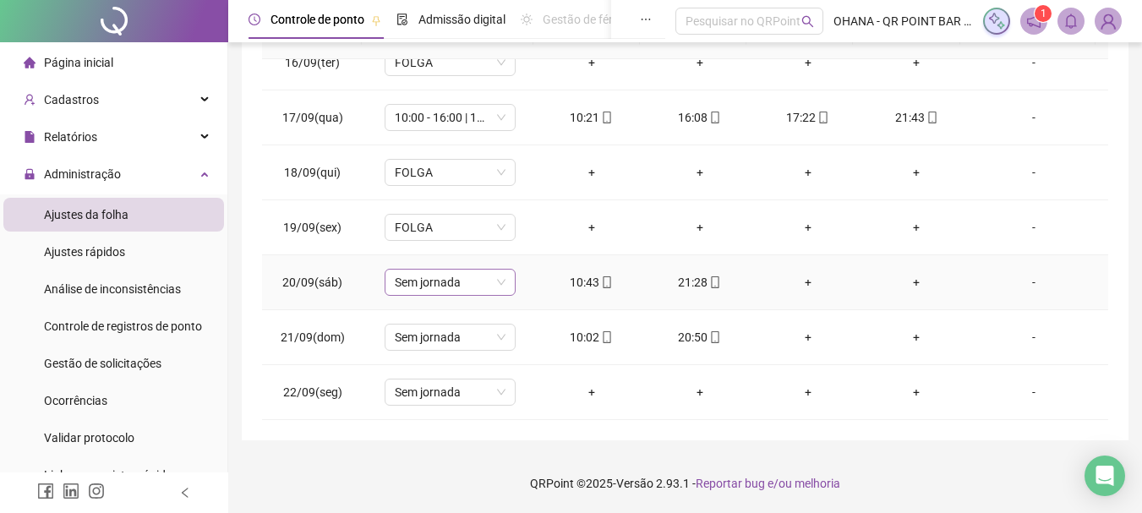
click at [450, 286] on span "Sem jornada" at bounding box center [450, 282] width 111 height 25
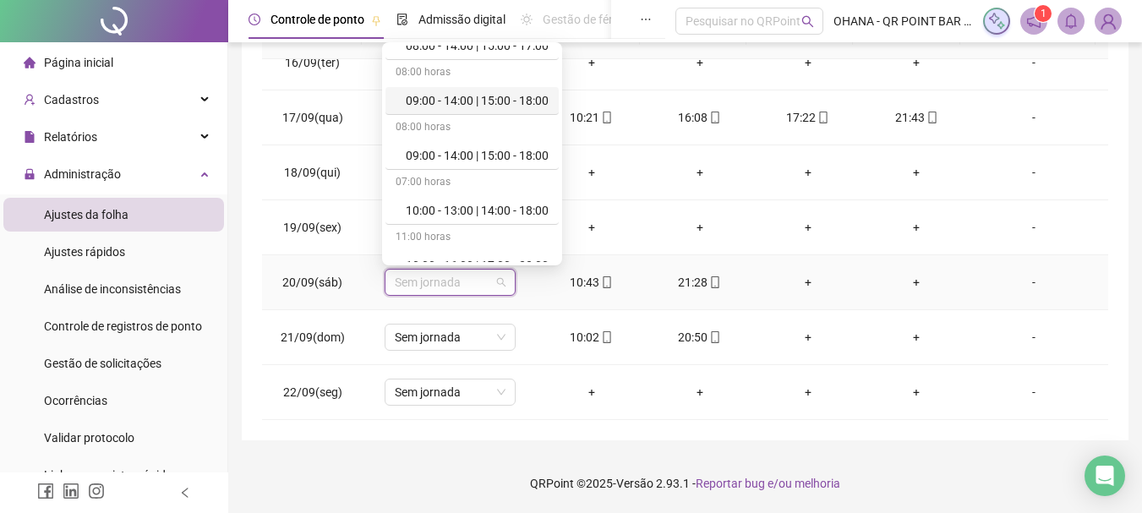
scroll to position [254, 0]
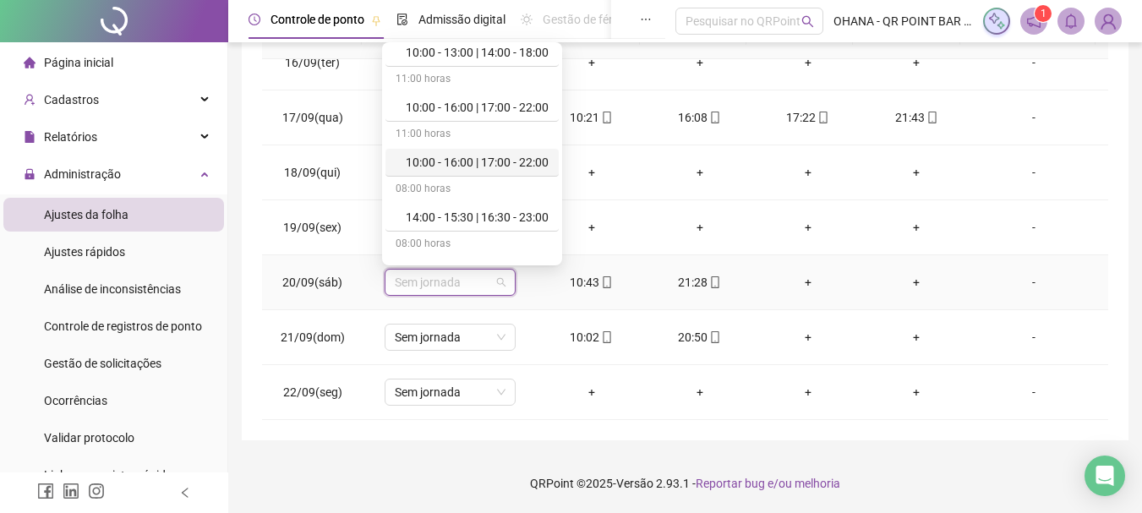
click at [484, 149] on div "10:00 - 16:00 | 17:00 - 22:00" at bounding box center [471, 163] width 173 height 28
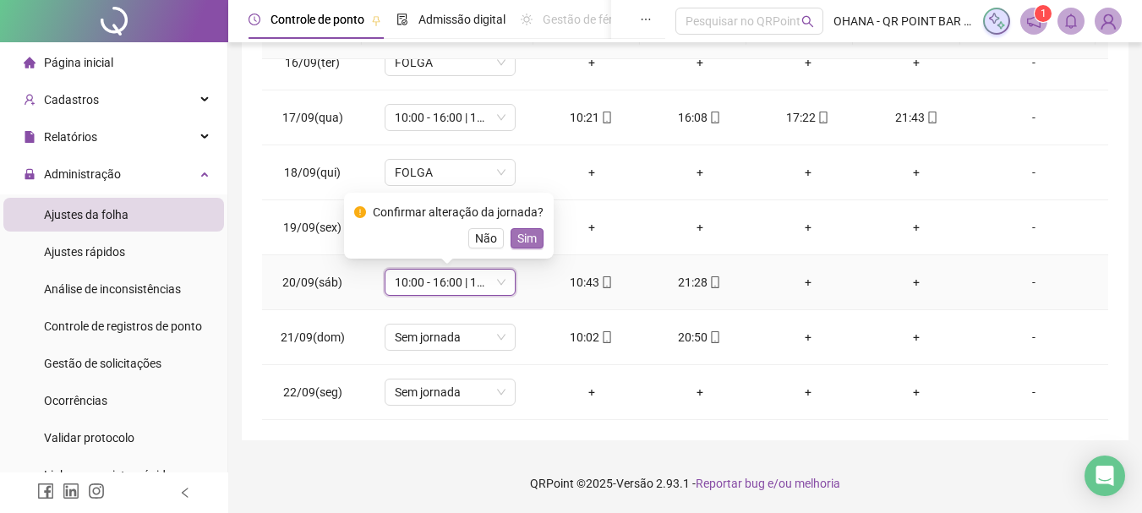
click at [539, 239] on button "Sim" at bounding box center [526, 238] width 33 height 20
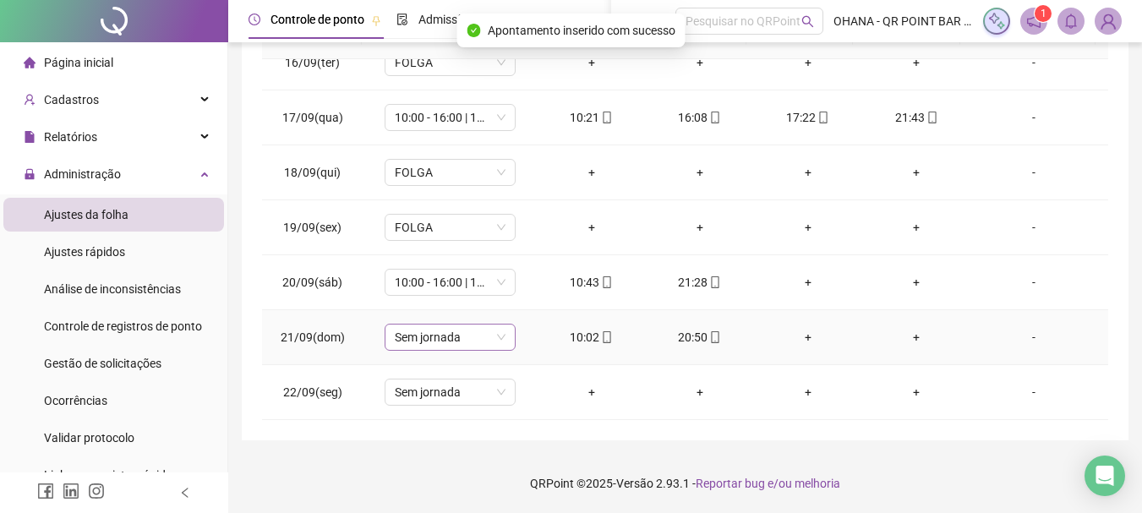
drag, startPoint x: 481, startPoint y: 344, endPoint x: 447, endPoint y: 325, distance: 38.6
click at [480, 342] on span "Sem jornada" at bounding box center [450, 337] width 111 height 25
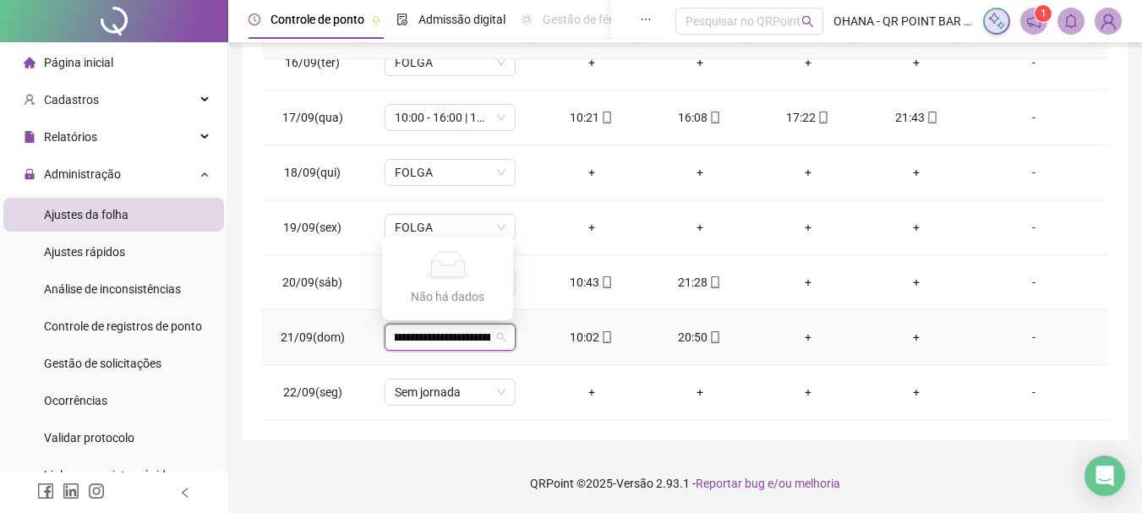
scroll to position [0, 468]
click at [495, 230] on span "FOLGA" at bounding box center [450, 227] width 111 height 25
click at [519, 194] on td "FOLGA" at bounding box center [450, 172] width 174 height 55
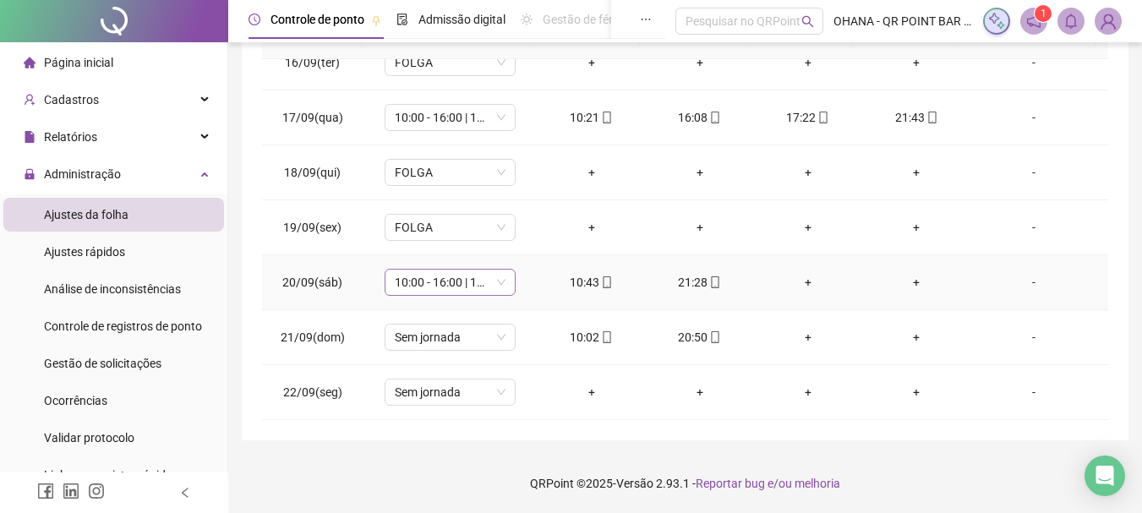
click at [475, 277] on span "10:00 - 16:00 | 17:00 - 22:00" at bounding box center [450, 282] width 111 height 25
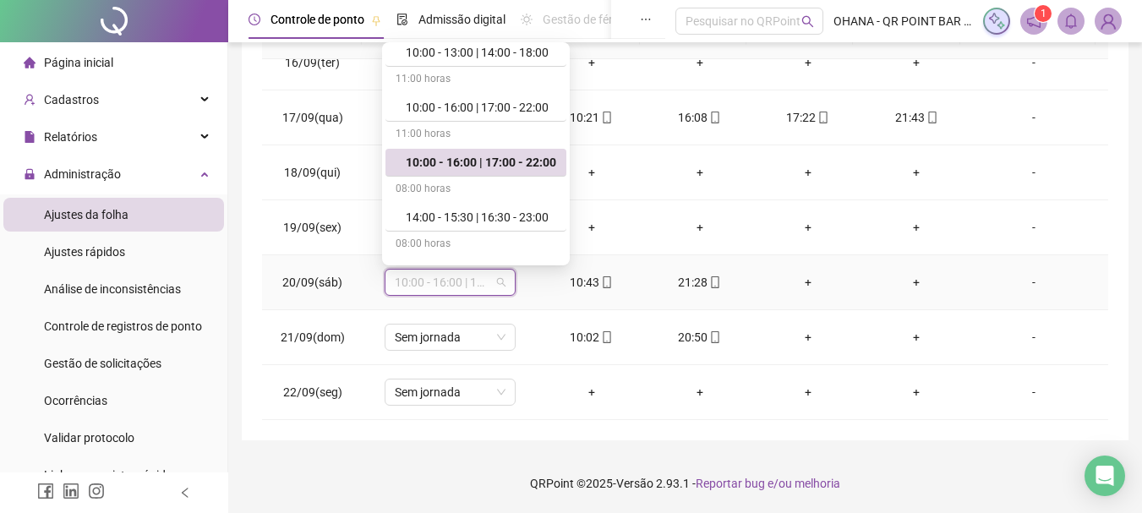
click at [520, 157] on div "10:00 - 16:00 | 17:00 - 22:00" at bounding box center [481, 162] width 150 height 19
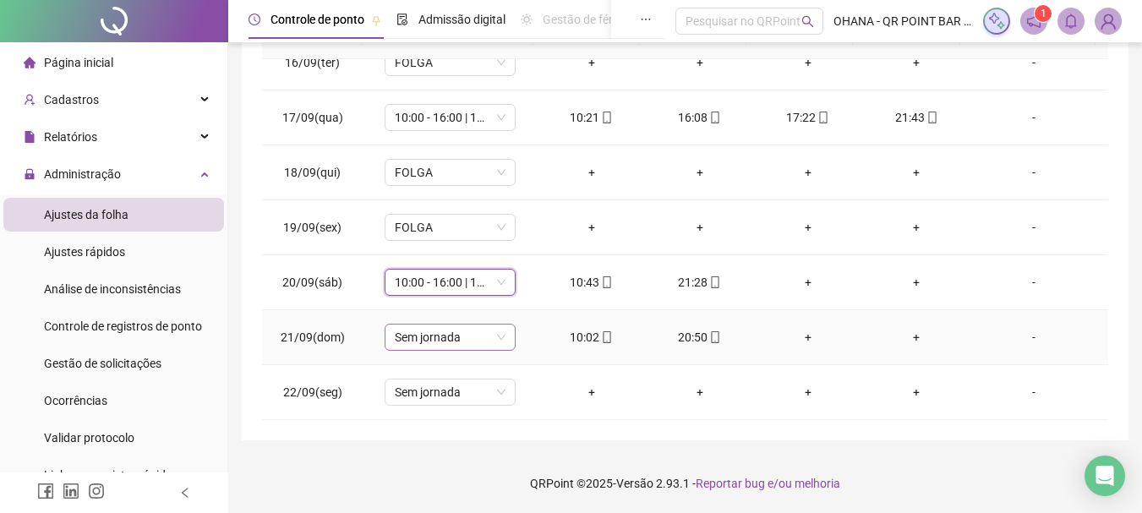
click at [475, 340] on span "Sem jornada" at bounding box center [450, 337] width 111 height 25
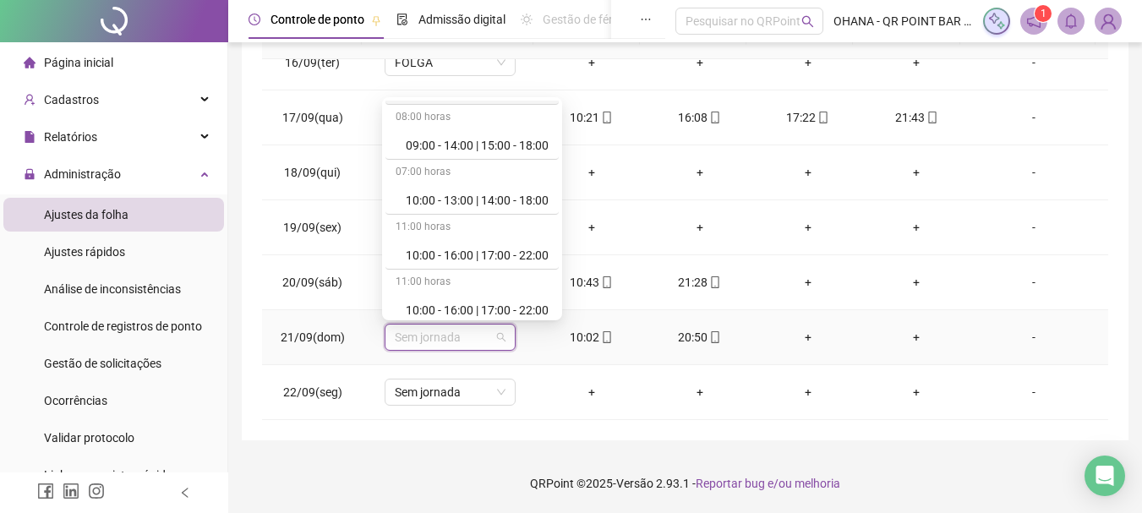
scroll to position [169, 0]
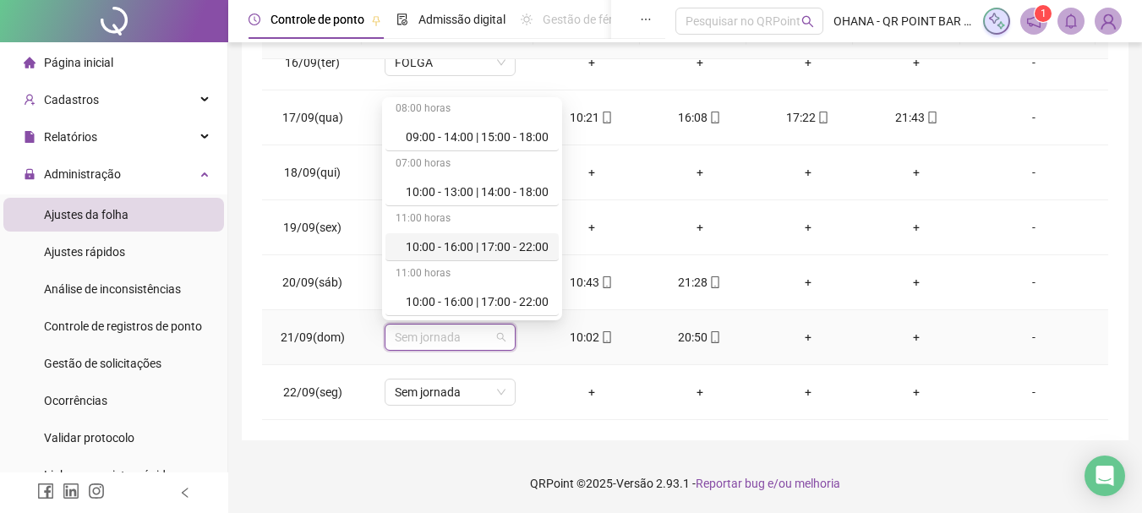
click at [516, 245] on div "10:00 - 16:00 | 17:00 - 22:00" at bounding box center [477, 246] width 143 height 19
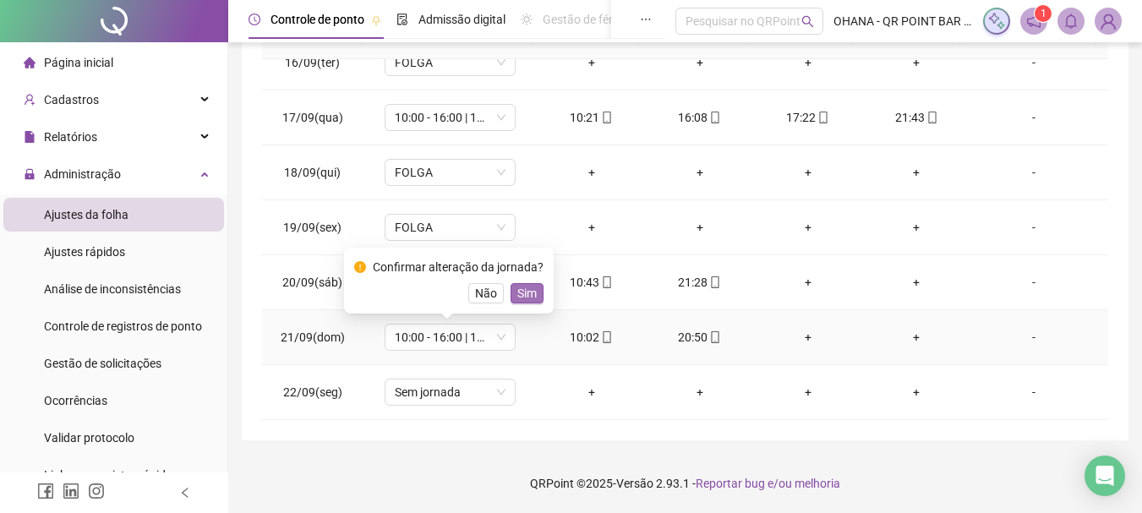
click at [523, 291] on span "Sim" at bounding box center [526, 293] width 19 height 19
click at [444, 396] on span "Sem jornada" at bounding box center [450, 391] width 111 height 25
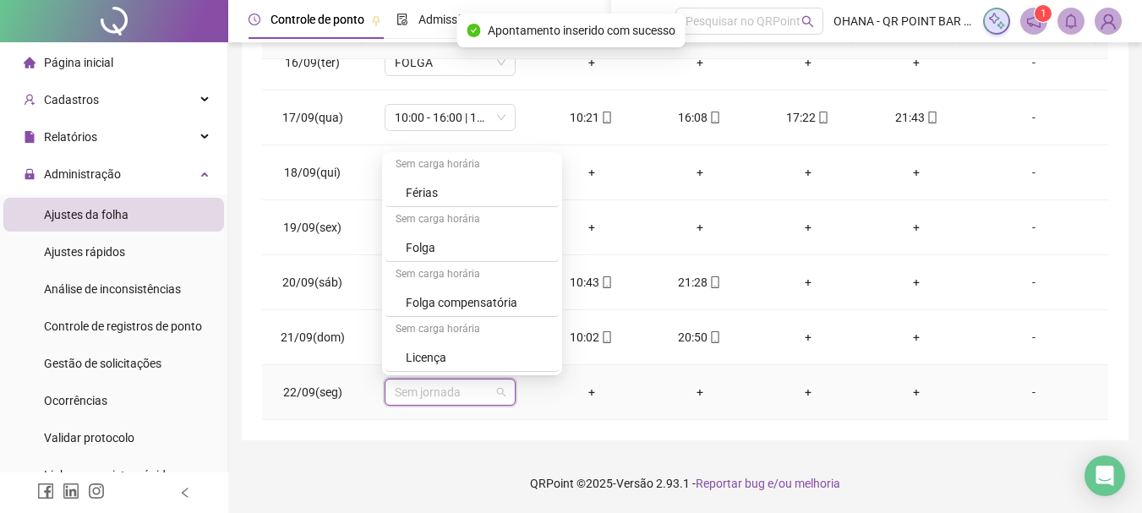
scroll to position [553, 0]
click at [463, 247] on div "Folga" at bounding box center [477, 247] width 143 height 19
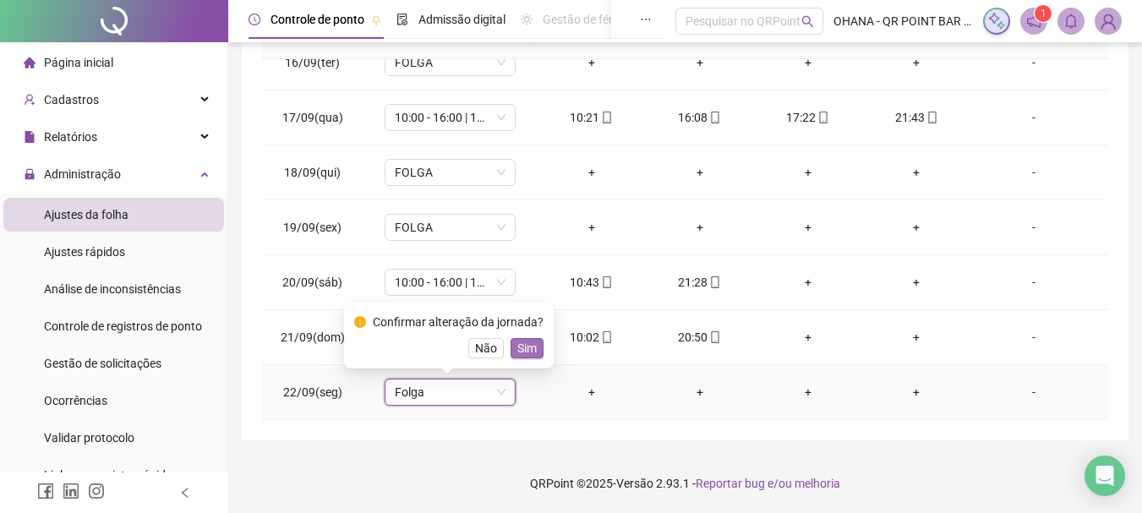
click at [527, 348] on span "Sim" at bounding box center [526, 348] width 19 height 19
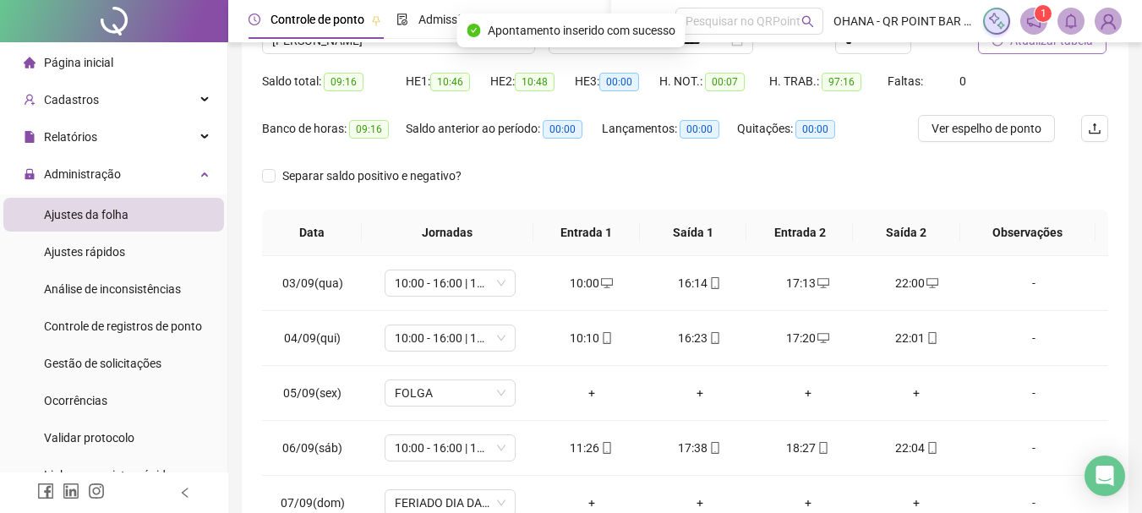
scroll to position [0, 0]
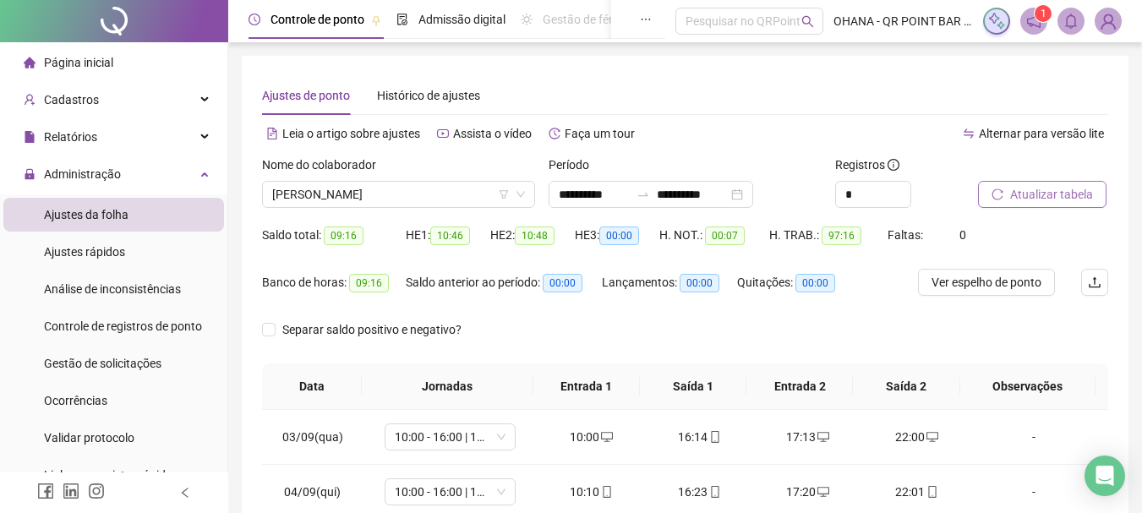
click at [1040, 194] on span "Atualizar tabela" at bounding box center [1051, 194] width 83 height 19
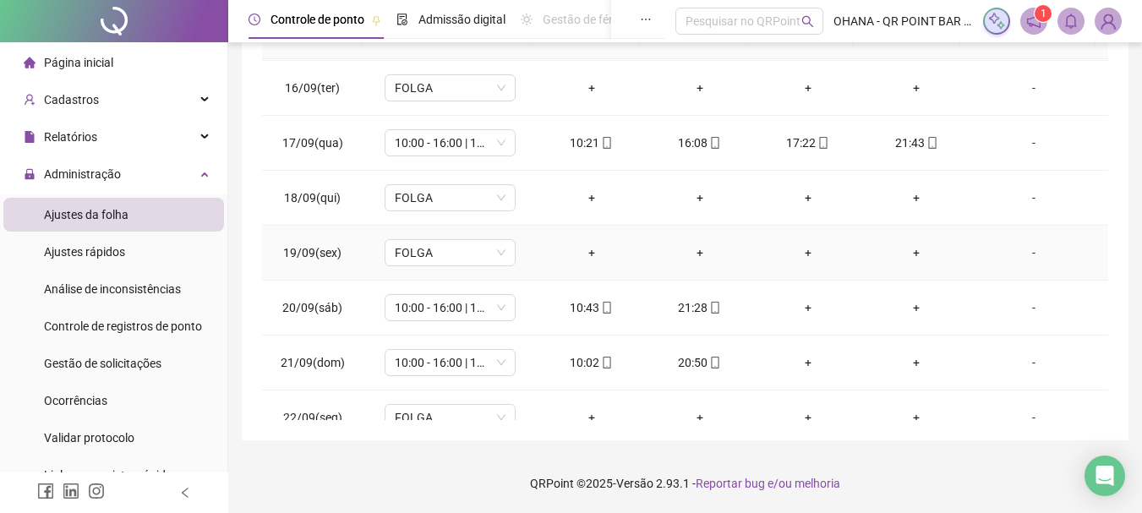
scroll to position [738, 0]
